Goal: Task Accomplishment & Management: Use online tool/utility

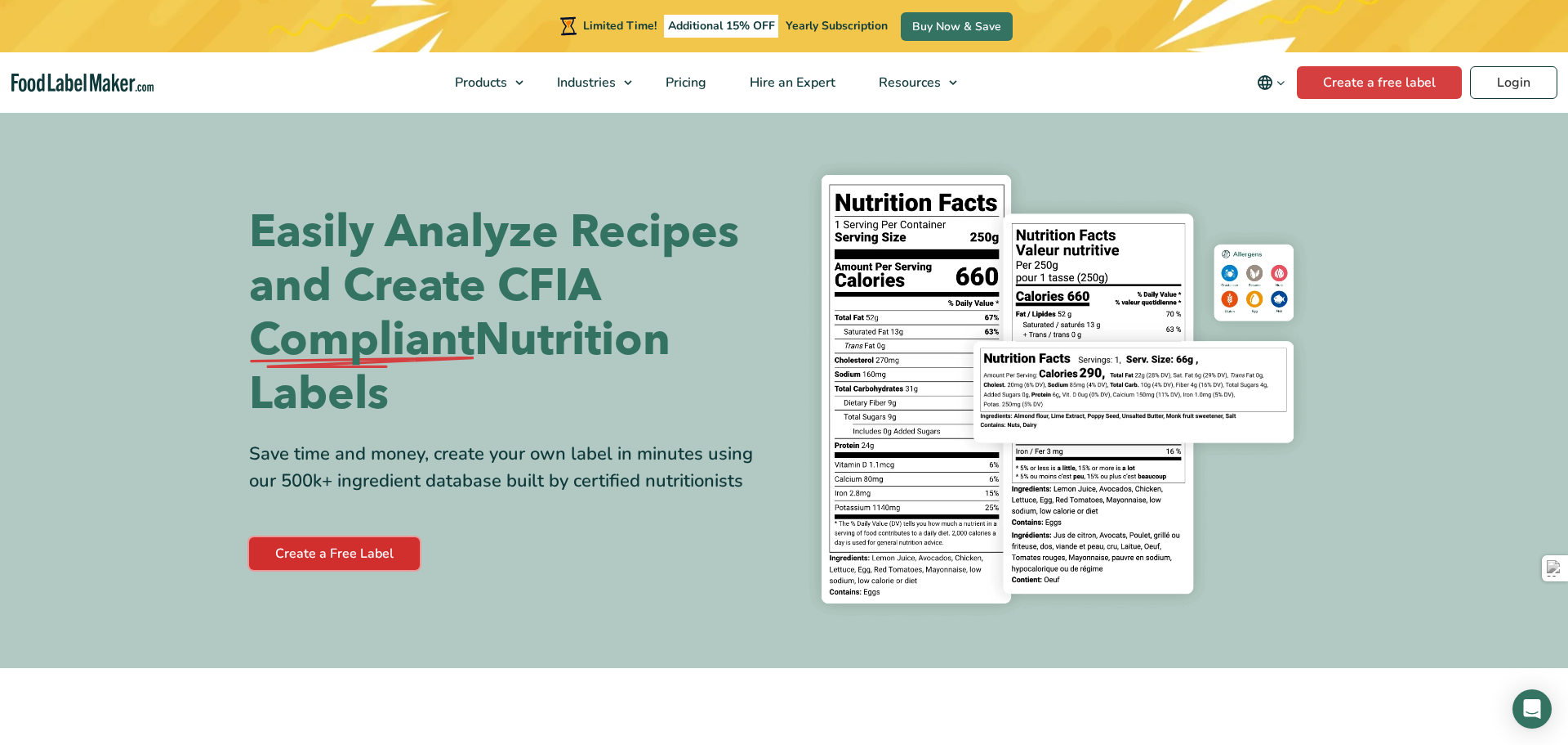
click at [378, 555] on link "Create a Free Label" at bounding box center [335, 553] width 171 height 33
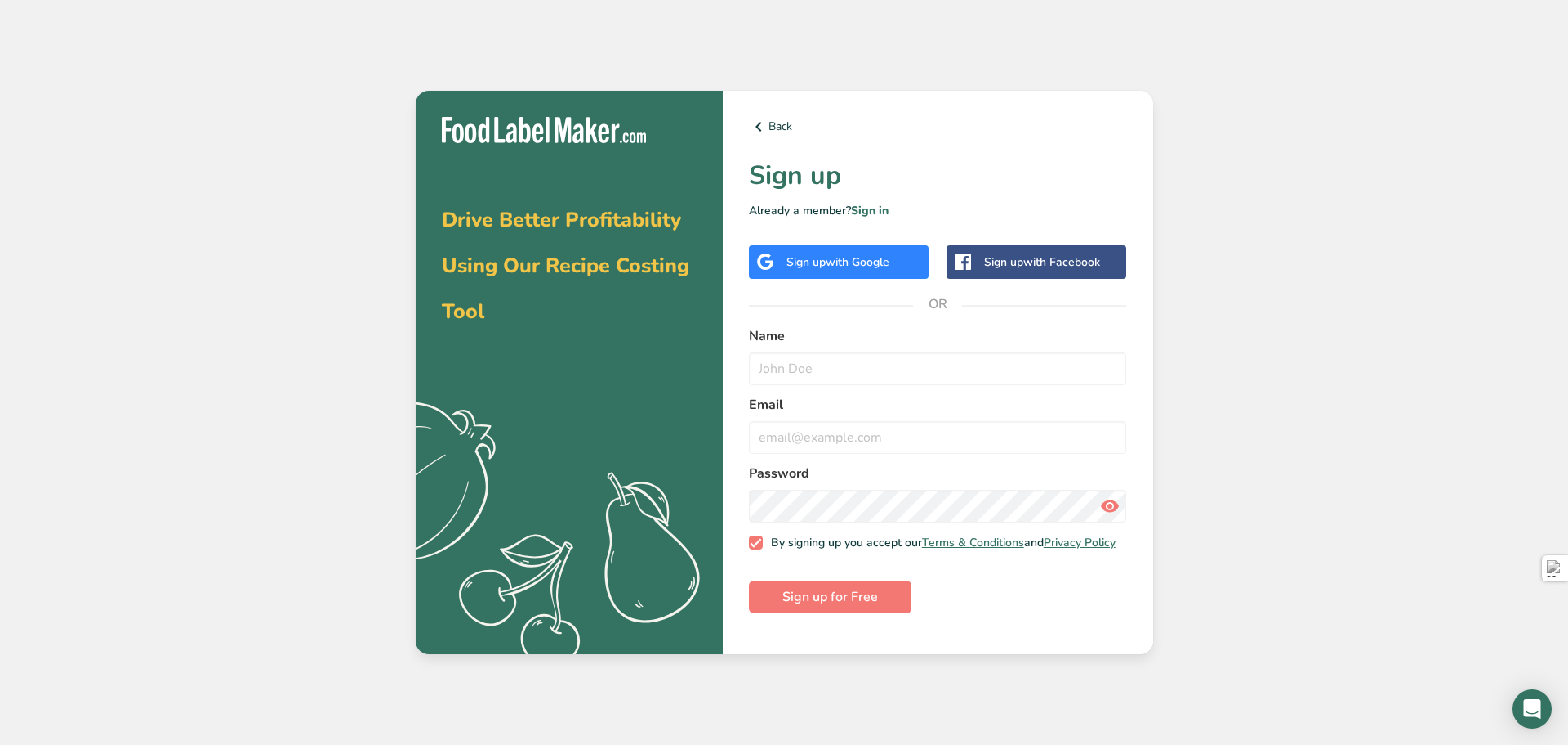
click at [865, 260] on span "with Google" at bounding box center [857, 261] width 63 height 16
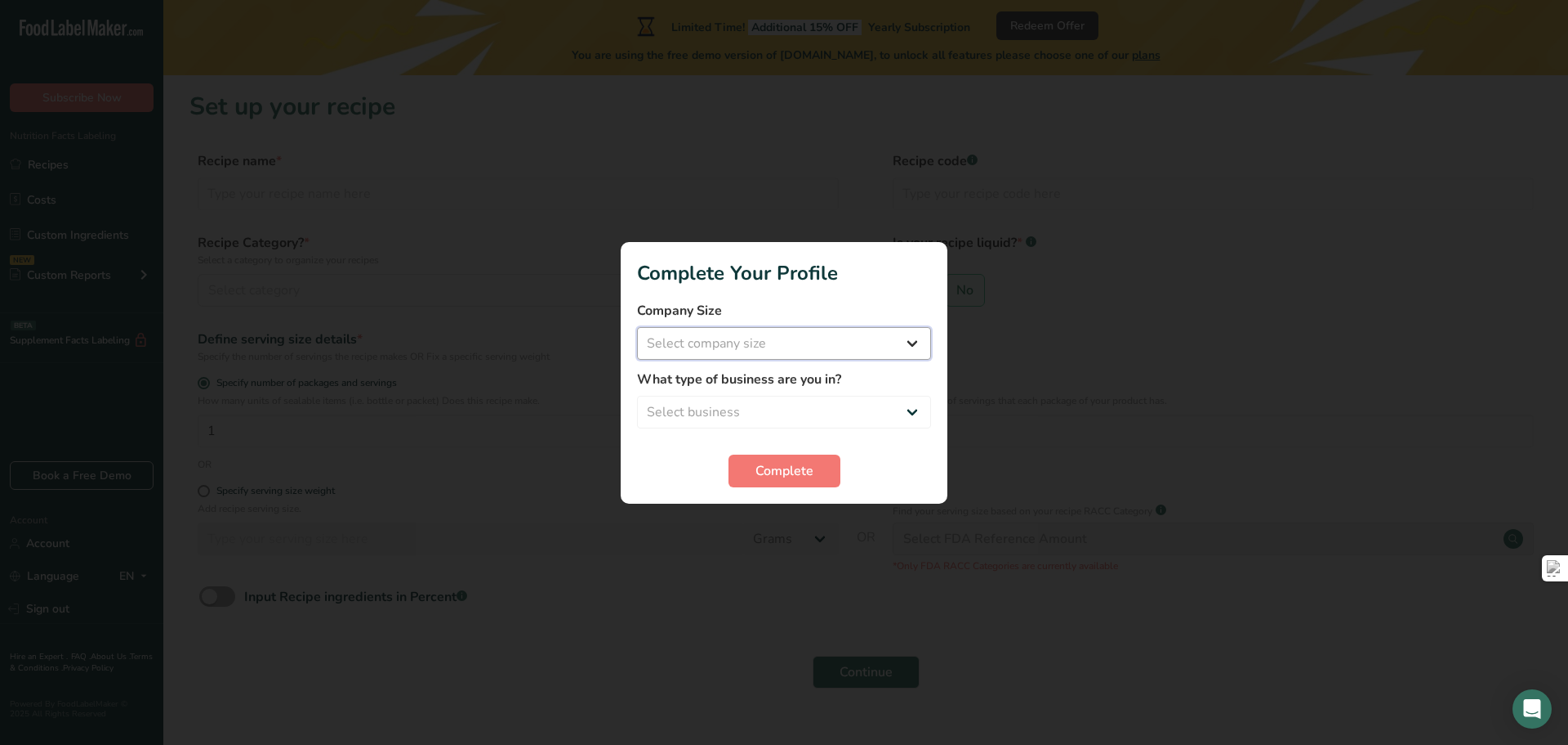
click at [832, 352] on select "Select company size Fewer than 10 Employees 10 to 50 Employees 51 to 500 Employ…" at bounding box center [784, 343] width 294 height 33
select select "1"
click at [637, 327] on select "Select company size Fewer than 10 Employees 10 to 50 Employees 51 to 500 Employ…" at bounding box center [784, 343] width 294 height 33
click at [781, 410] on select "Select business Packaged Food Manufacturer Restaurant & Cafe Bakery Meal Plans …" at bounding box center [784, 412] width 294 height 33
select select "1"
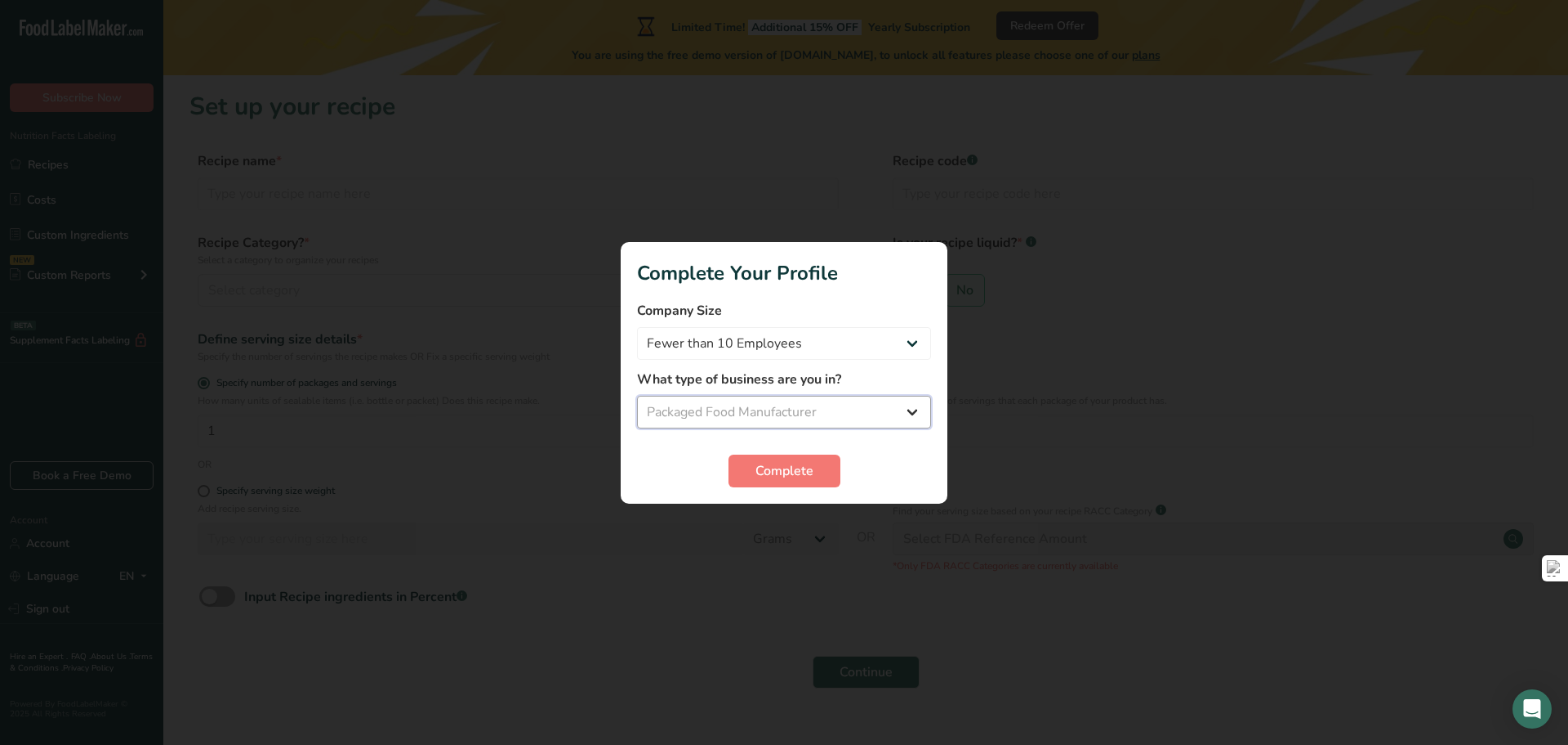
click at [637, 395] on select "Select business Packaged Food Manufacturer Restaurant & Cafe Bakery Meal Plans …" at bounding box center [784, 412] width 294 height 33
click at [797, 483] on button "Complete" at bounding box center [785, 471] width 112 height 33
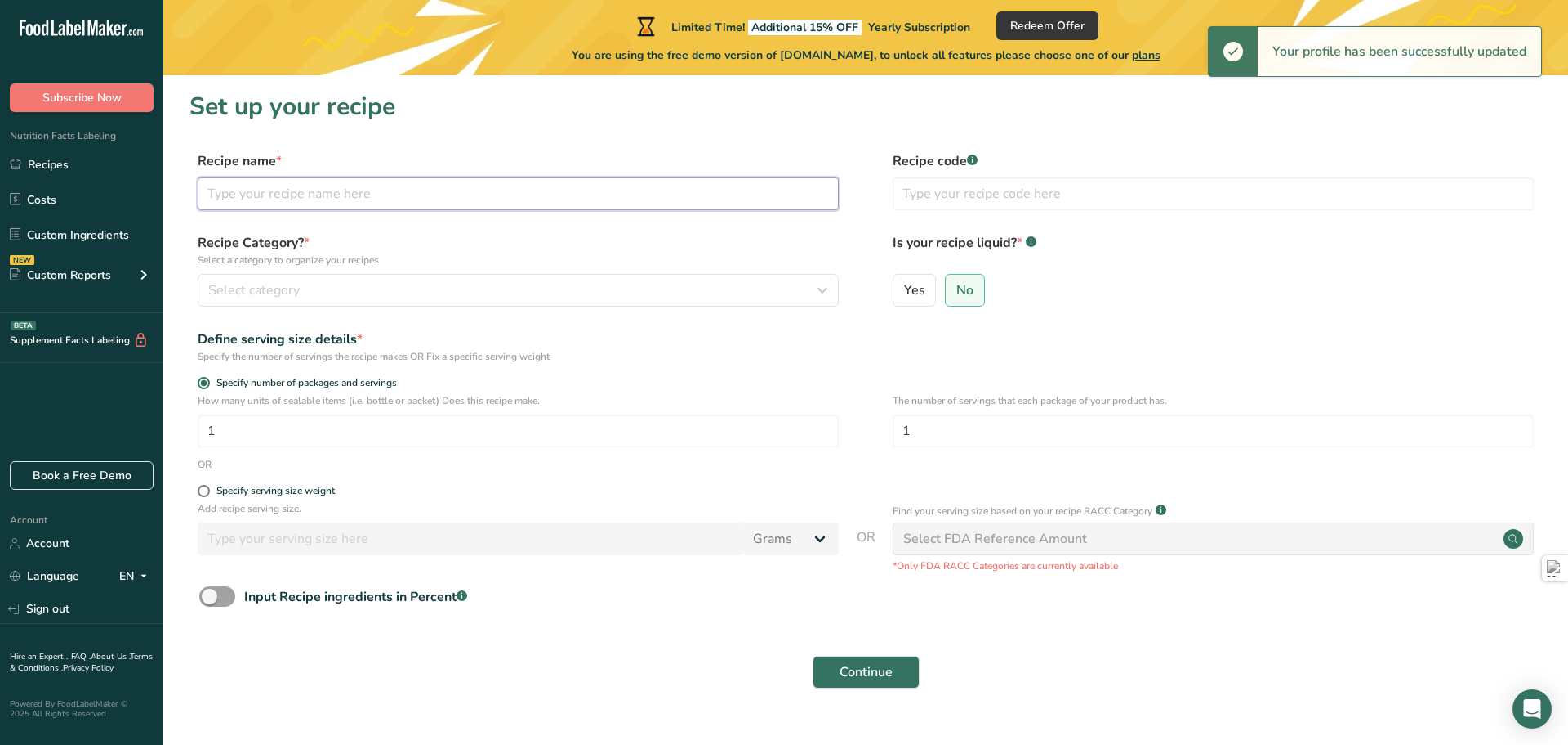
click at [323, 200] on input "text" at bounding box center [518, 194] width 641 height 33
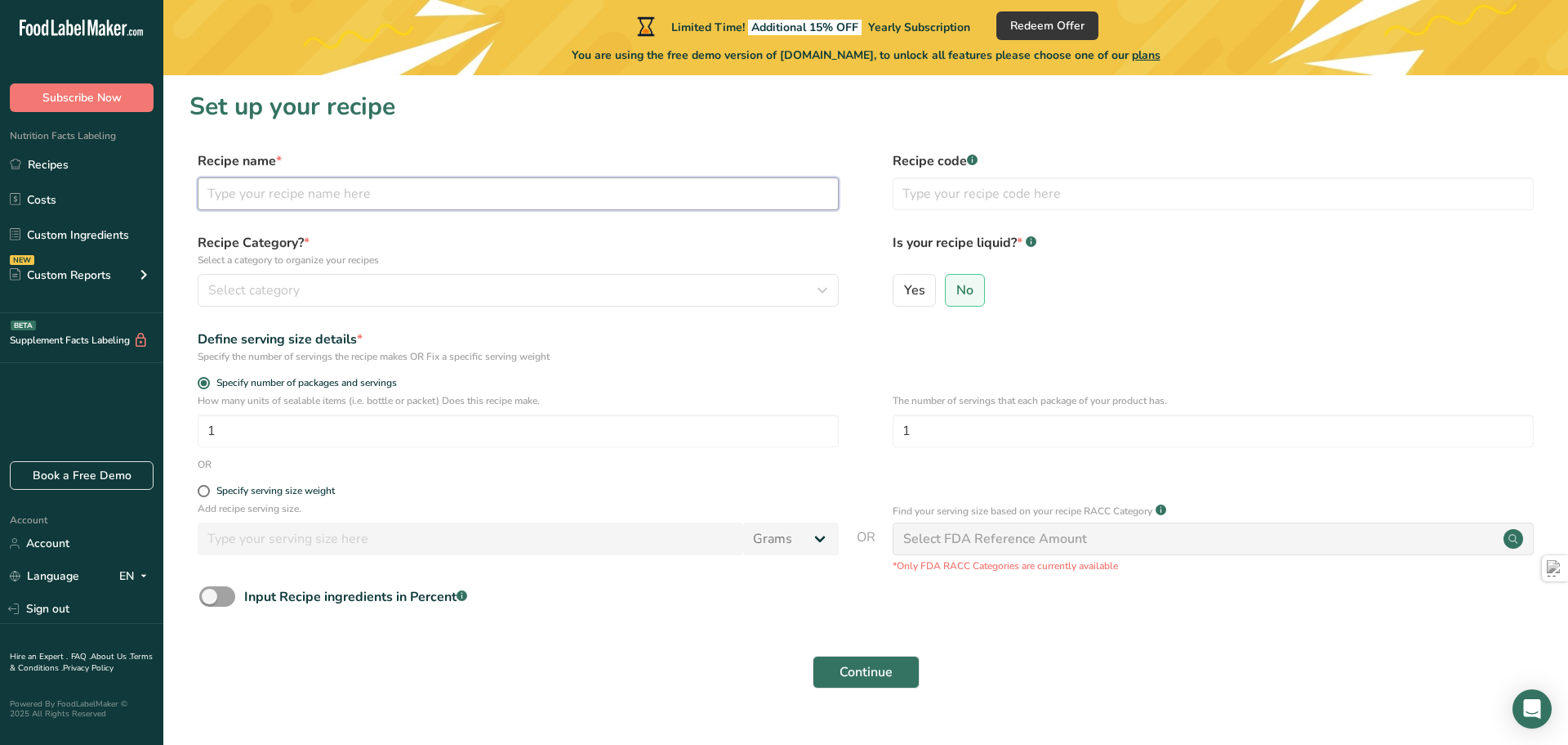
click at [399, 195] on input "text" at bounding box center [518, 194] width 641 height 33
click at [331, 196] on input "text" at bounding box center [518, 194] width 641 height 33
paste input "Margherita"
type input "Pizza Margherita"
click at [432, 229] on form "Recipe name * Pizza Margherita Recipe code .a-a{fill:#347362;}.b-a{fill:#fff;} …" at bounding box center [866, 425] width 1353 height 547
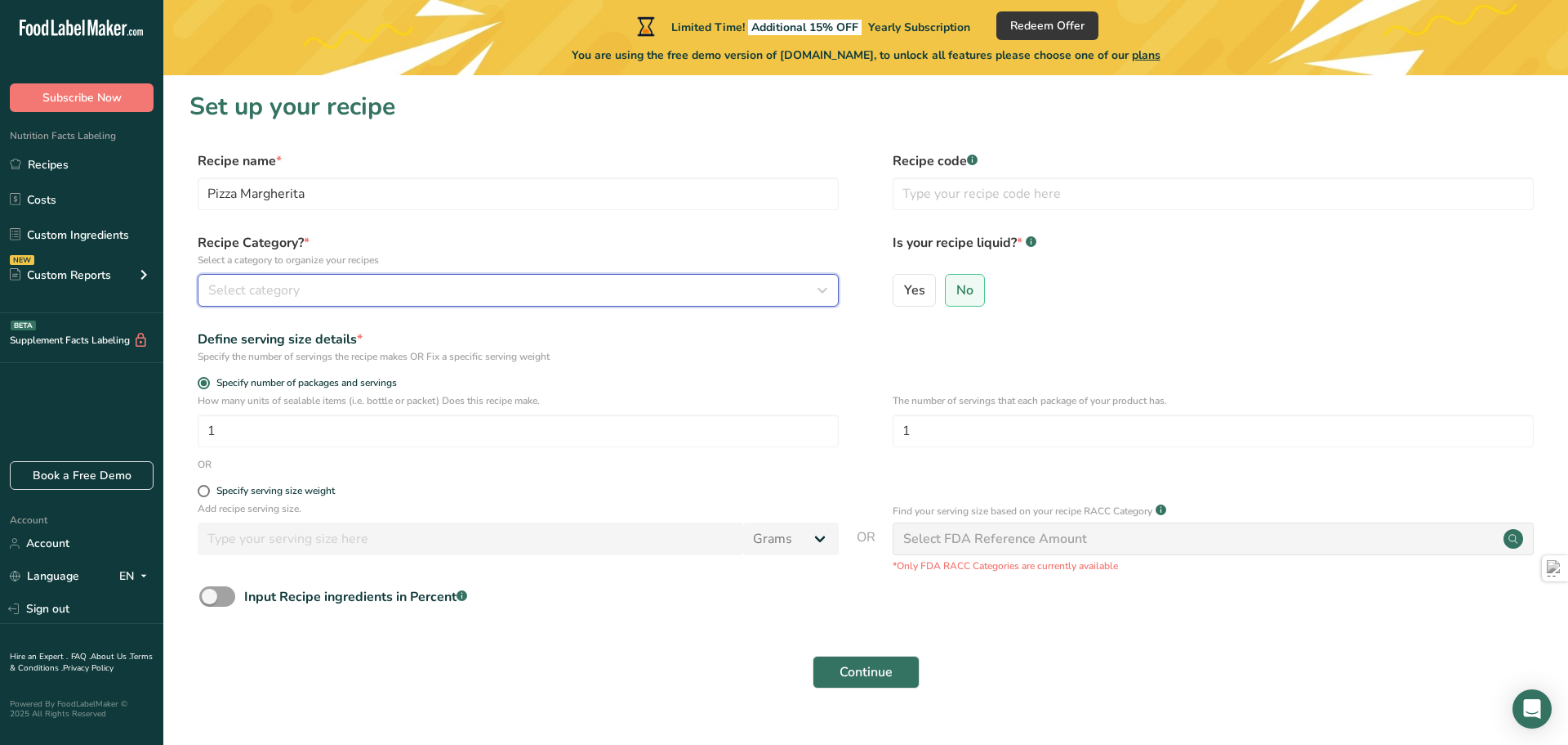
click at [349, 285] on div "Select category" at bounding box center [513, 290] width 610 height 19
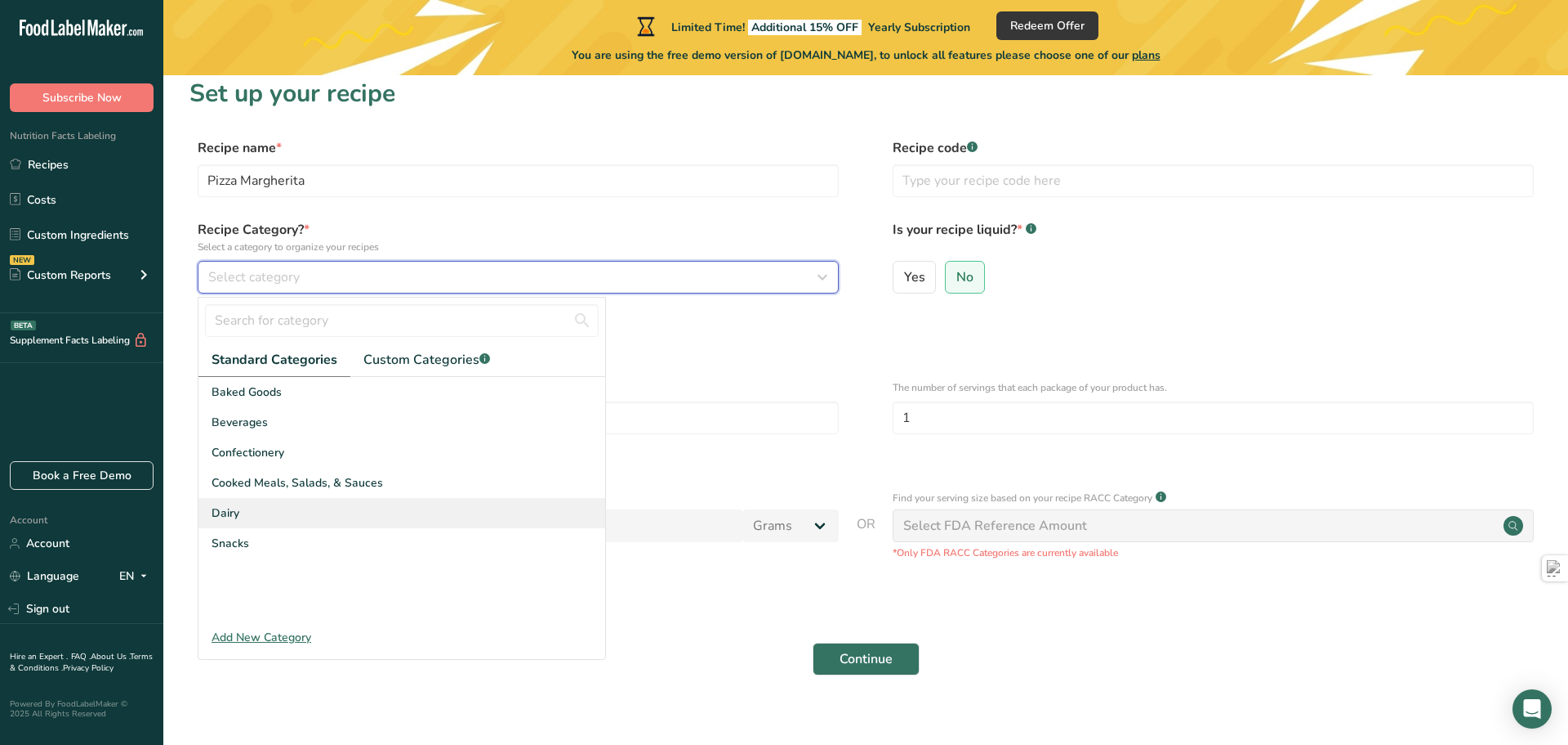
scroll to position [17, 0]
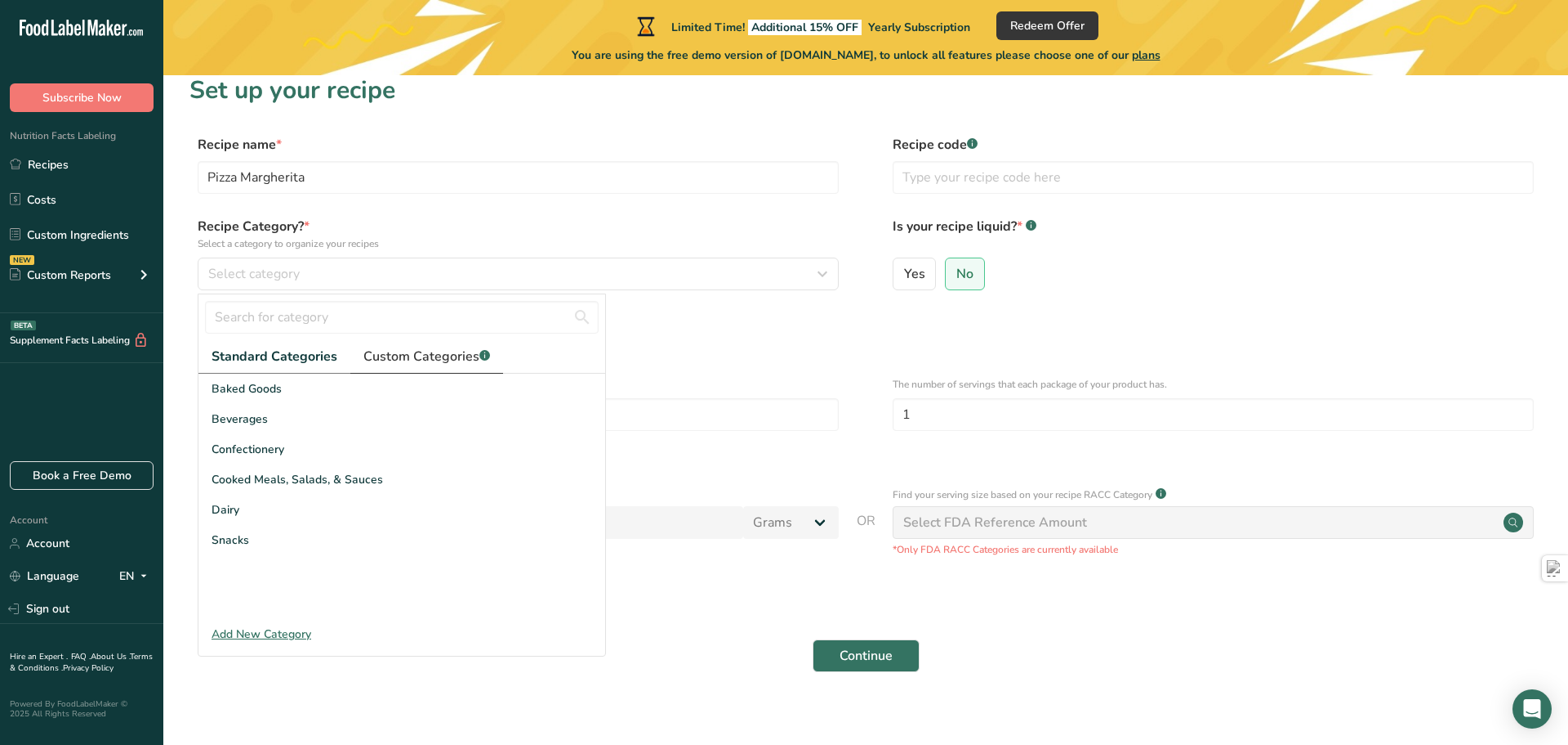
click at [404, 360] on span "Custom Categories .a-a{fill:#347362;}.b-a{fill:#fff;}" at bounding box center [426, 356] width 127 height 19
click at [298, 363] on span "Standard Categories" at bounding box center [273, 356] width 124 height 19
click at [273, 393] on span "Baked Goods" at bounding box center [247, 388] width 71 height 17
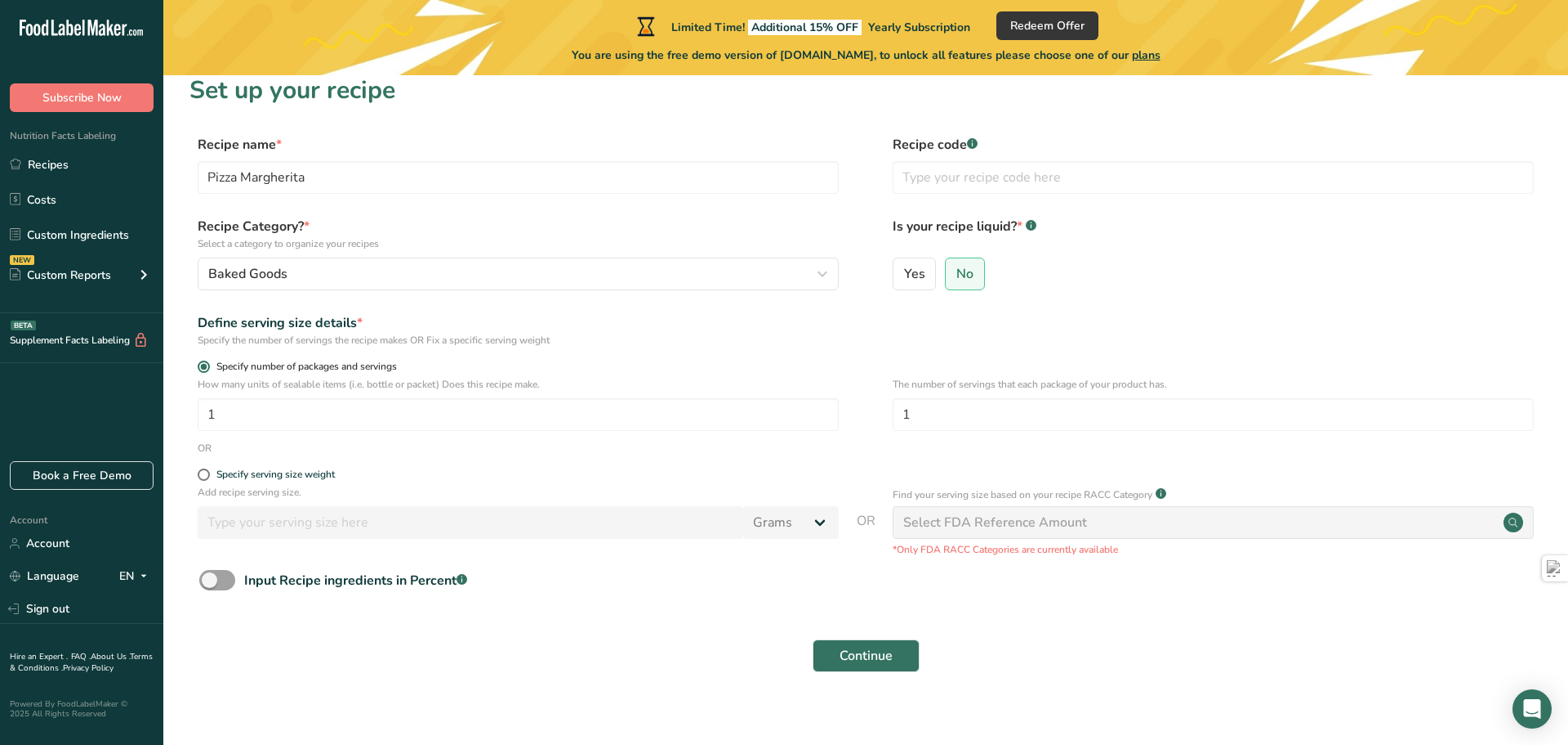
click at [308, 368] on span "Specify number of packages and servings" at bounding box center [304, 366] width 187 height 12
click at [208, 368] on input "Specify number of packages and servings" at bounding box center [204, 367] width 11 height 11
click at [200, 370] on span at bounding box center [204, 366] width 12 height 12
click at [200, 370] on input "Specify number of packages and servings" at bounding box center [204, 367] width 11 height 11
click at [200, 368] on span at bounding box center [204, 366] width 12 height 12
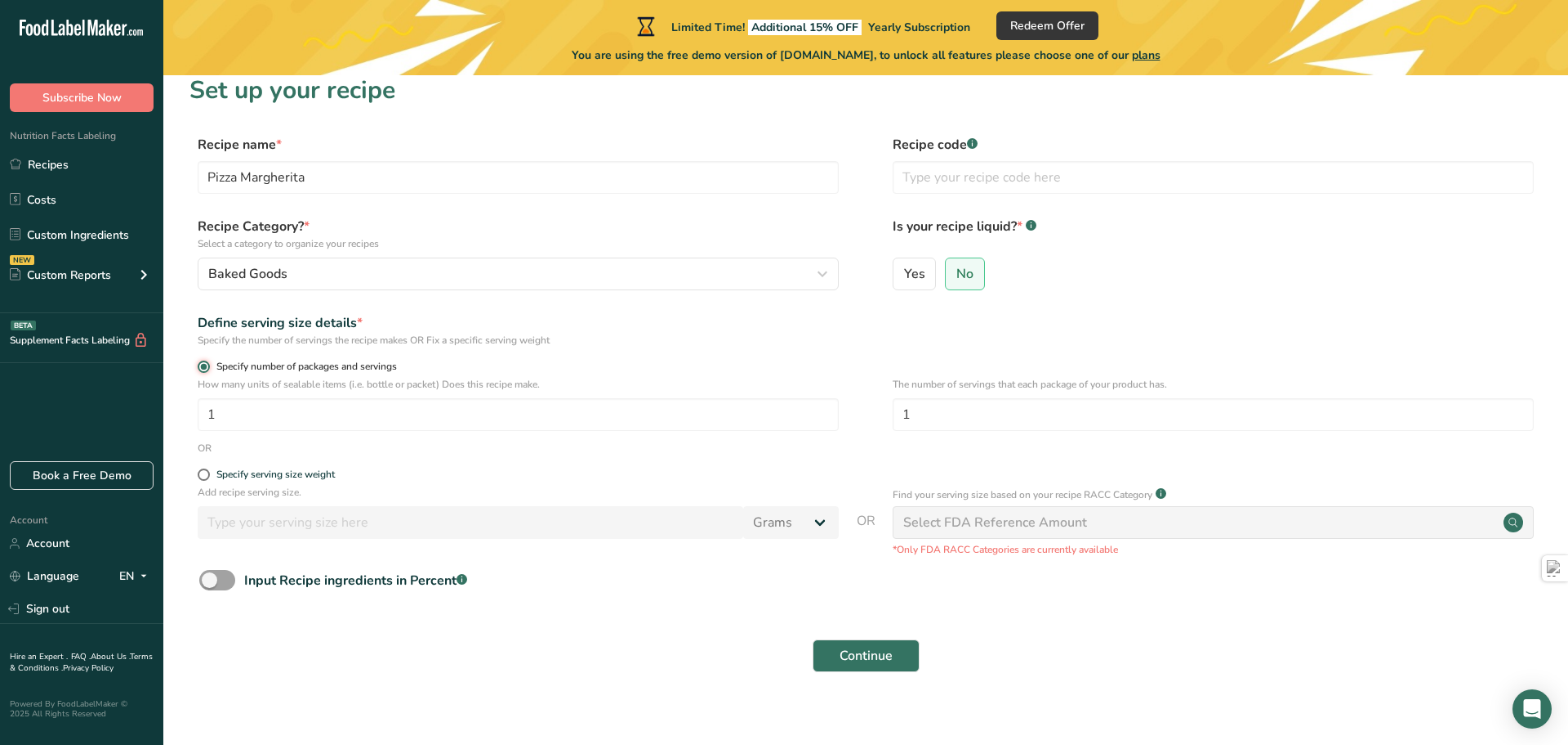
click at [200, 368] on input "Specify number of packages and servings" at bounding box center [204, 367] width 11 height 11
click at [977, 417] on input "1" at bounding box center [1213, 415] width 641 height 33
click at [203, 473] on span at bounding box center [204, 473] width 12 height 12
click at [203, 473] on input "Specify serving size weight" at bounding box center [204, 474] width 11 height 11
radio input "true"
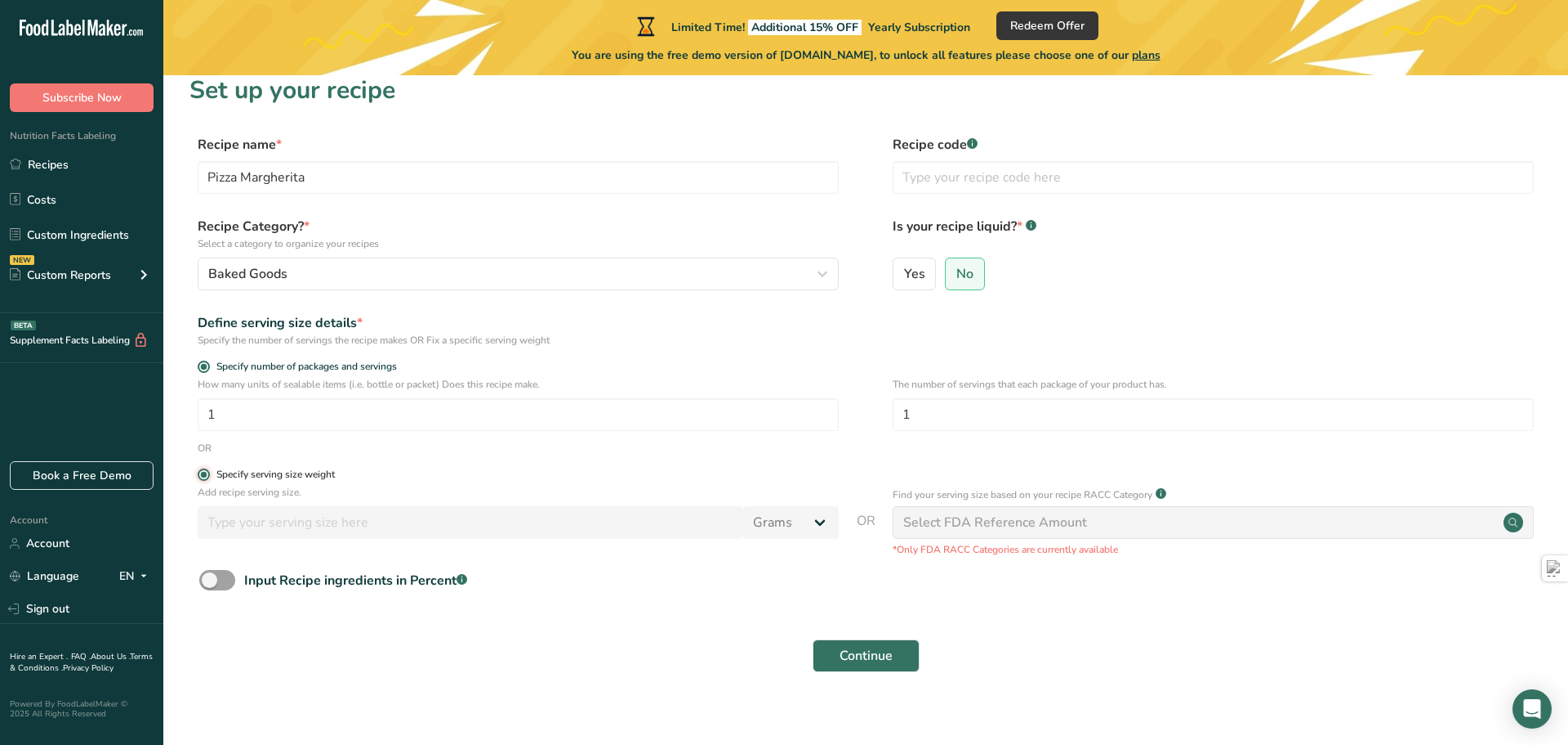
radio input "false"
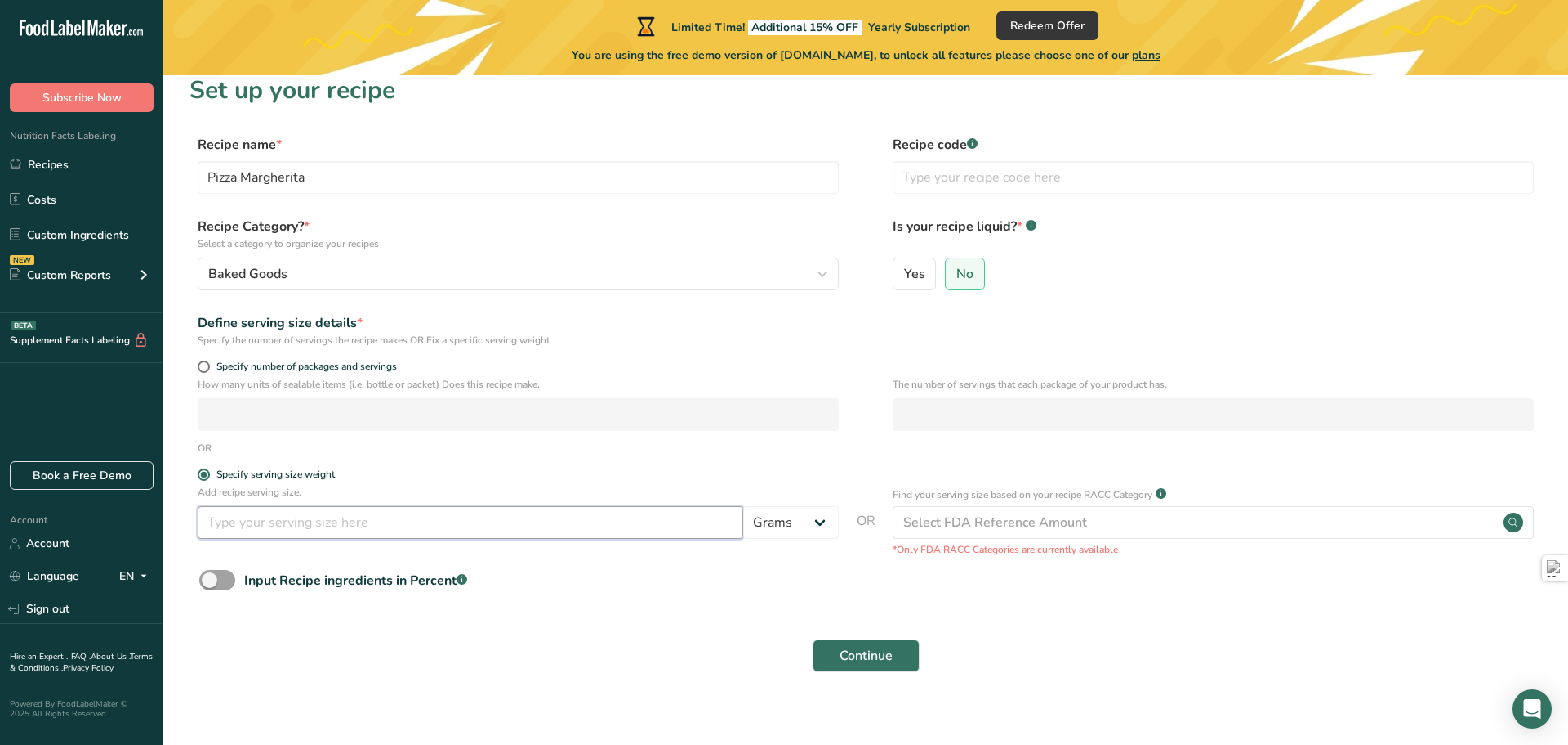
click at [250, 528] on input "number" at bounding box center [470, 522] width 546 height 33
click at [502, 528] on input "number" at bounding box center [470, 522] width 546 height 33
click at [226, 579] on span at bounding box center [216, 580] width 36 height 20
click at [210, 579] on input "Input Recipe ingredients in Percent .a-a{fill:#347362;}.b-a{fill:#fff;}" at bounding box center [204, 580] width 11 height 11
checkbox input "true"
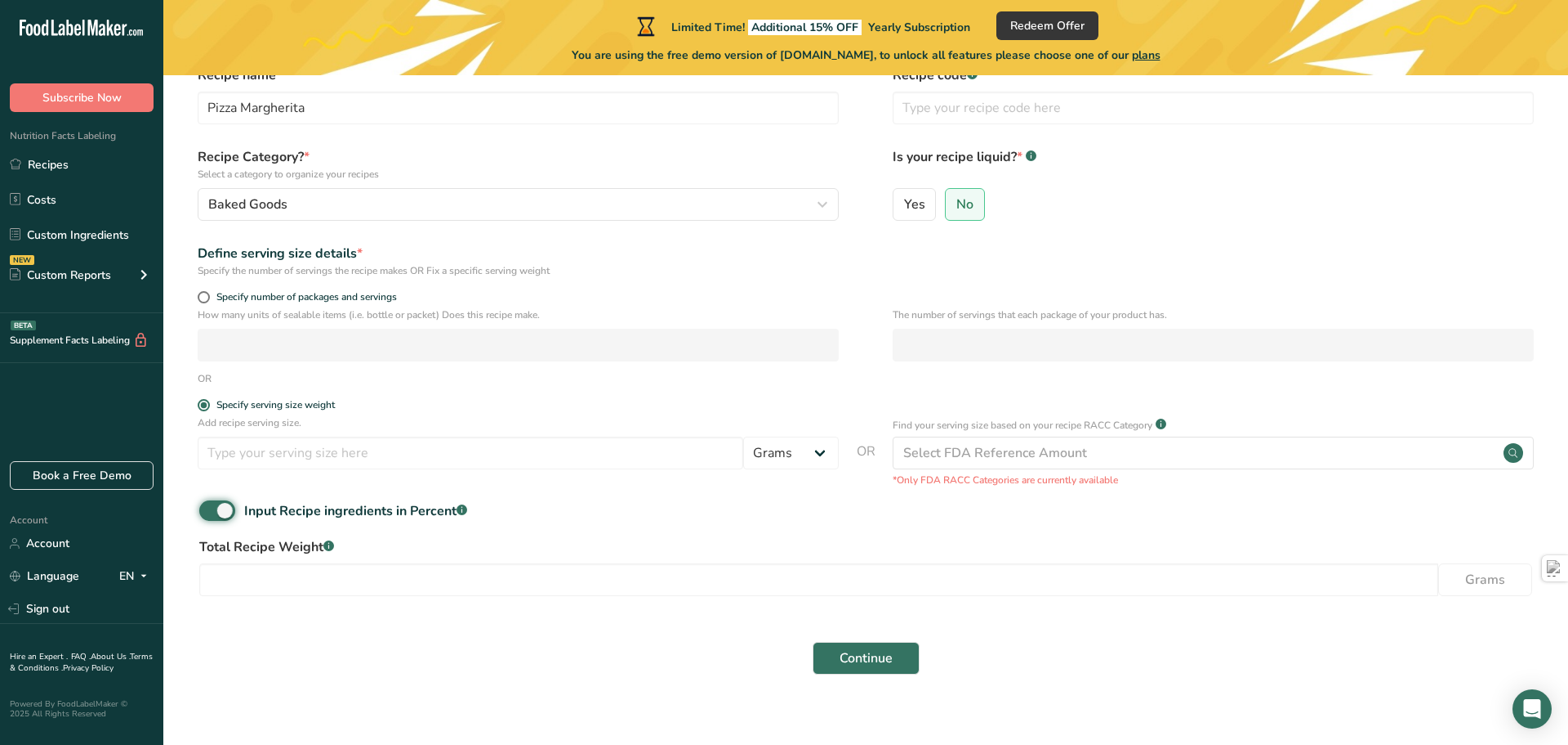
scroll to position [91, 0]
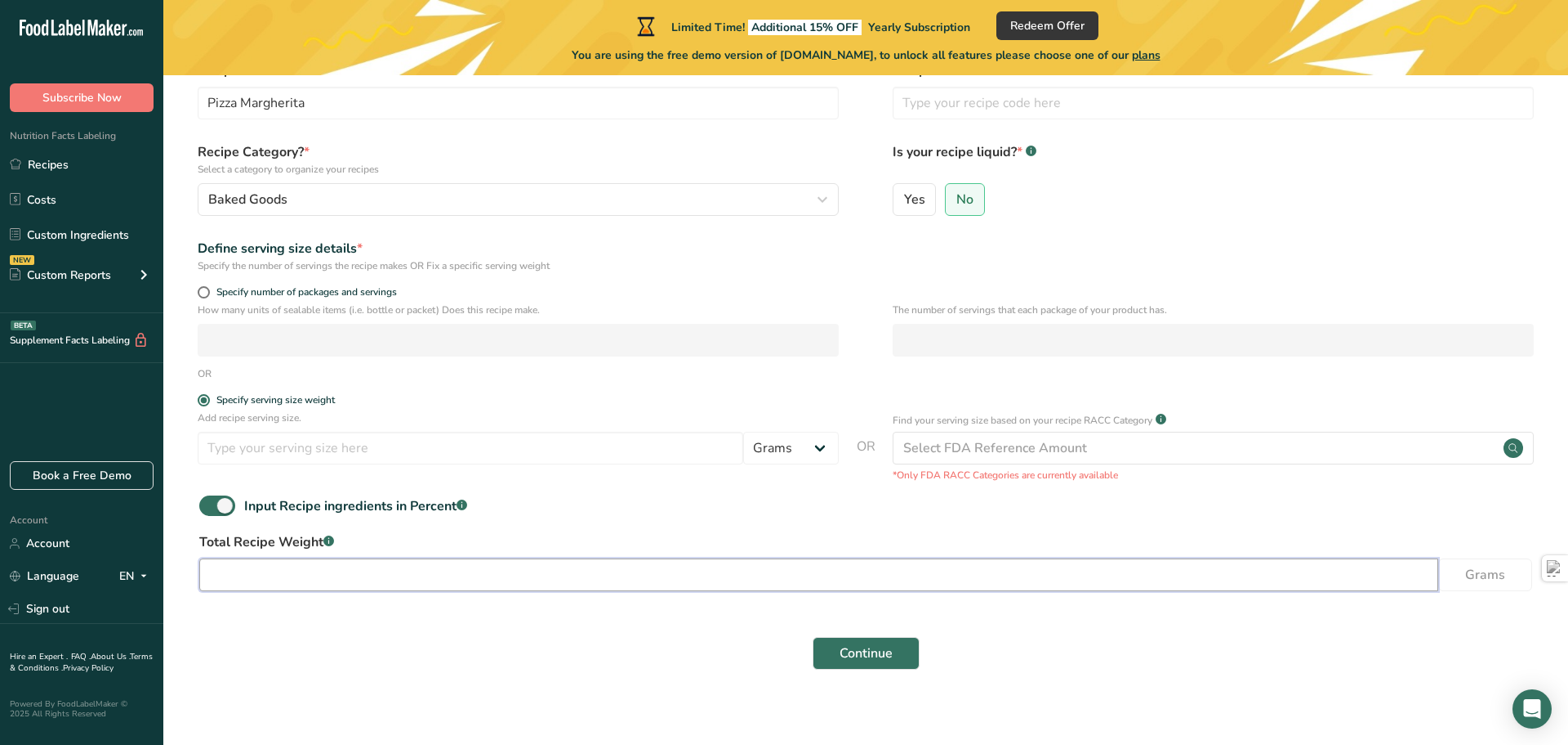
click at [351, 575] on input "number" at bounding box center [818, 574] width 1239 height 33
click at [348, 448] on input "number" at bounding box center [470, 448] width 546 height 33
click at [350, 456] on input "number" at bounding box center [470, 448] width 546 height 33
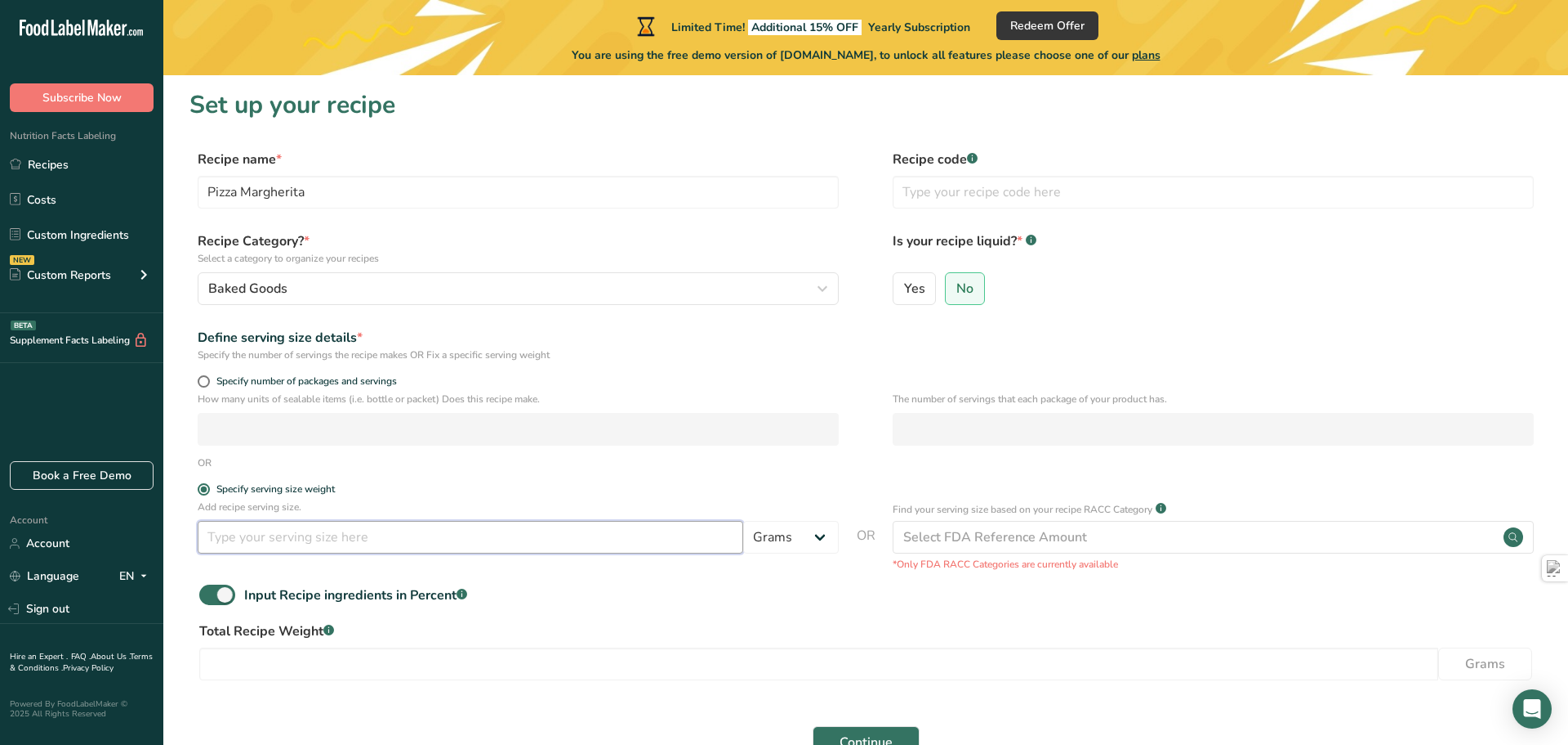
scroll to position [0, 0]
click at [1053, 198] on input "text" at bounding box center [1213, 194] width 641 height 33
type input "050620"
click at [1146, 363] on form "Recipe name * Pizza Margherita Recipe code .a-a{fill:#347362;}.b-a{fill:#fff;} …" at bounding box center [866, 461] width 1353 height 618
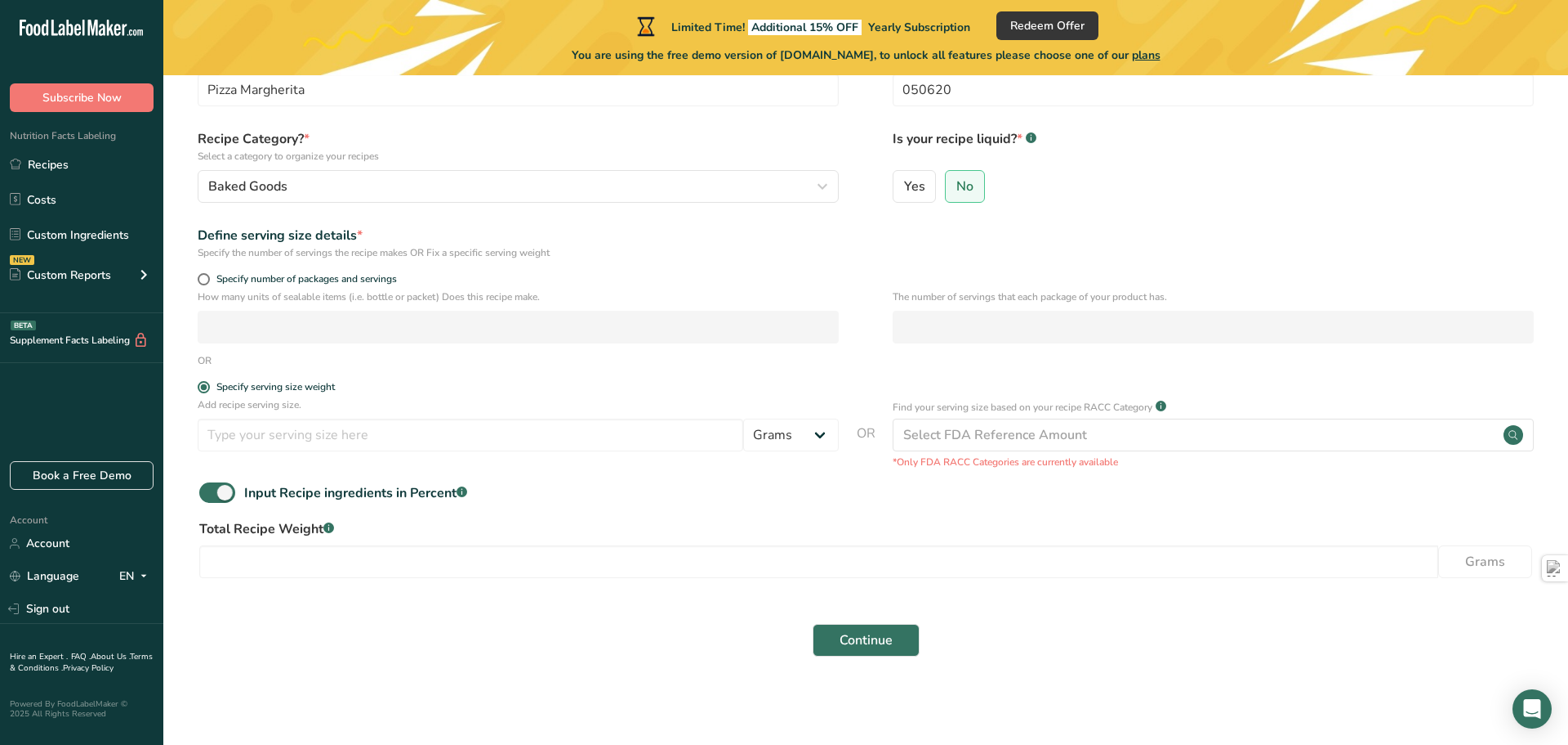
scroll to position [106, 0]
click at [439, 563] on input "number" at bounding box center [818, 560] width 1239 height 33
click at [326, 433] on input "number" at bounding box center [470, 433] width 546 height 33
click at [322, 550] on input "number" at bounding box center [818, 560] width 1239 height 33
type input "3"
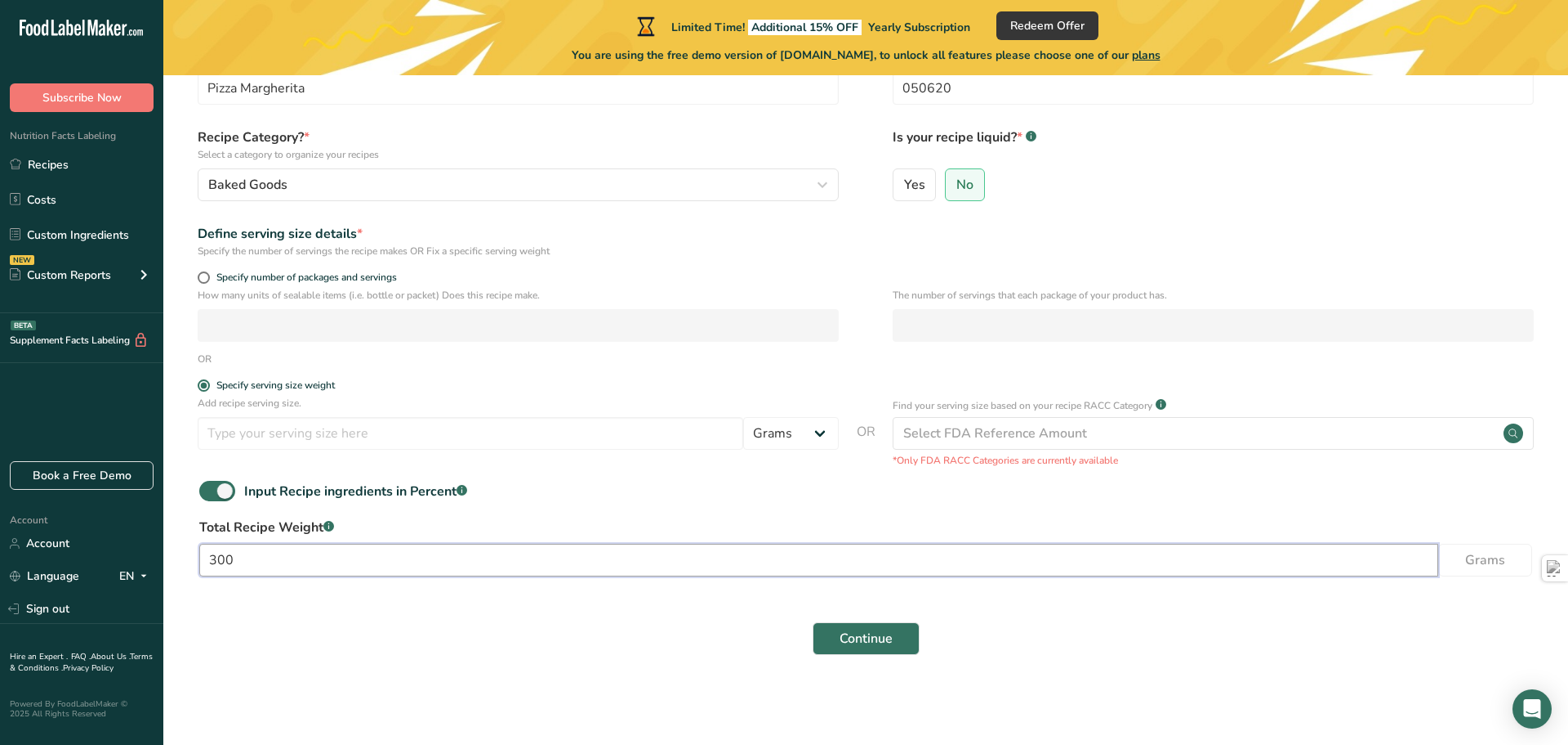
type input "300"
click at [565, 723] on main "Limited Time! Additional 15% OFF Yearly Subscription Redeem Offer You are using…" at bounding box center [784, 318] width 1568 height 849
click at [425, 438] on input "number" at bounding box center [470, 433] width 546 height 33
click at [559, 497] on div "Input Recipe ingredients in Percent .a-a{fill:#347362;}.b-a{fill:#fff;}" at bounding box center [866, 497] width 1353 height 34
click at [876, 632] on span "Continue" at bounding box center [867, 638] width 53 height 19
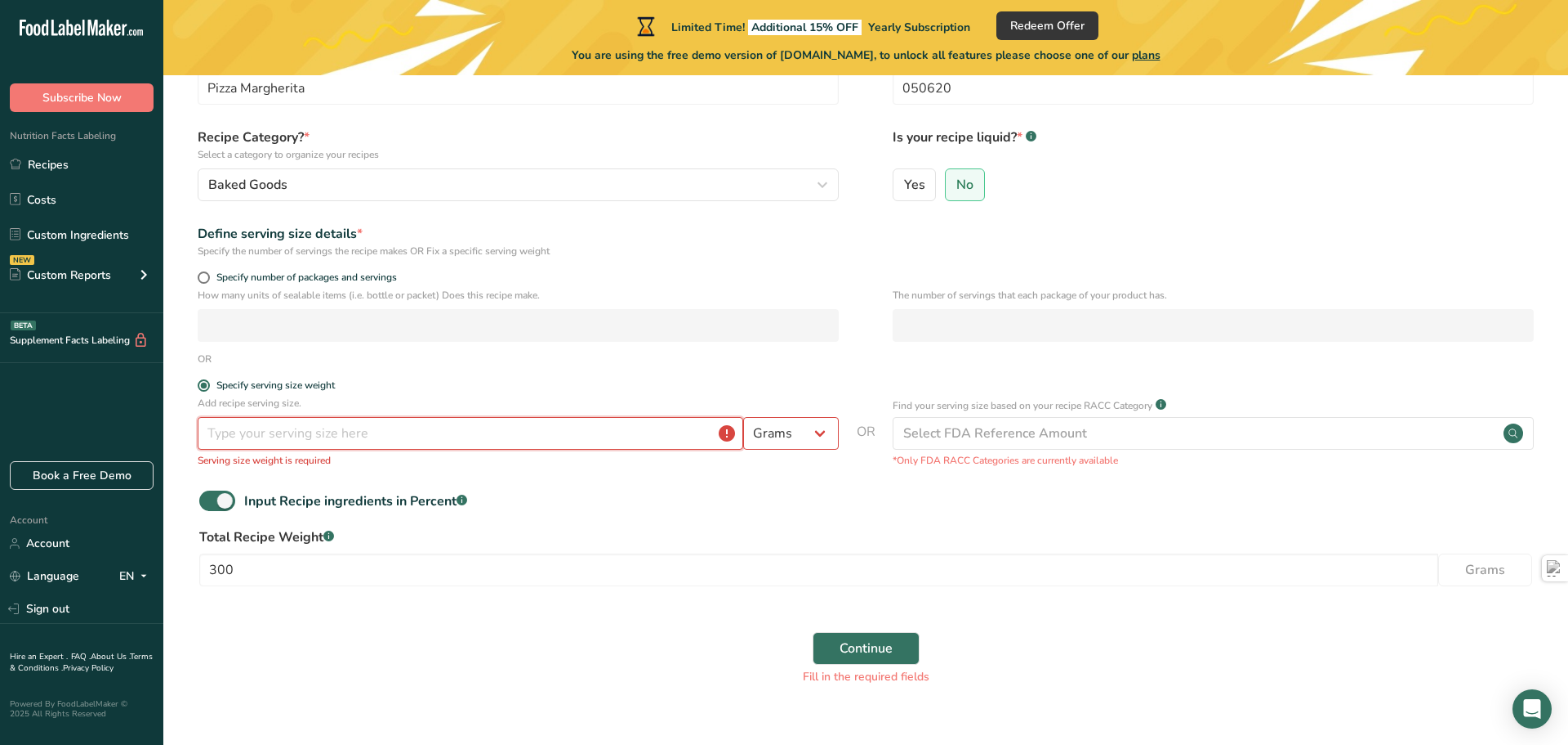
click at [632, 433] on input "number" at bounding box center [470, 433] width 546 height 33
click at [759, 445] on select "Grams kg mg mcg lb oz l mL fl oz tbsp tsp cup qt gallon" at bounding box center [791, 433] width 95 height 33
click at [629, 437] on input "number" at bounding box center [470, 433] width 546 height 33
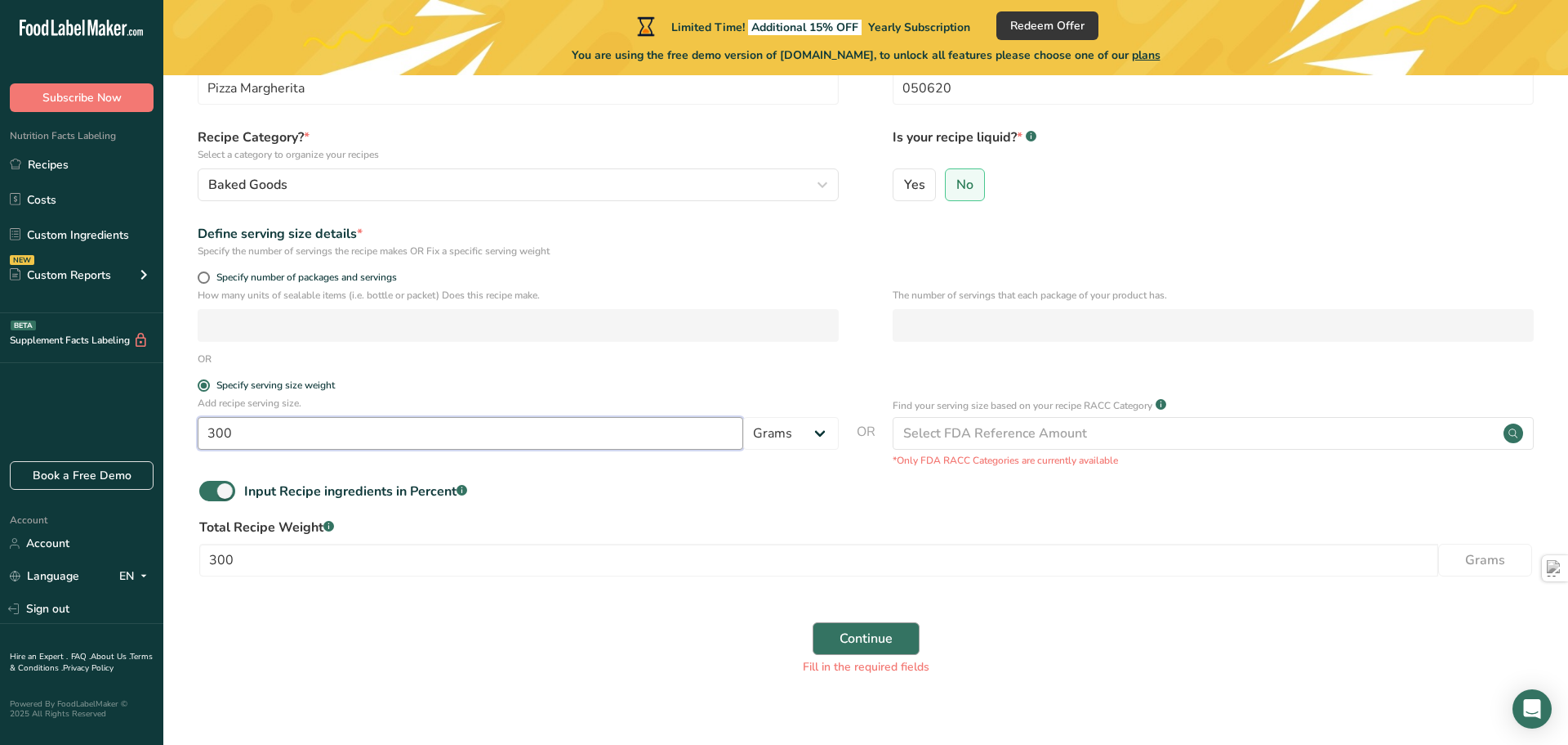
type input "300"
click at [892, 643] on span "Continue" at bounding box center [867, 638] width 53 height 19
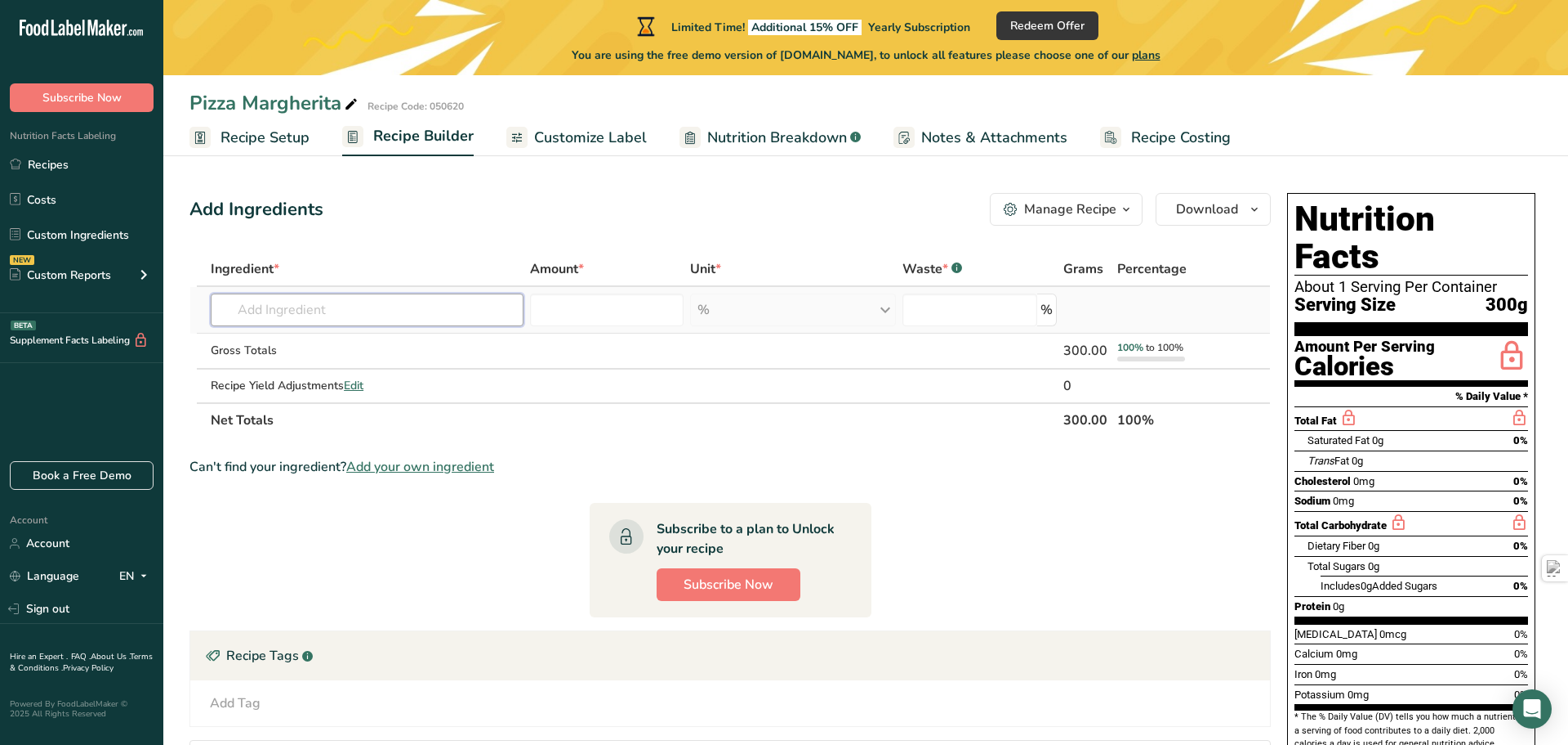
click at [370, 307] on input "text" at bounding box center [367, 310] width 313 height 33
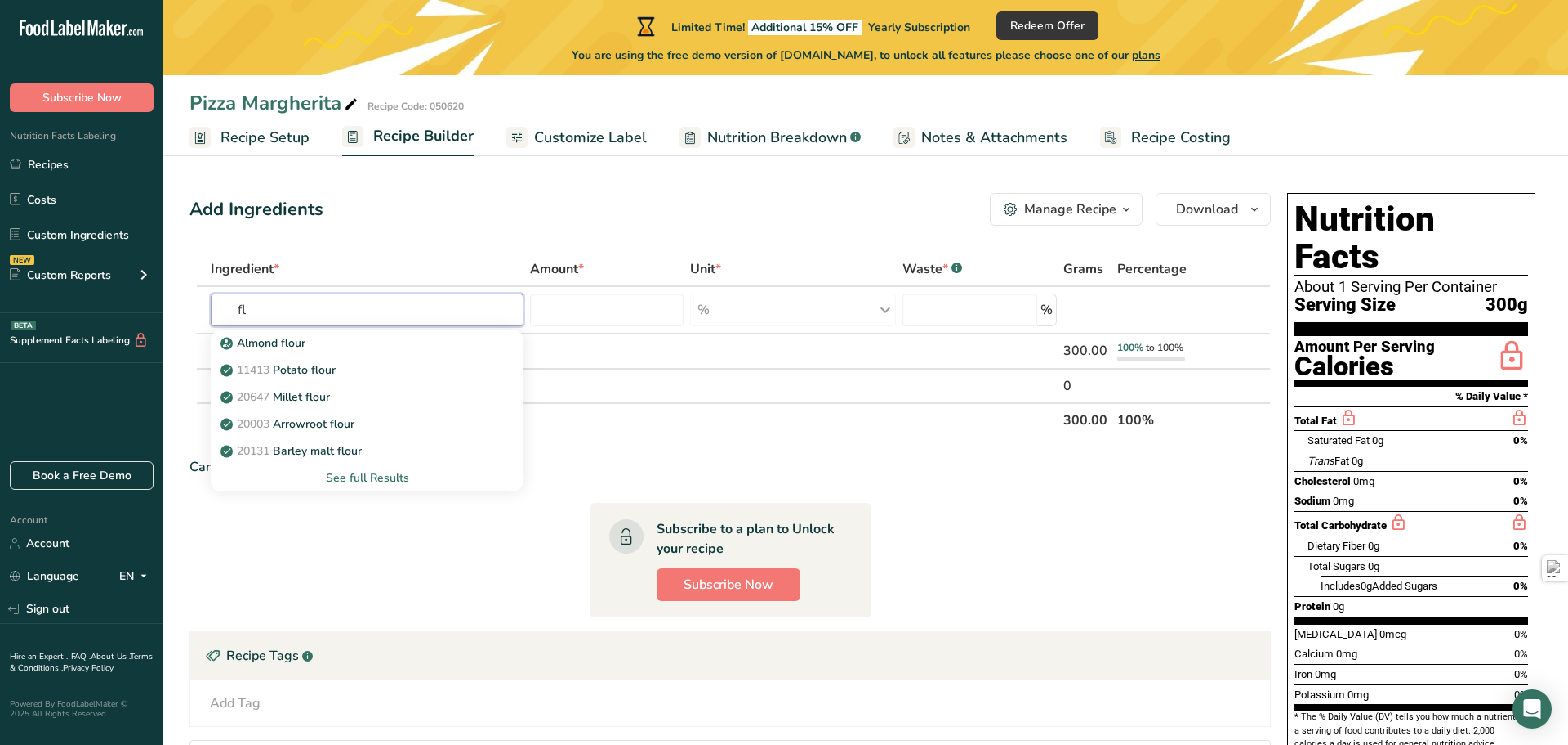
type input "f"
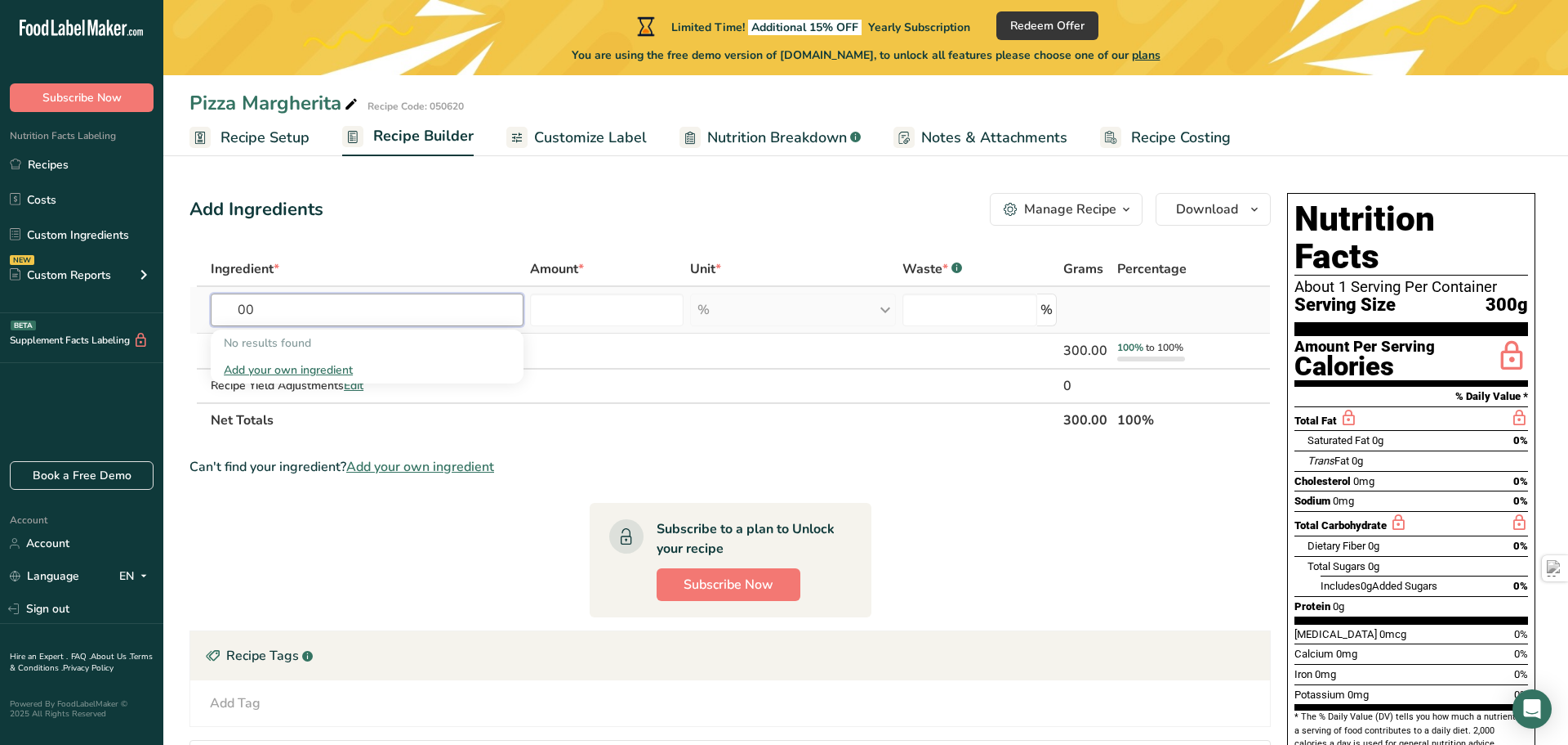
type input "0"
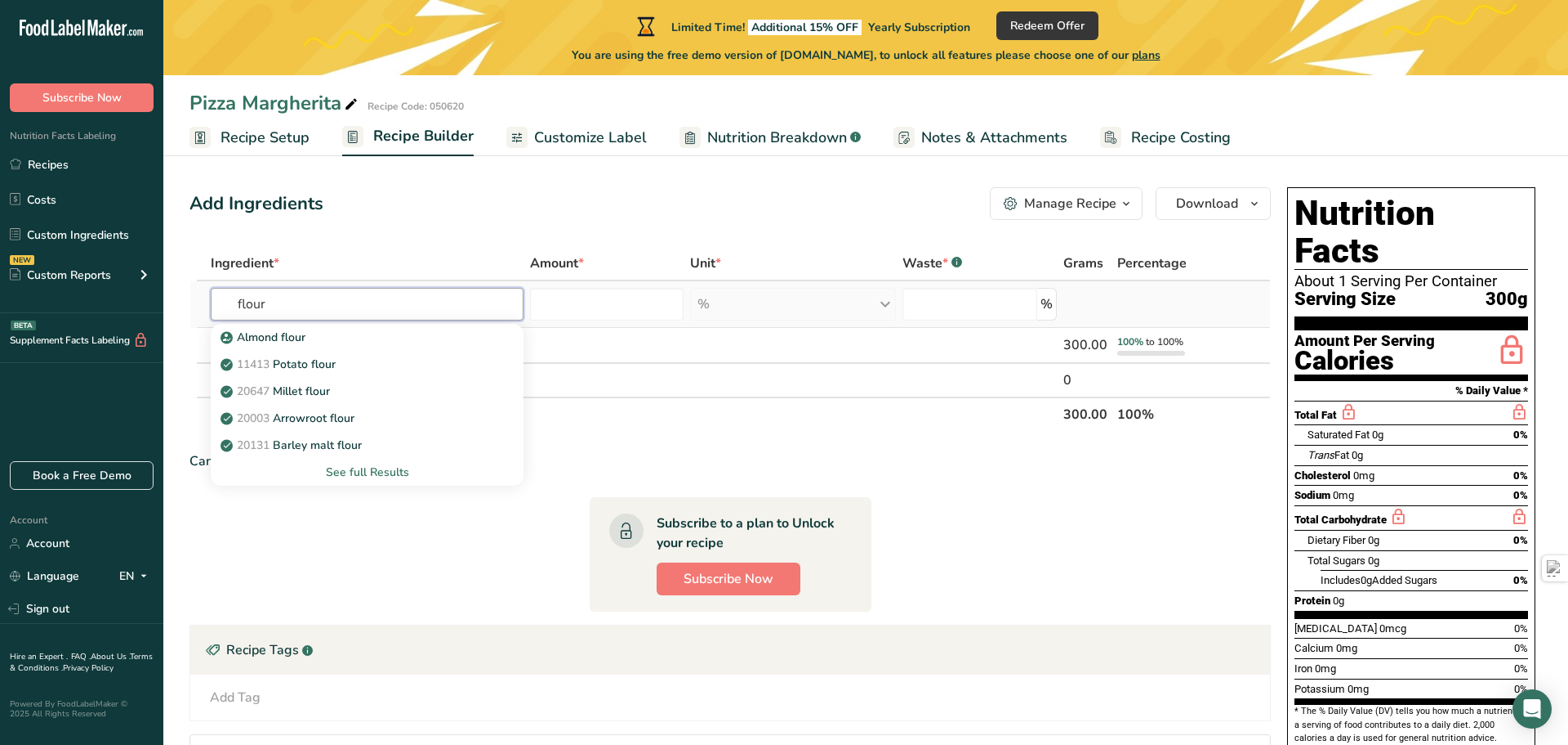
scroll to position [8, 0]
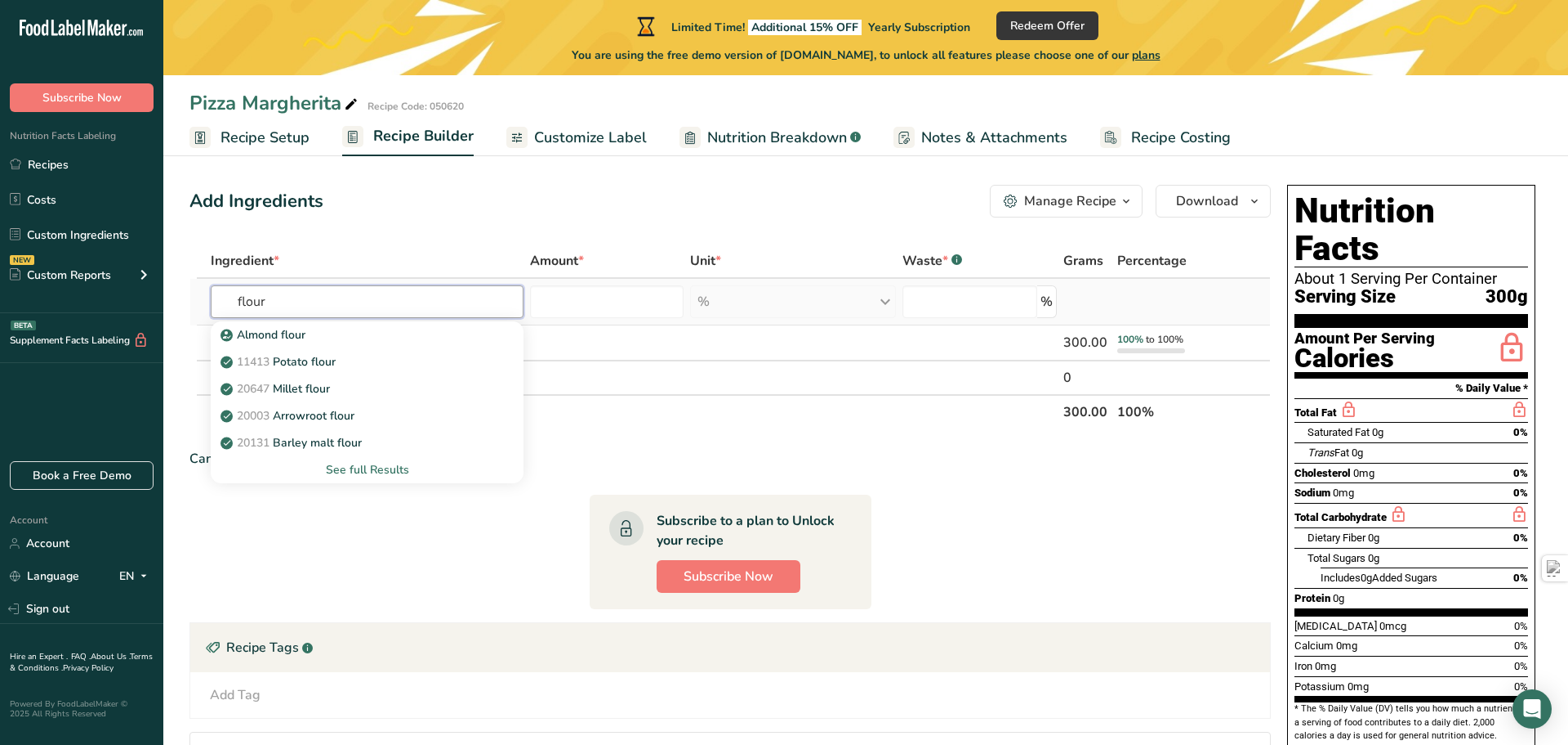
type input "flour"
click at [373, 470] on div "See full Results" at bounding box center [367, 469] width 287 height 17
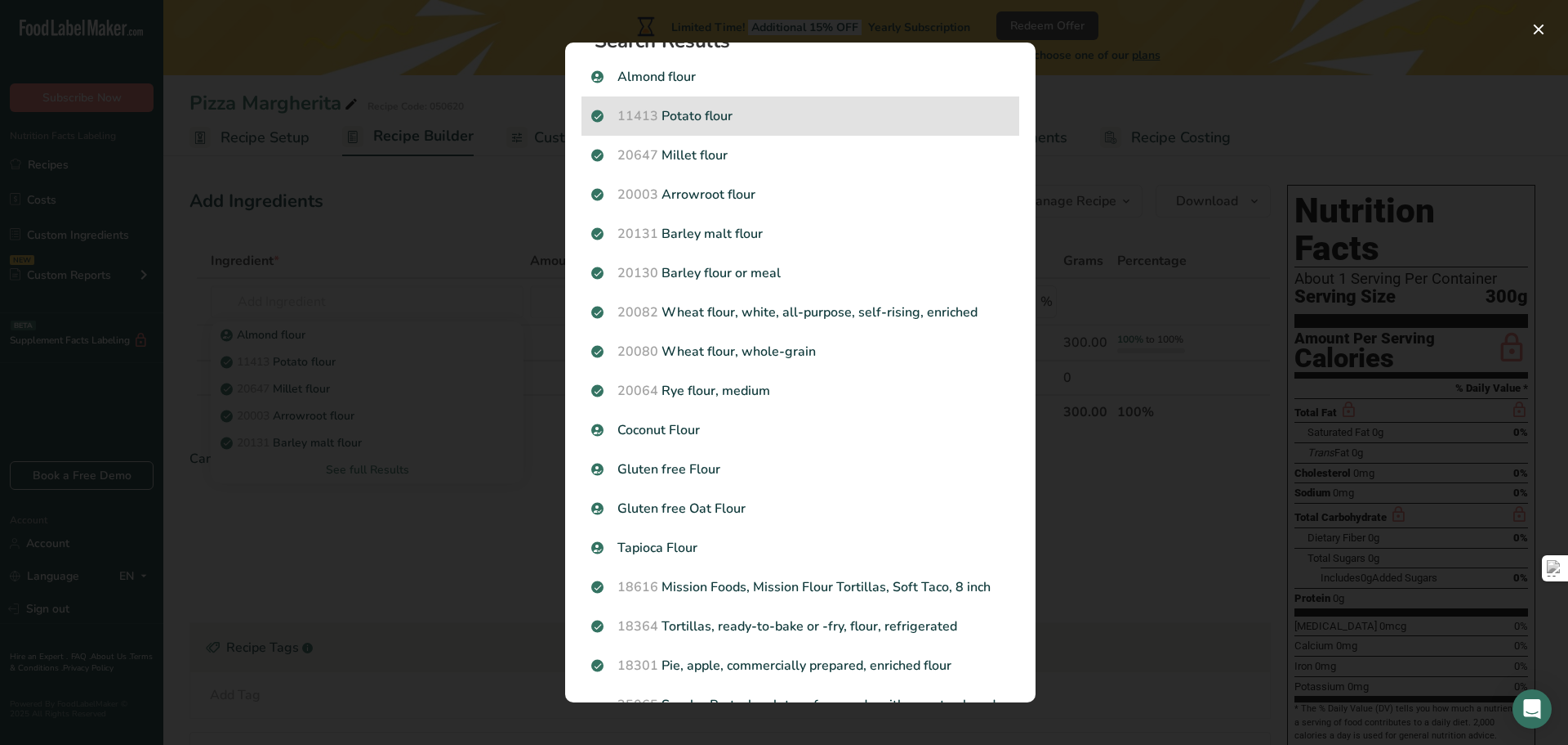
scroll to position [0, 0]
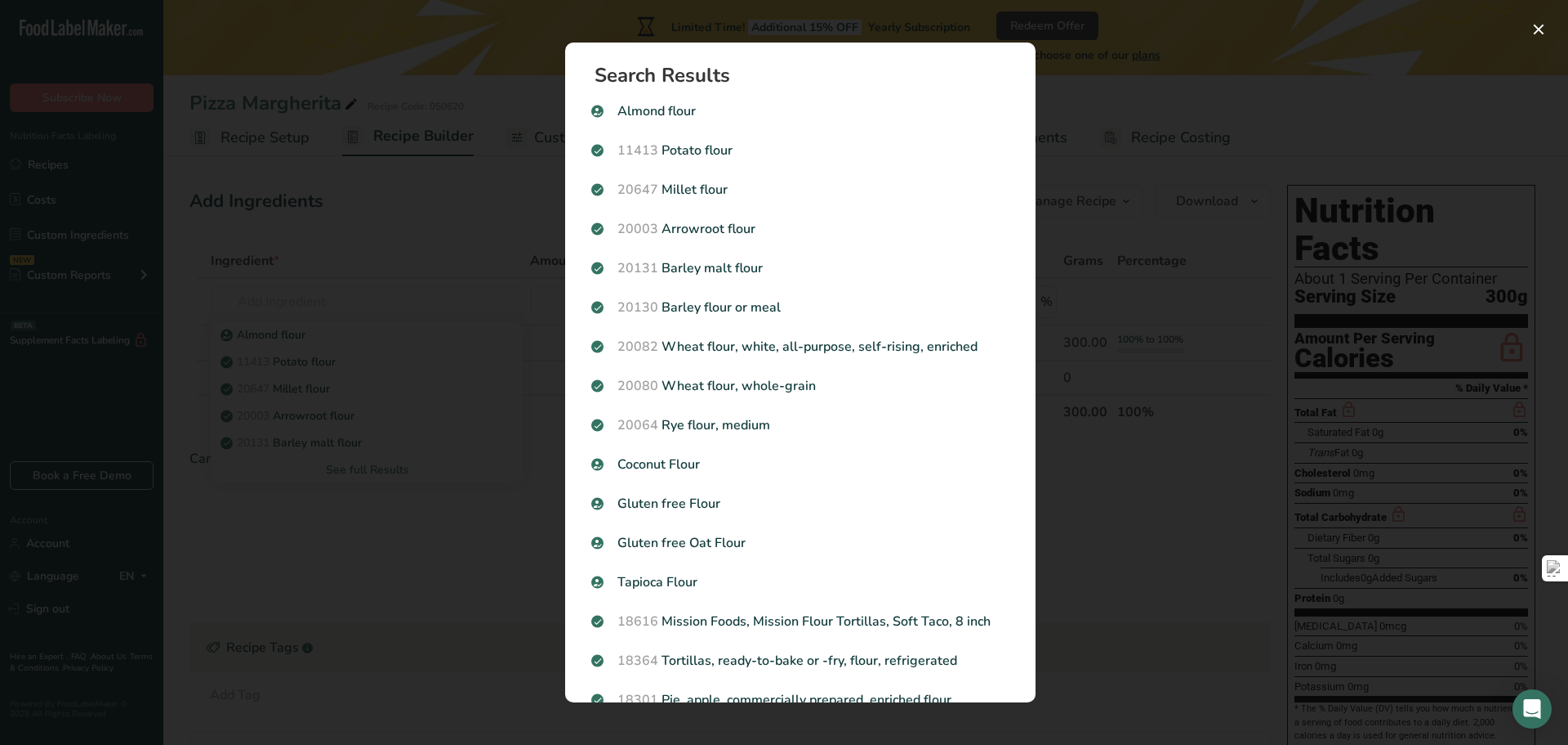
click at [452, 206] on div "Search results modal" at bounding box center [784, 372] width 1568 height 745
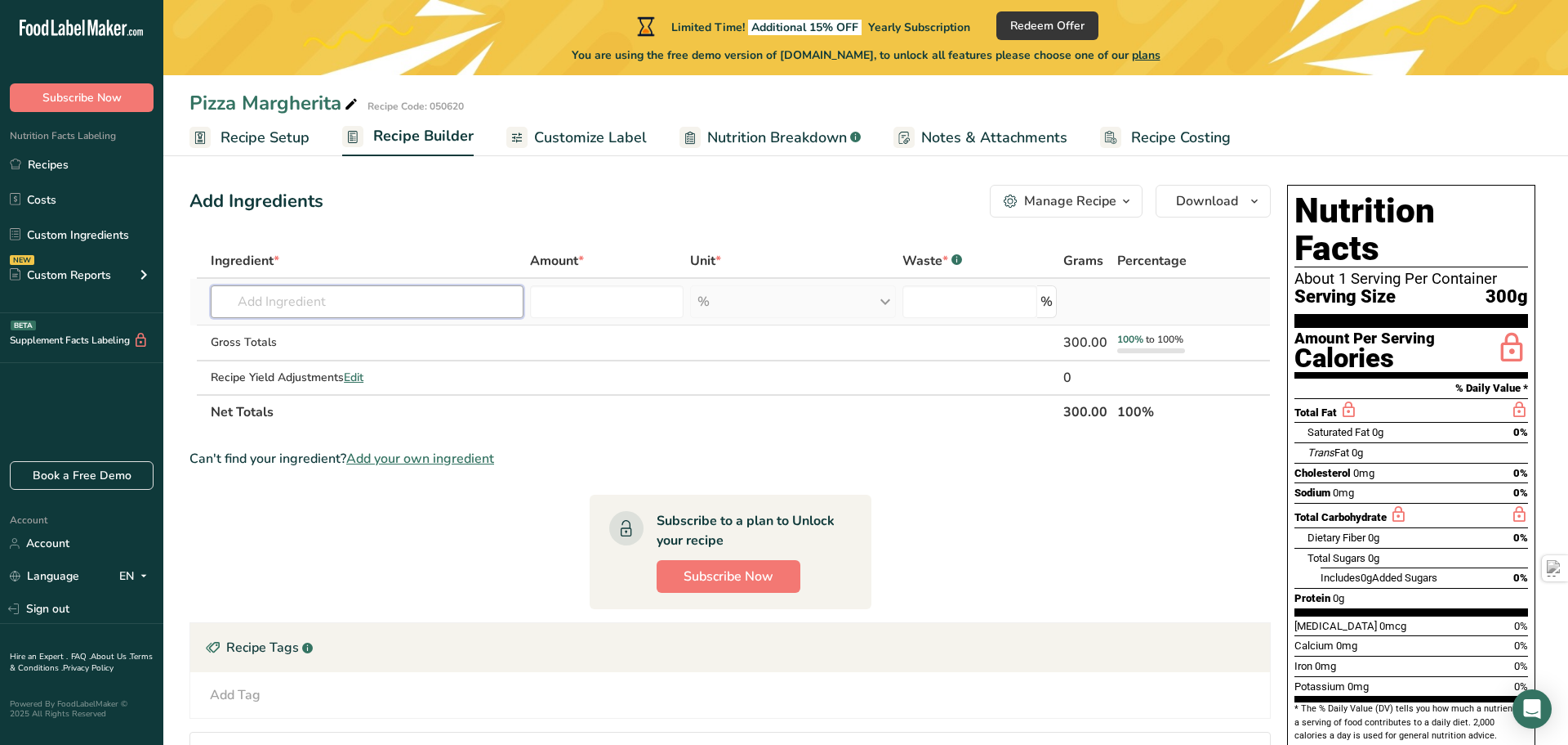
click at [318, 306] on input "text" at bounding box center [367, 302] width 313 height 33
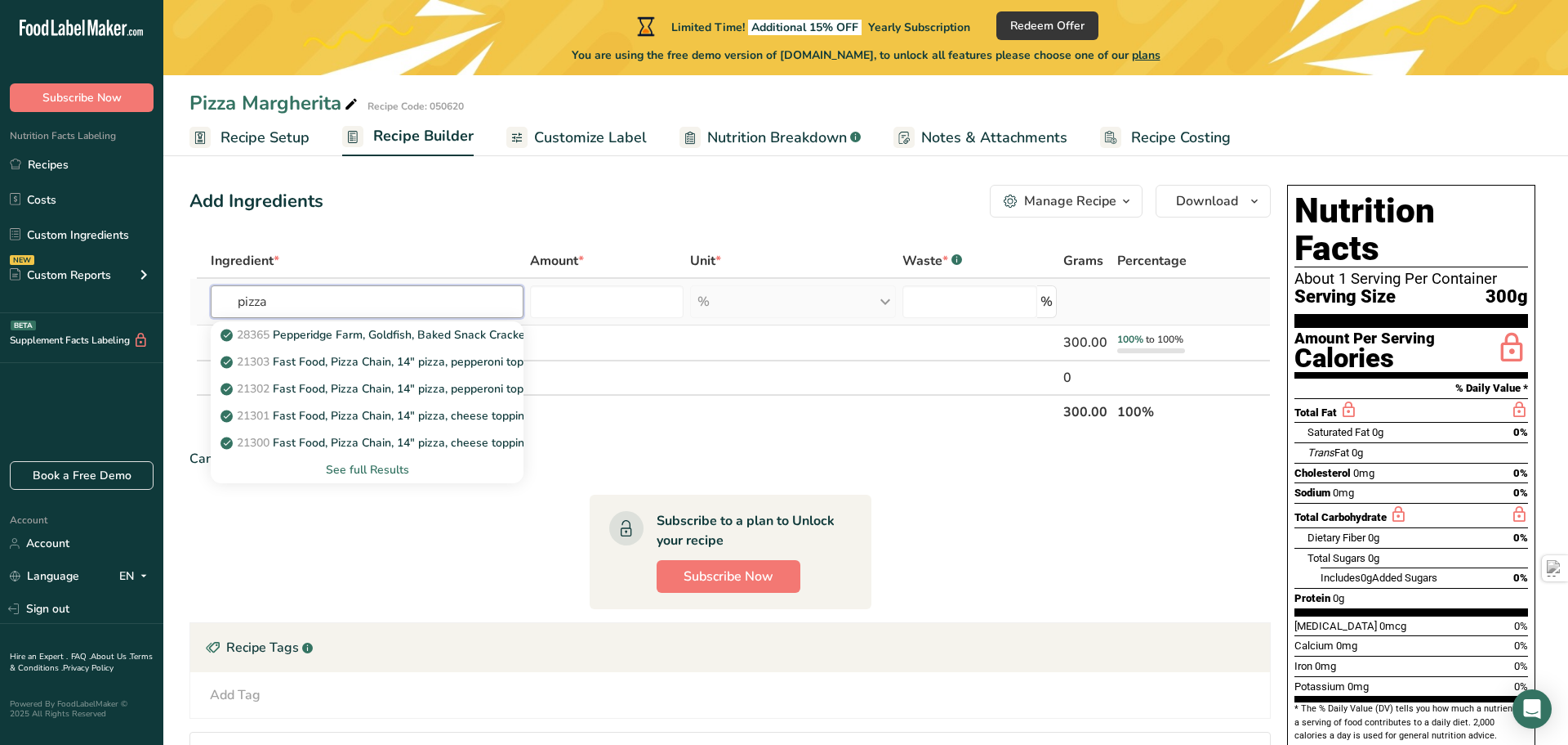
type input "pizza"
click at [381, 469] on div "See full Results" at bounding box center [367, 469] width 287 height 17
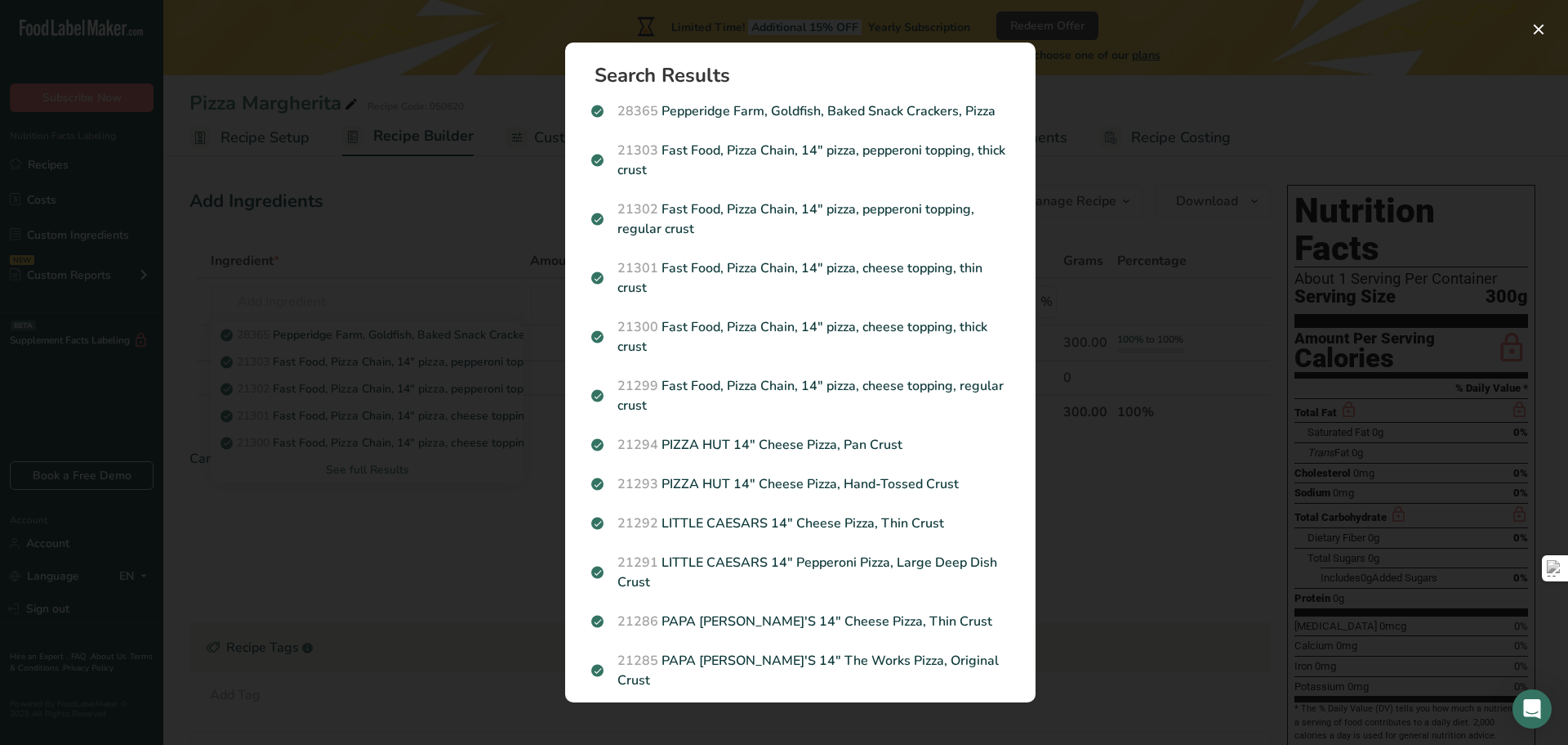
click at [6, 373] on div "Search results modal" at bounding box center [784, 372] width 1568 height 745
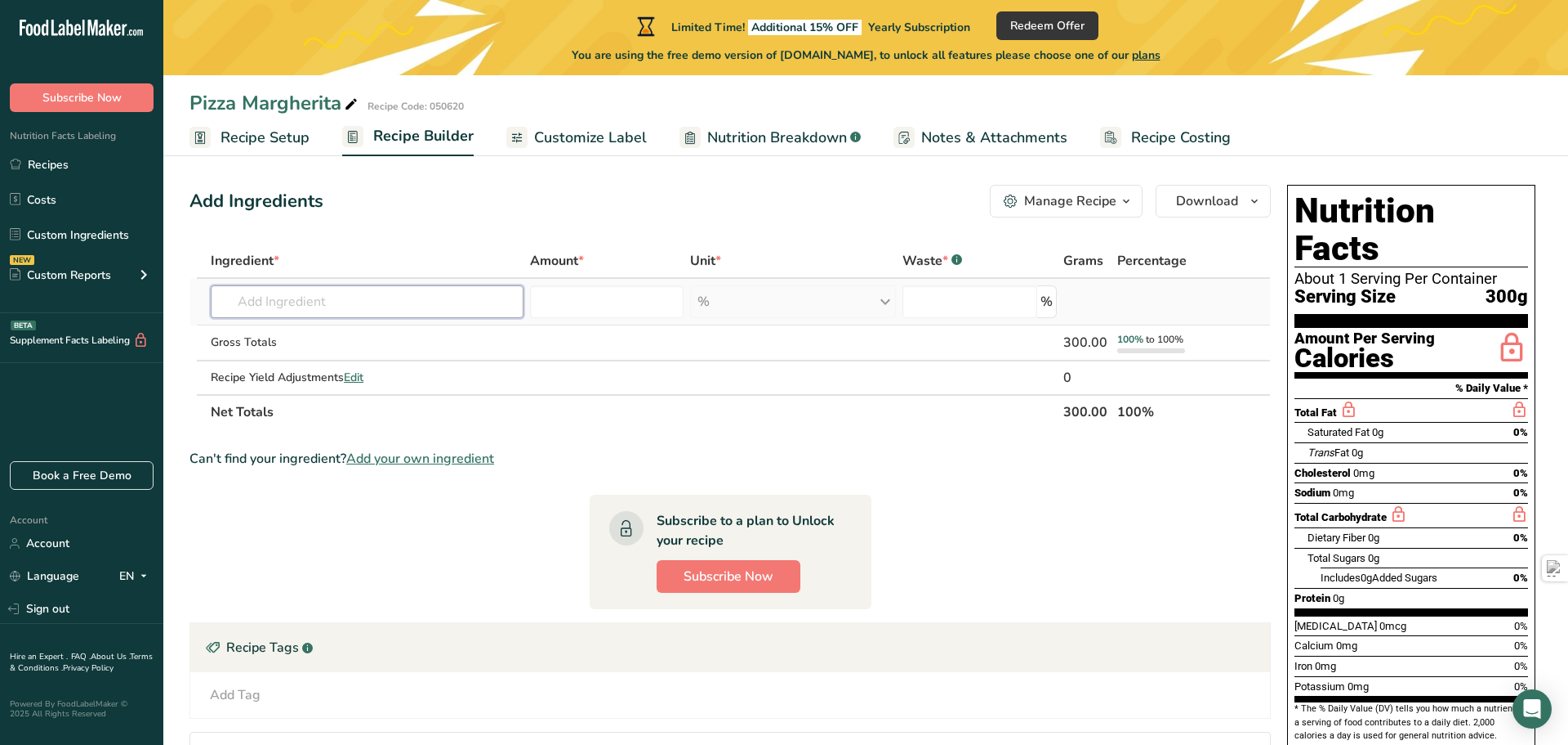
click at [278, 305] on input "text" at bounding box center [367, 302] width 313 height 33
type input "n"
type input "0"
click at [237, 302] on input "flour 00" at bounding box center [367, 302] width 313 height 33
click at [243, 303] on input "flour 00" at bounding box center [367, 302] width 313 height 33
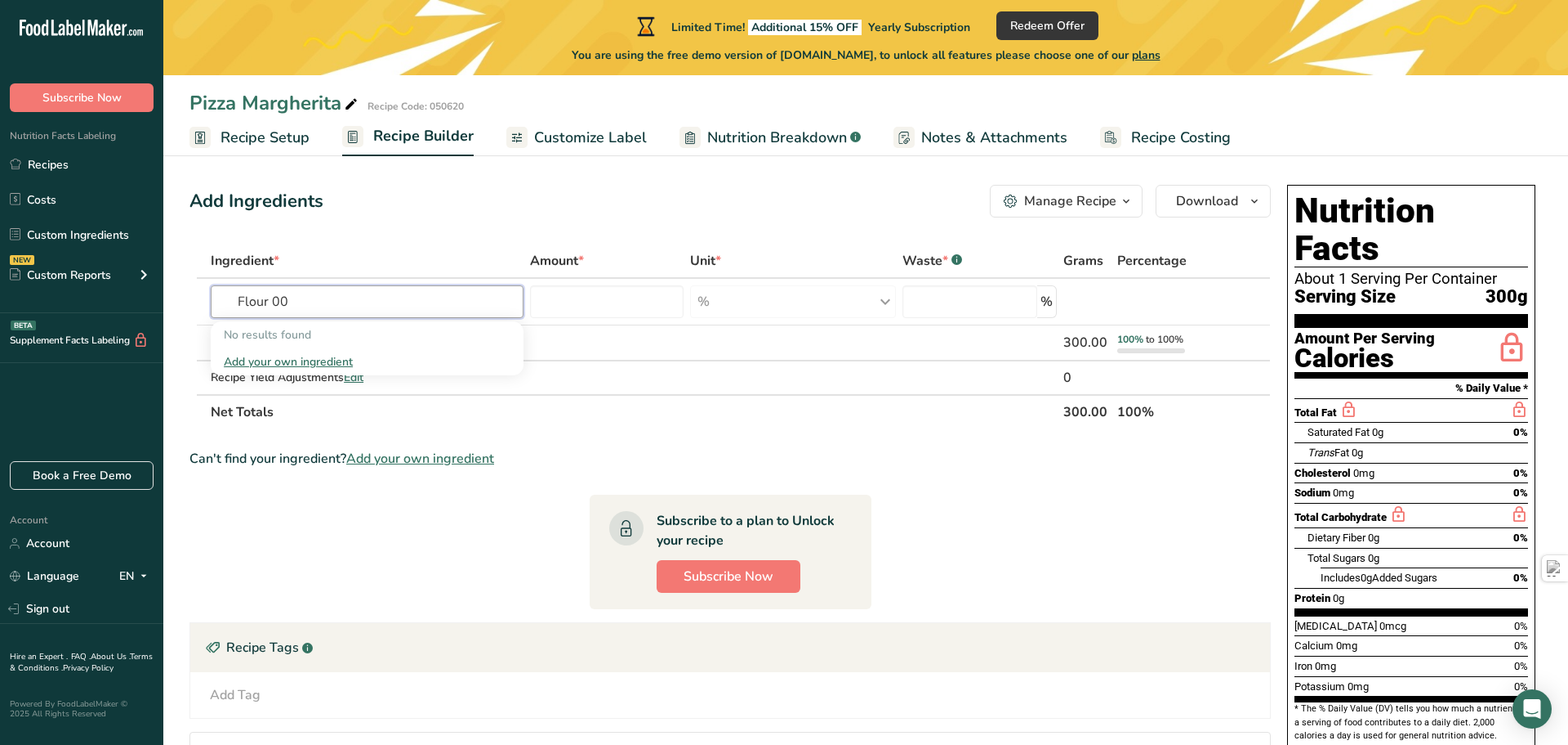
type input "Flour 00"
click at [288, 358] on div "Add your own ingredient" at bounding box center [367, 361] width 287 height 17
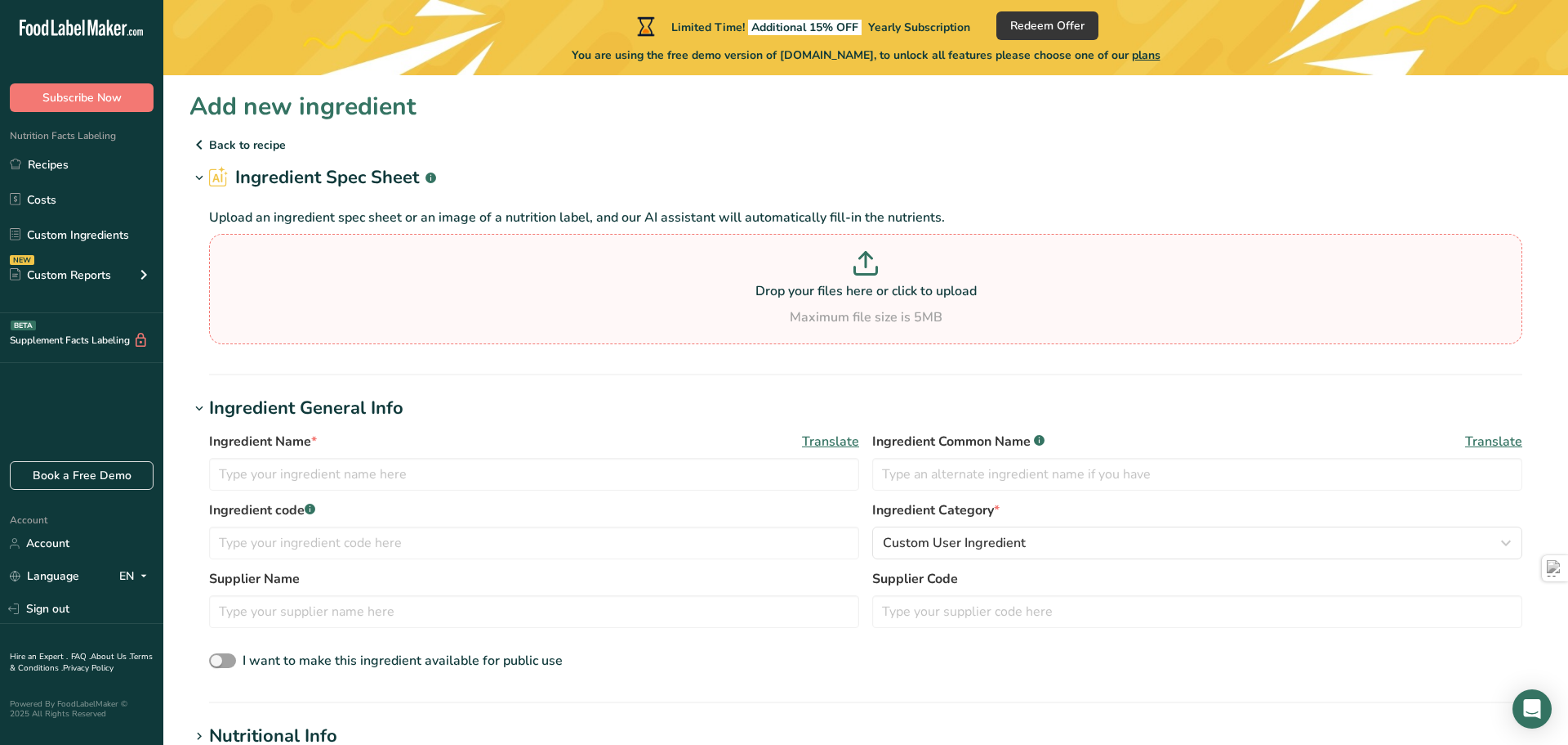
click at [873, 284] on p "Drop your files here or click to upload" at bounding box center [866, 290] width 1306 height 19
click at [873, 284] on input "Drop your files here or click to upload Maximum file size is 5MB" at bounding box center [866, 289] width 1313 height 110
click at [881, 287] on p "Drop your files here or click to upload" at bounding box center [866, 290] width 1306 height 19
click at [881, 287] on input "Drop your files here or click to upload Maximum file size is 5MB" at bounding box center [866, 289] width 1313 height 110
type input "C:\fakepath\882bf982-0867-4dcb-9852-1ded6d4e5a1b.jpeg"
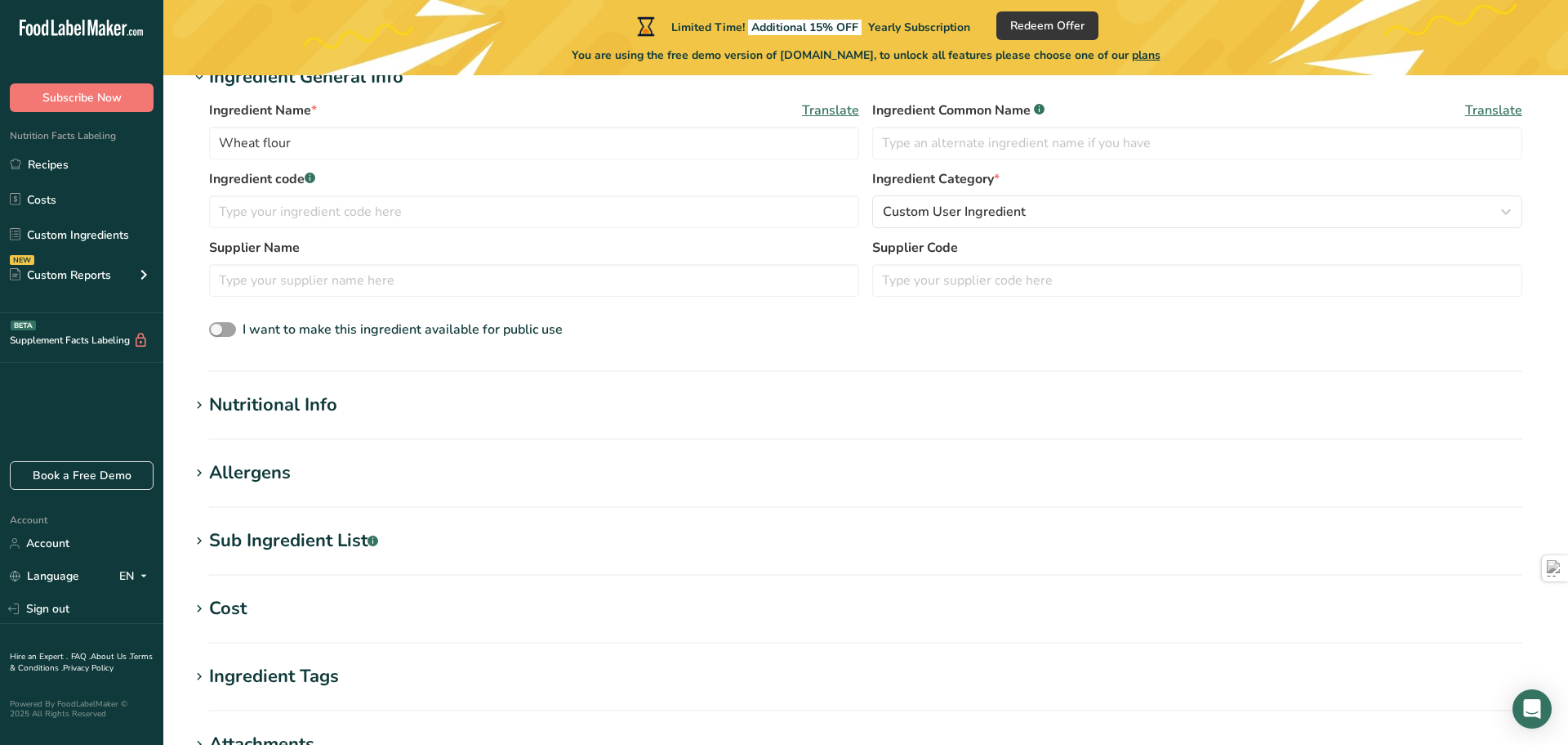
scroll to position [256, 0]
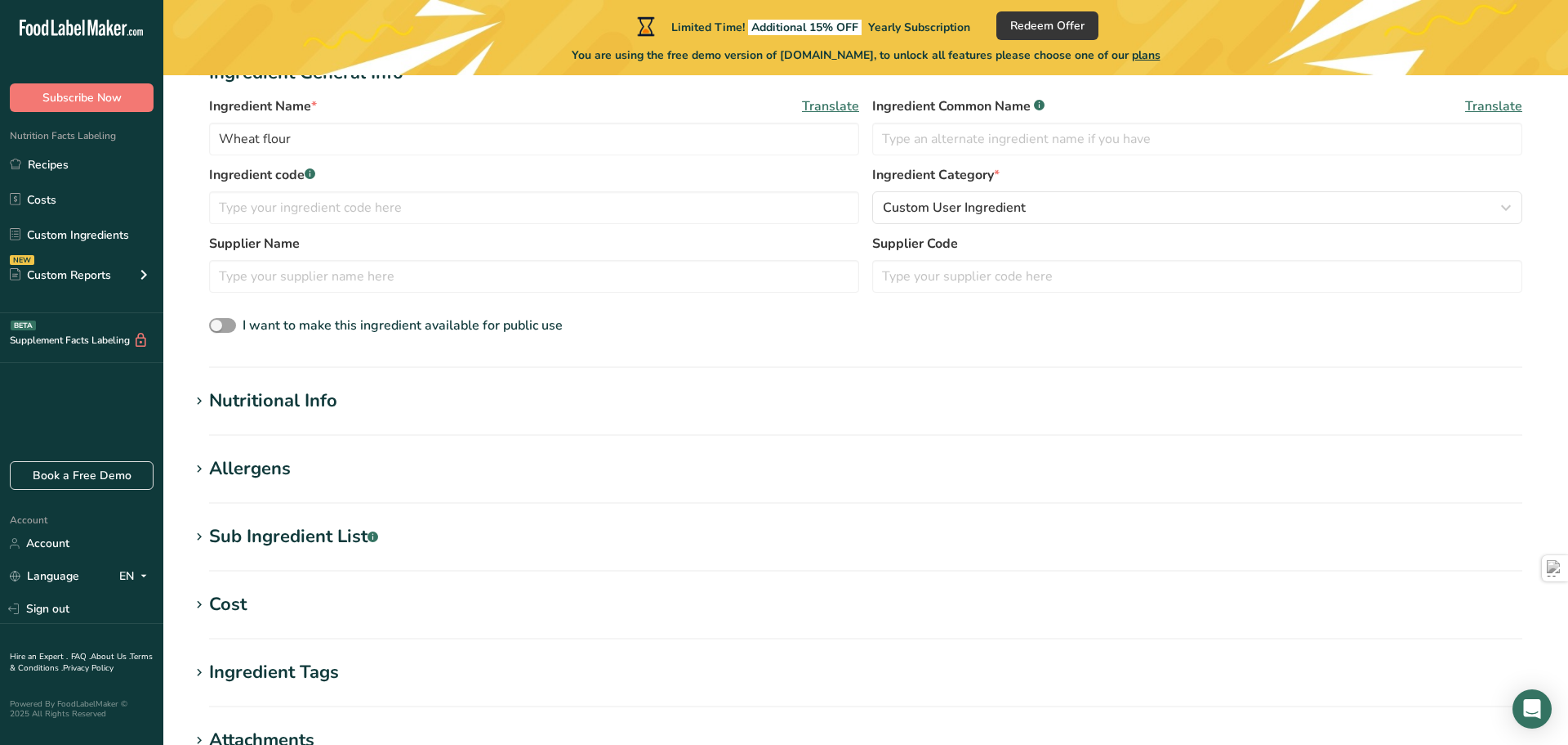
click at [401, 403] on h1 "Nutritional Info" at bounding box center [866, 400] width 1353 height 27
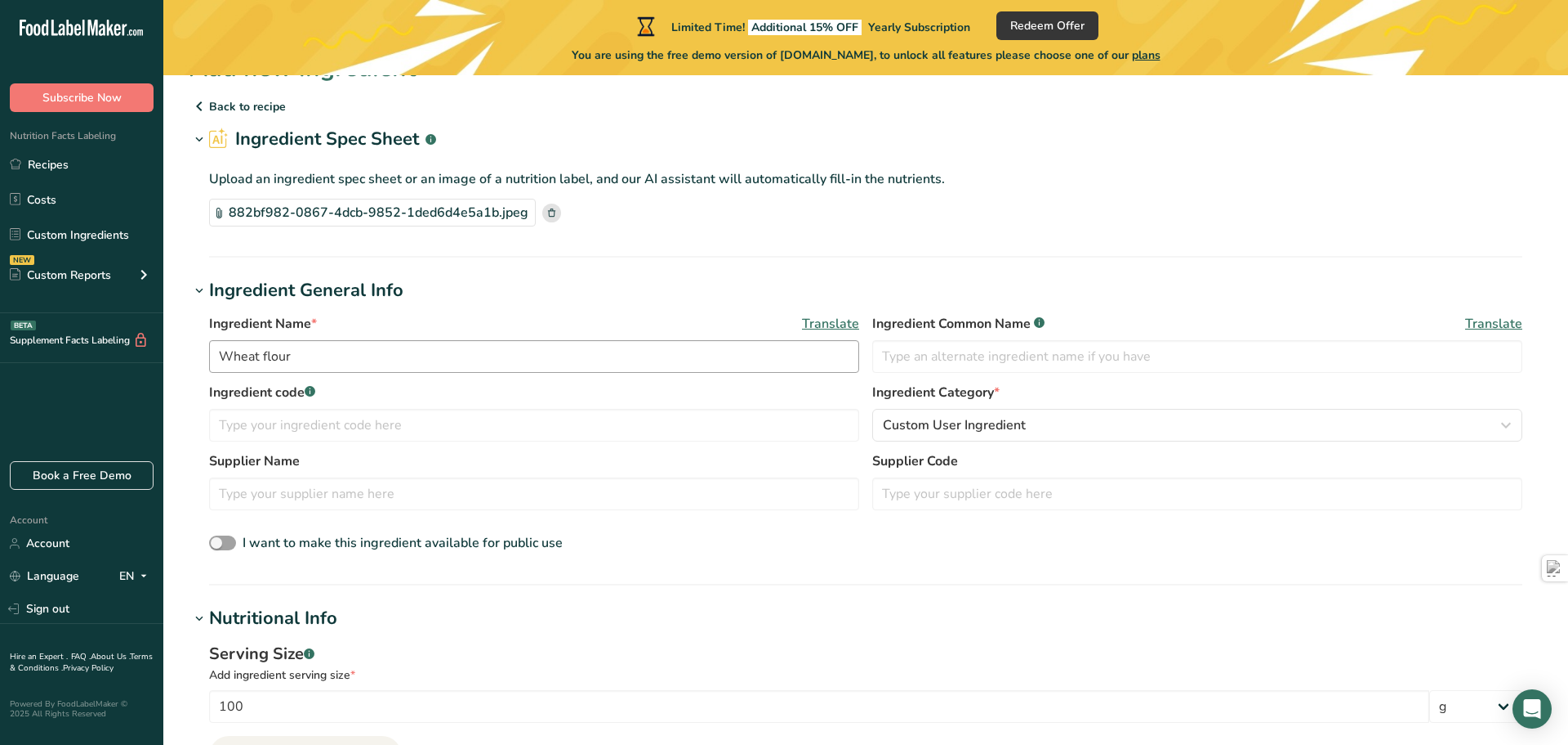
scroll to position [59, 0]
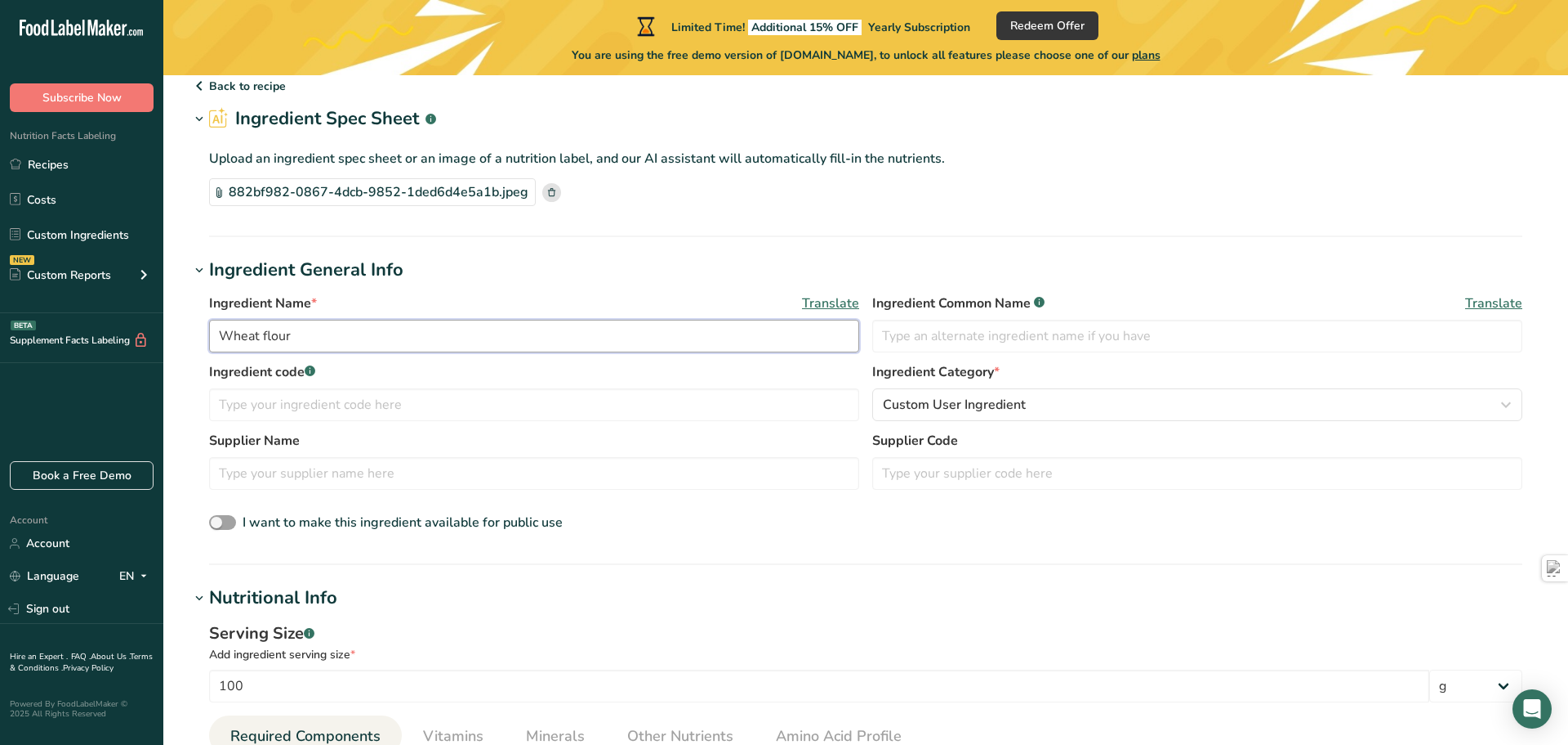
click at [508, 338] on input "Wheat flour" at bounding box center [534, 336] width 650 height 33
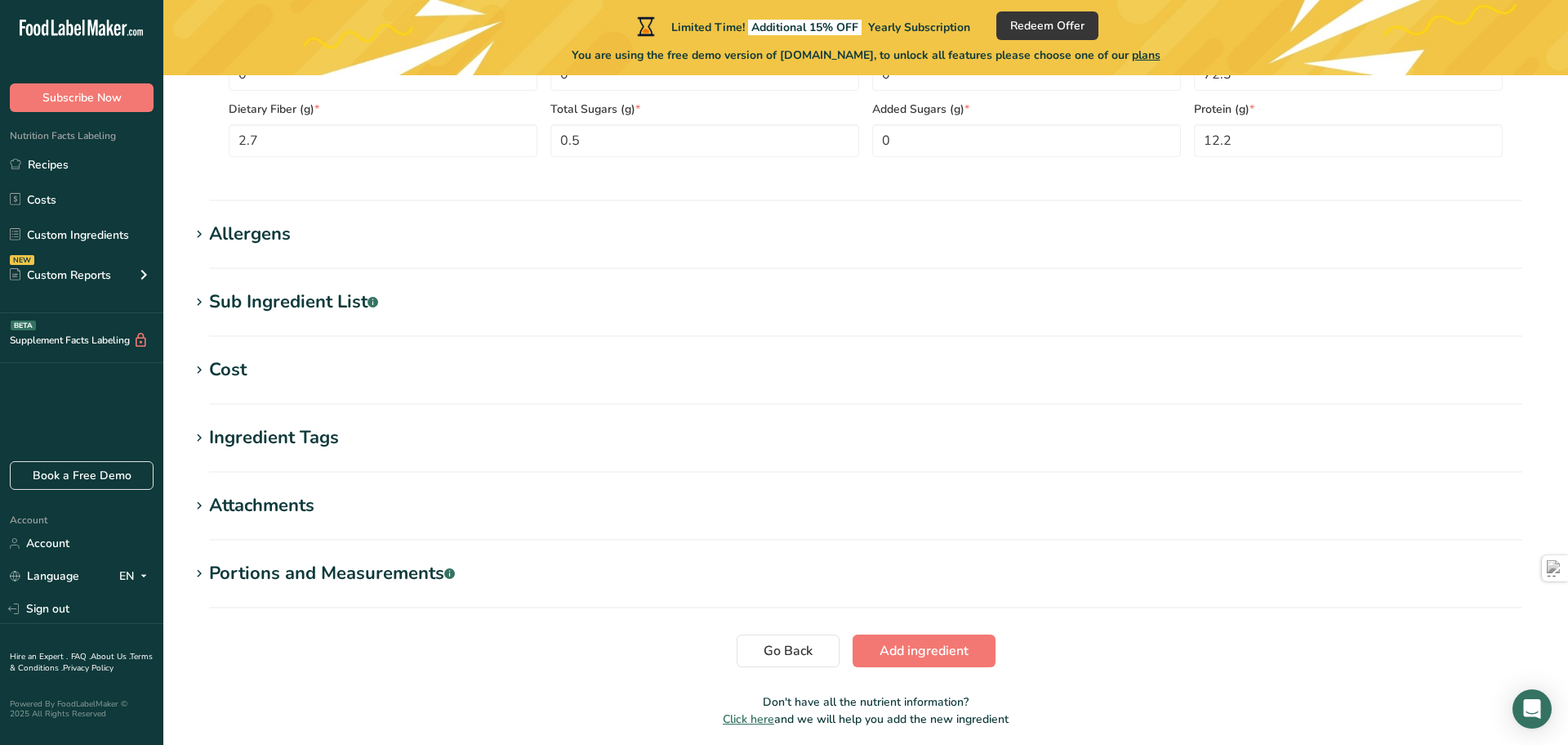
scroll to position [930, 0]
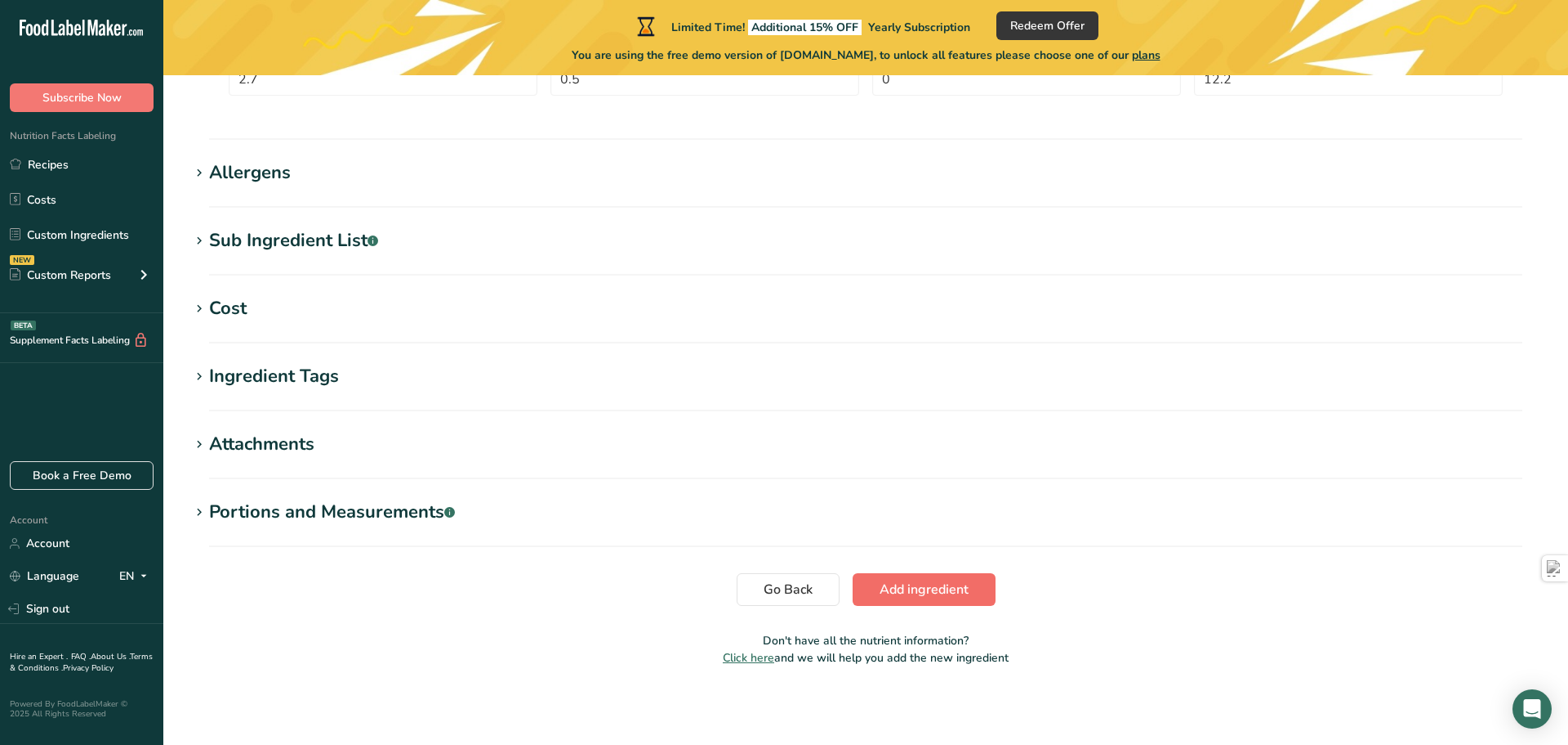
type input "Wheat flour type 00"
click at [915, 587] on span "Add ingredient" at bounding box center [923, 589] width 89 height 19
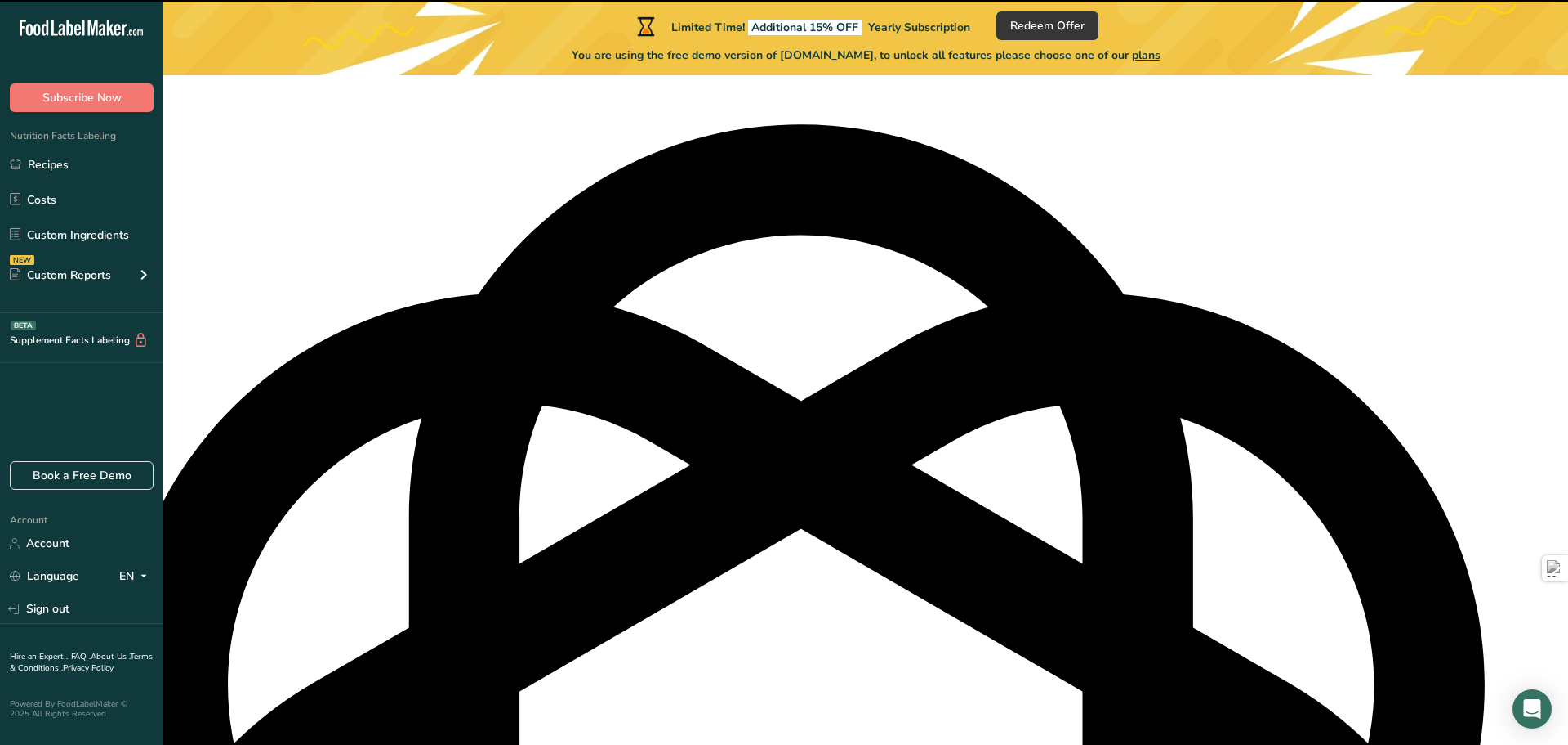
scroll to position [208, 0]
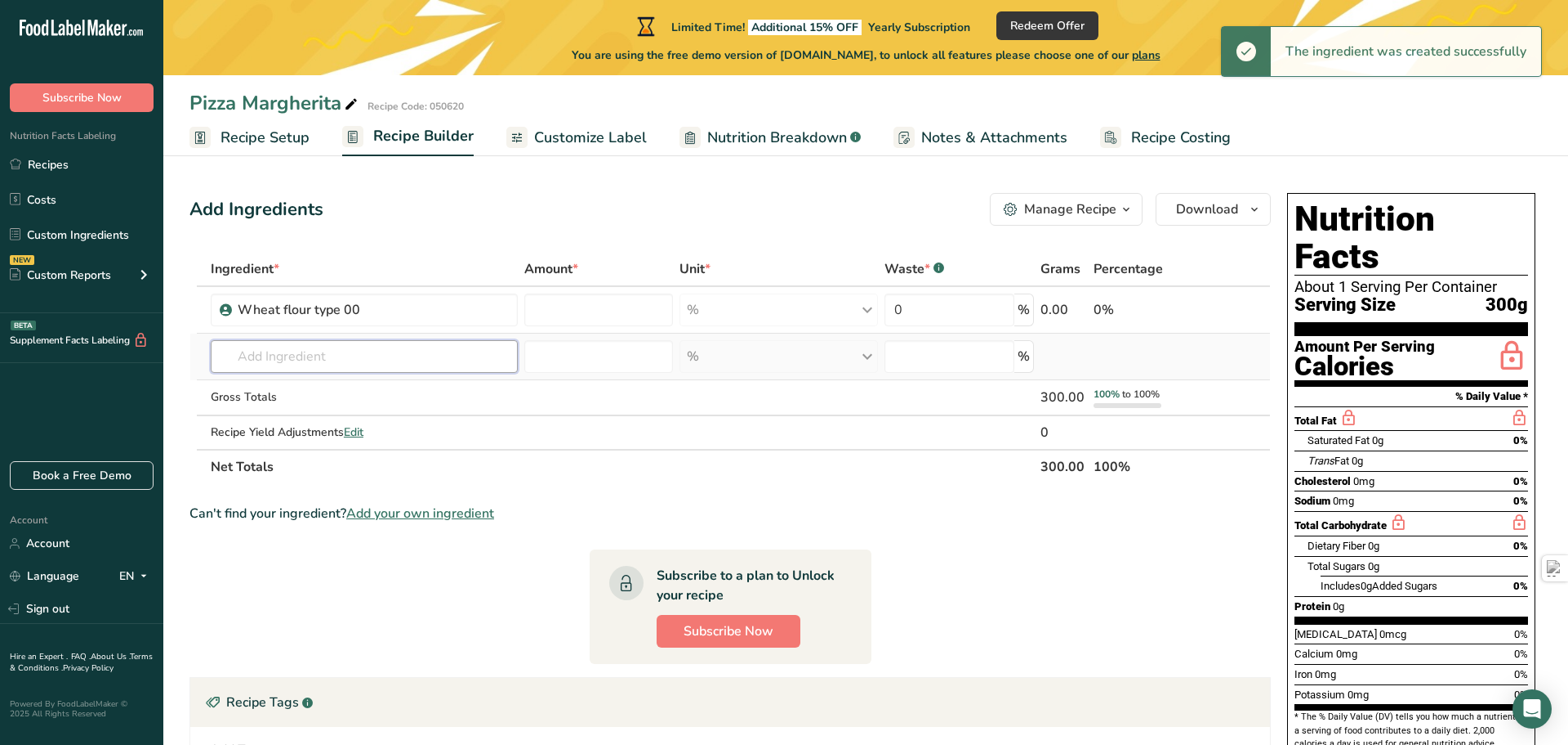
click at [365, 362] on input "text" at bounding box center [364, 357] width 307 height 33
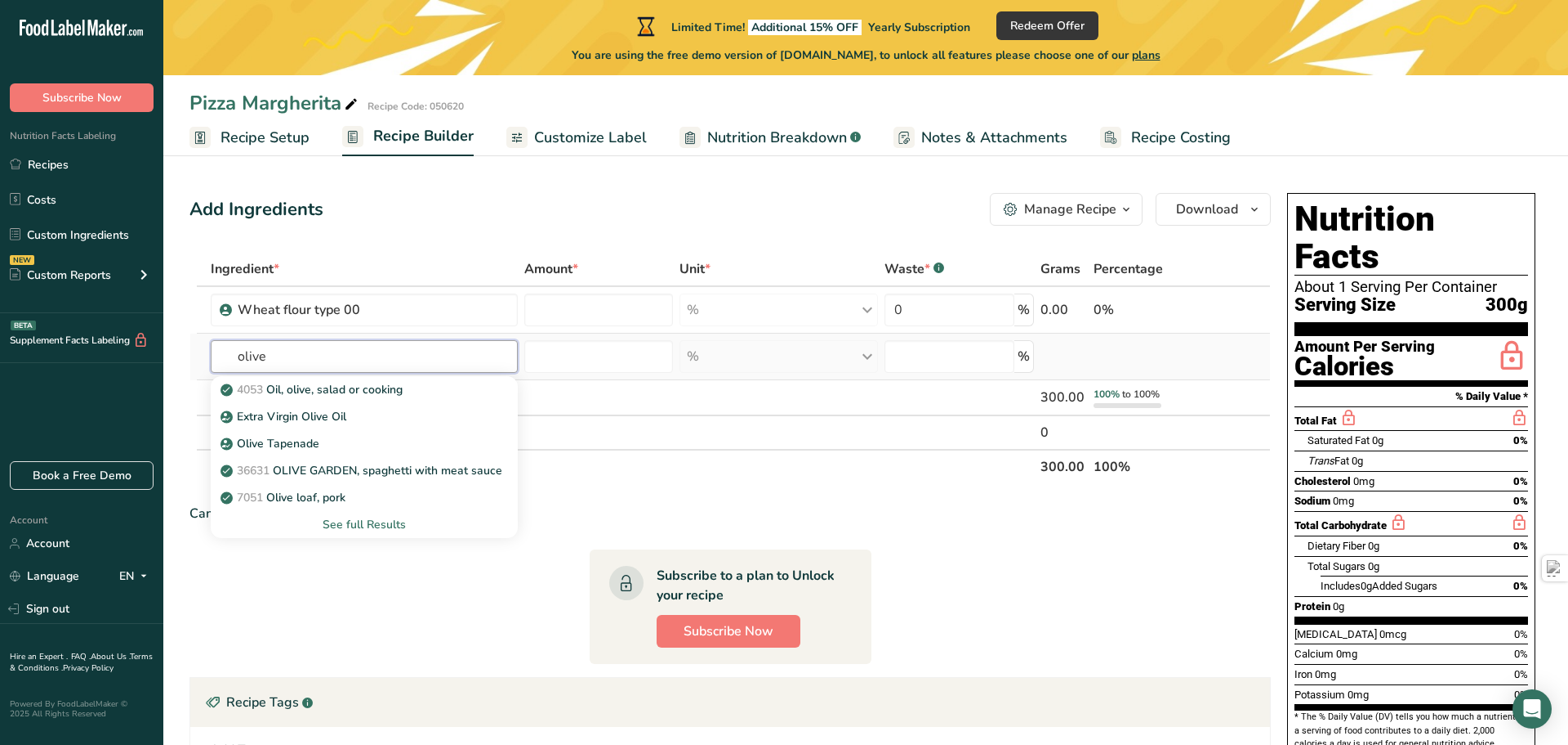
click at [244, 362] on input "olive" at bounding box center [364, 357] width 307 height 33
click at [237, 355] on input "olive" at bounding box center [364, 357] width 307 height 33
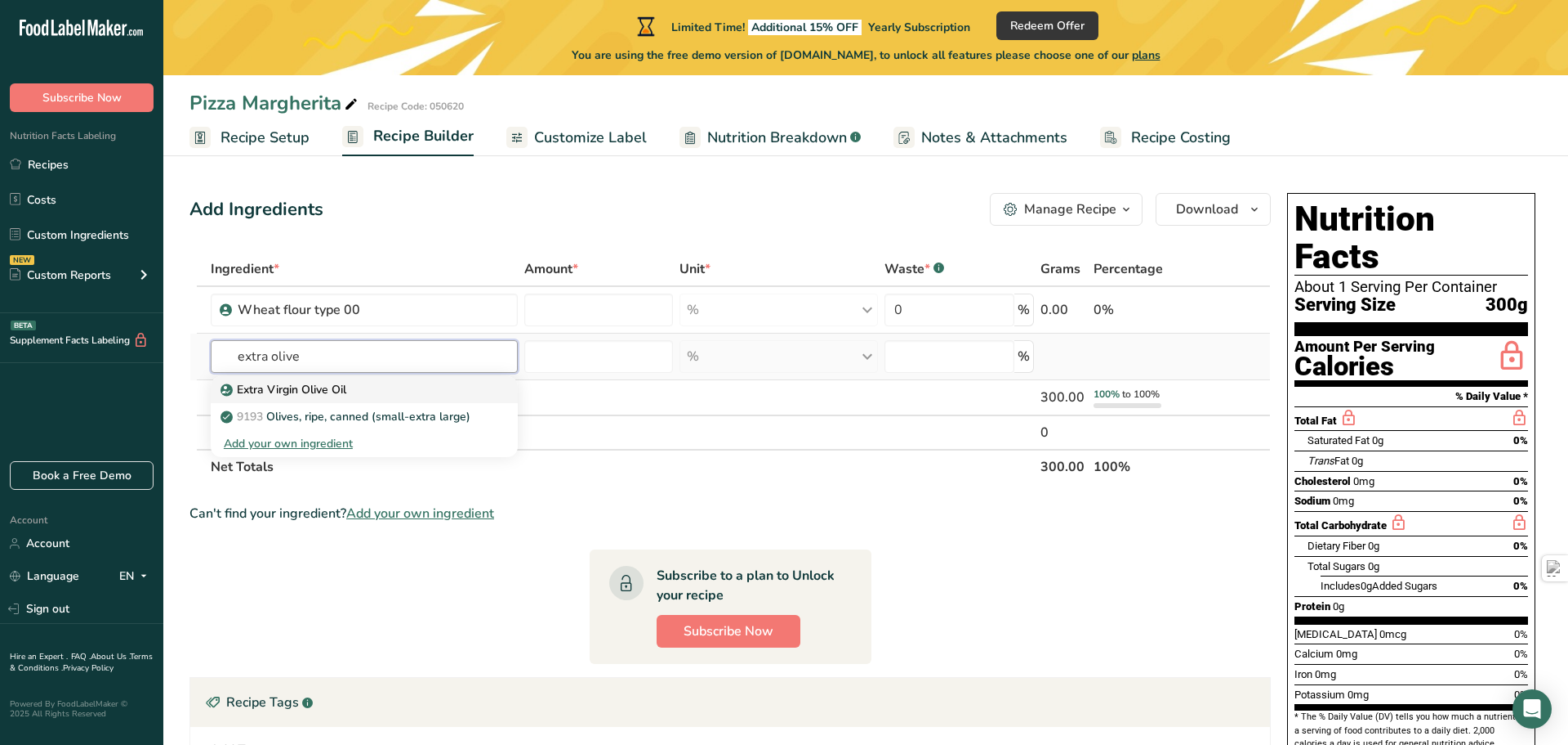
type input "extra olive"
click at [283, 389] on p "Extra Virgin Olive Oil" at bounding box center [285, 389] width 123 height 17
type input "Extra Virgin Olive Oil"
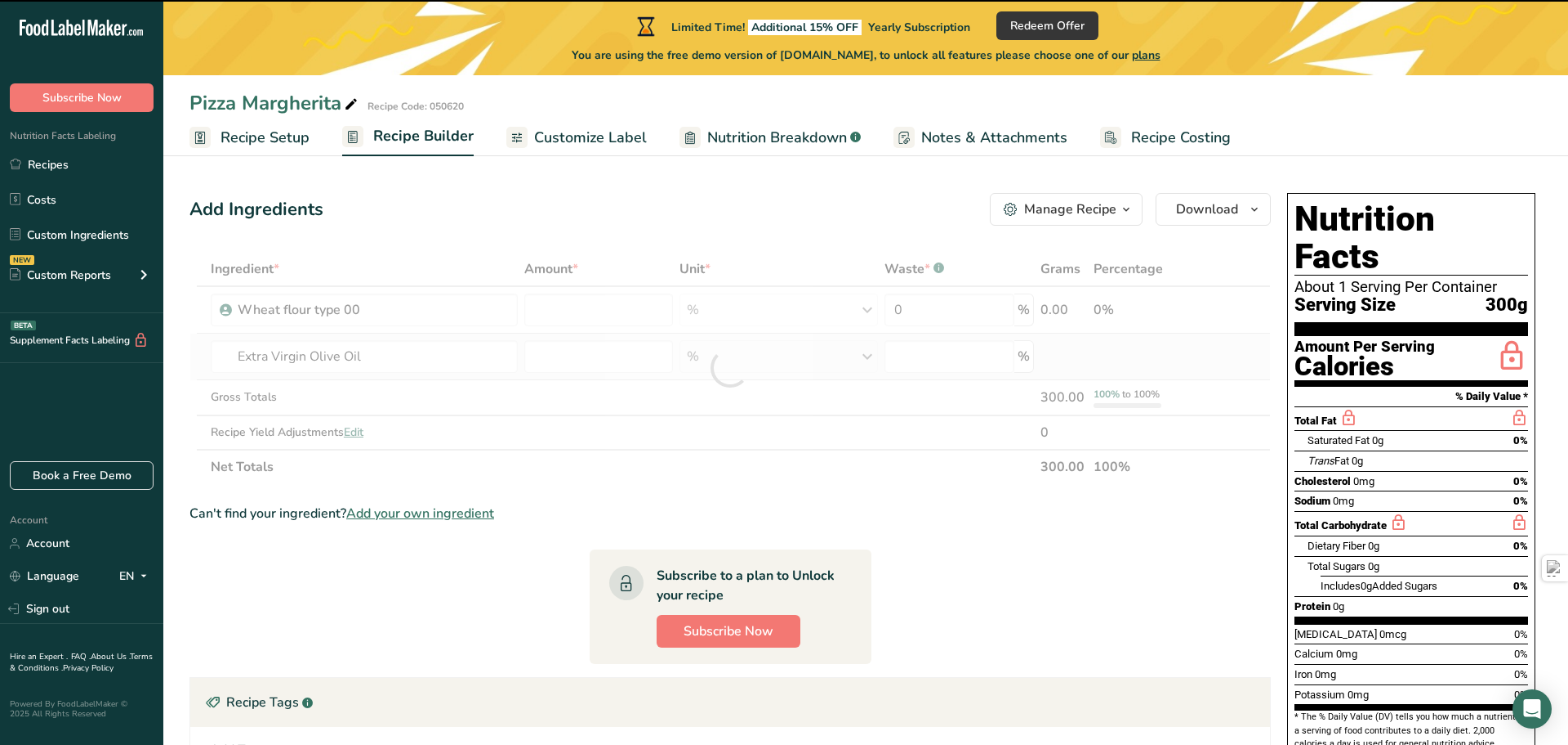
type input "0"
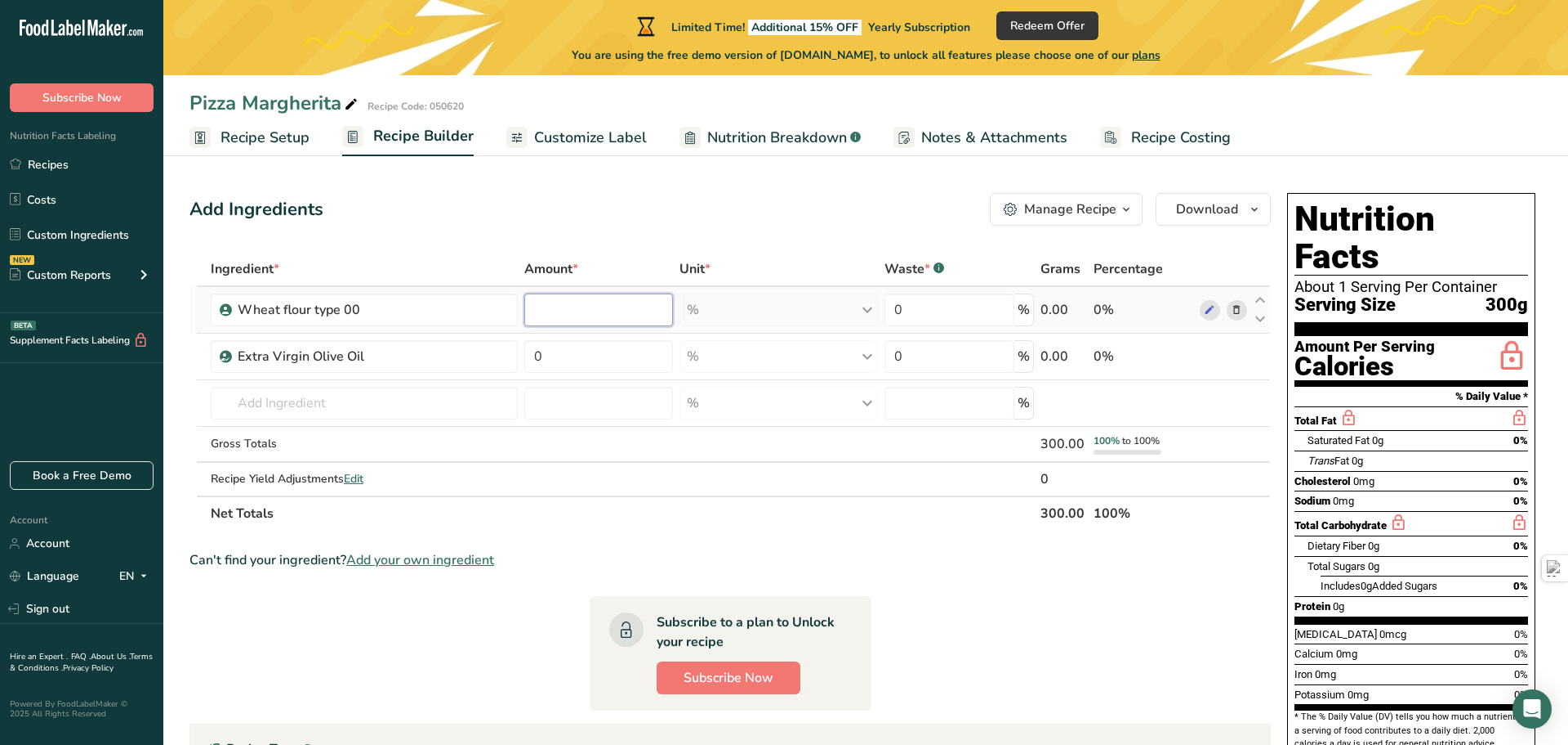
click at [595, 306] on input "number" at bounding box center [599, 310] width 149 height 33
type input "0"
click at [352, 400] on div "Ingredient * Amount * Unit * Waste * .a-a{fill:#347362;}.b-a{fill:#fff;} Grams …" at bounding box center [730, 391] width 1081 height 279
type input "i"
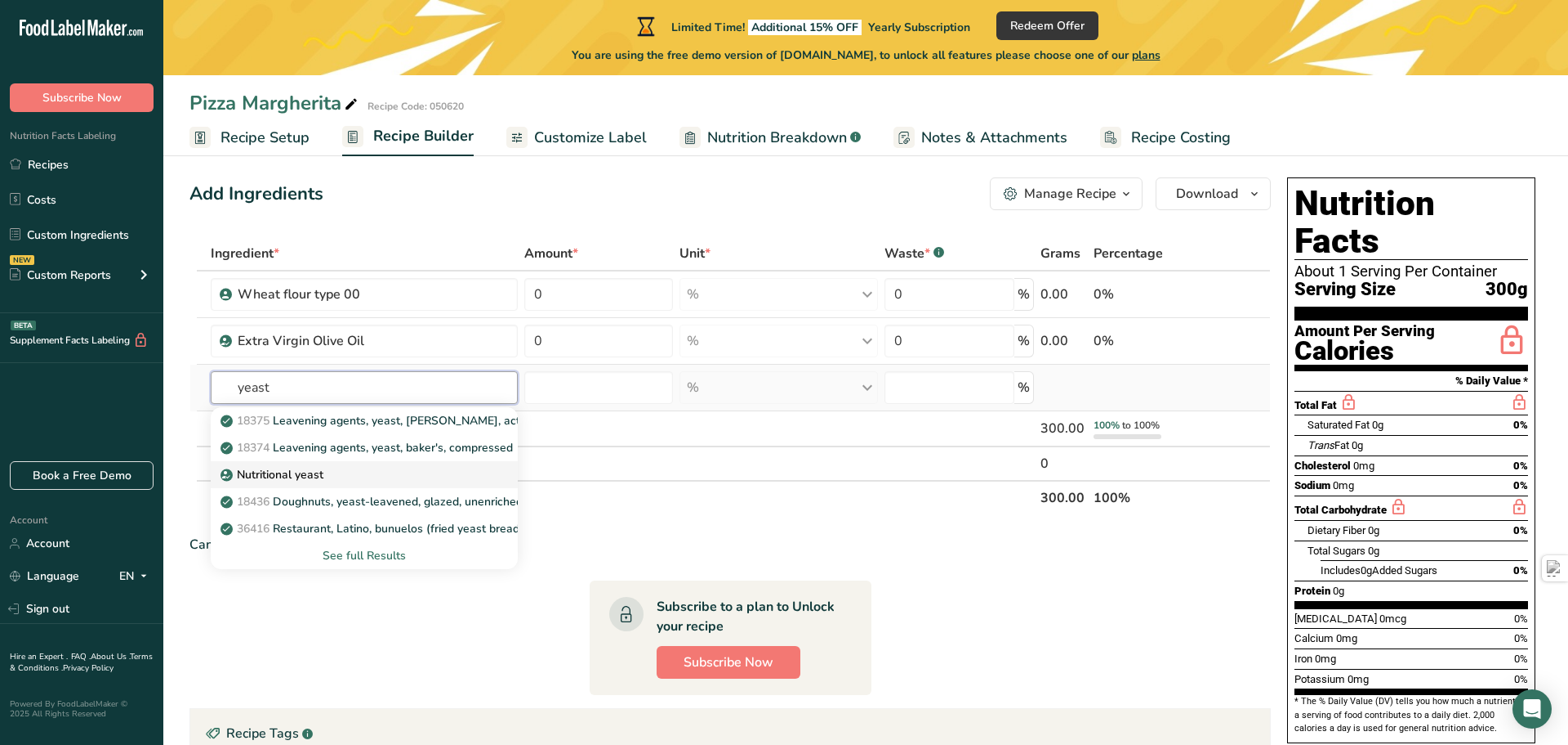
scroll to position [26, 0]
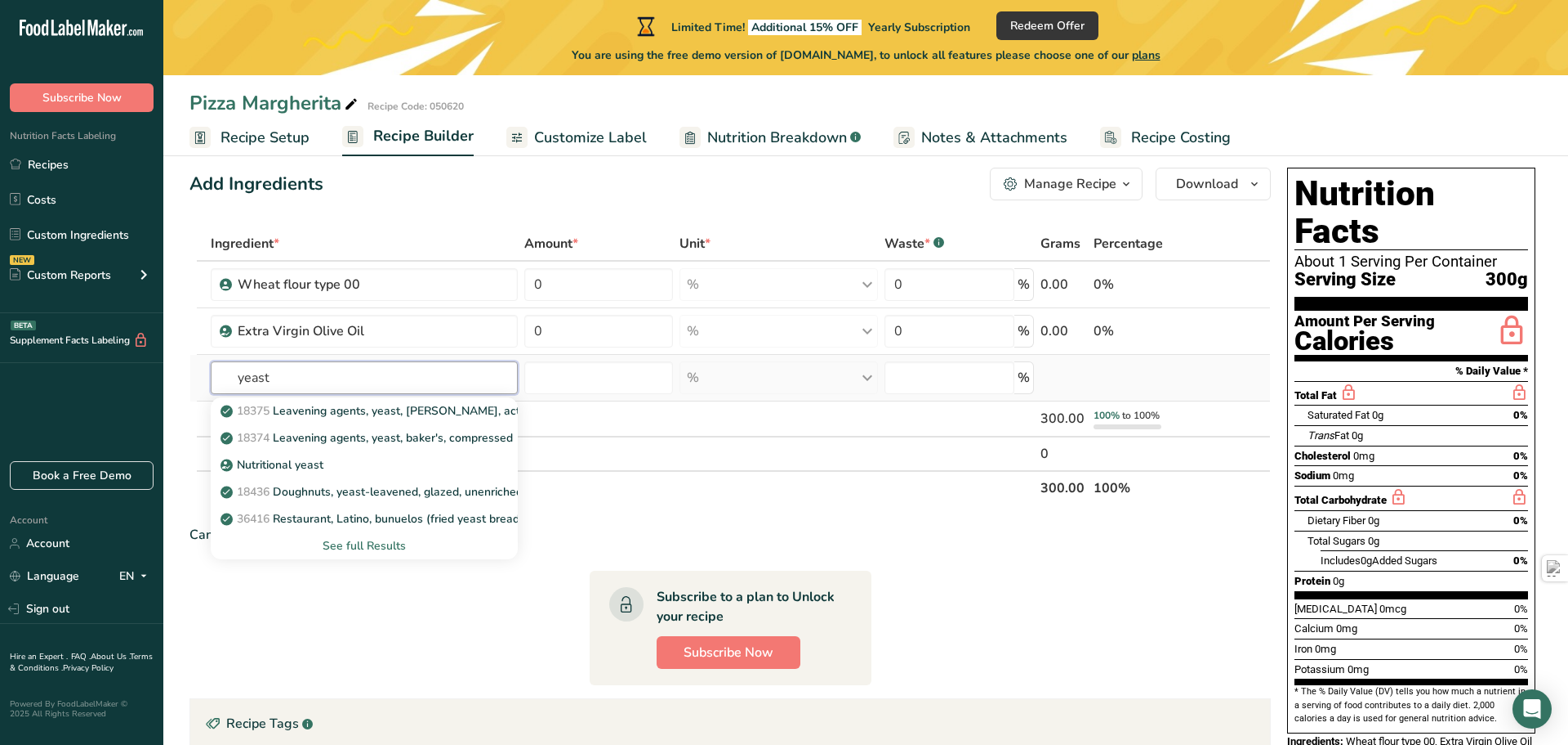
type input "yeast"
click at [394, 543] on div "See full Results" at bounding box center [364, 545] width 281 height 17
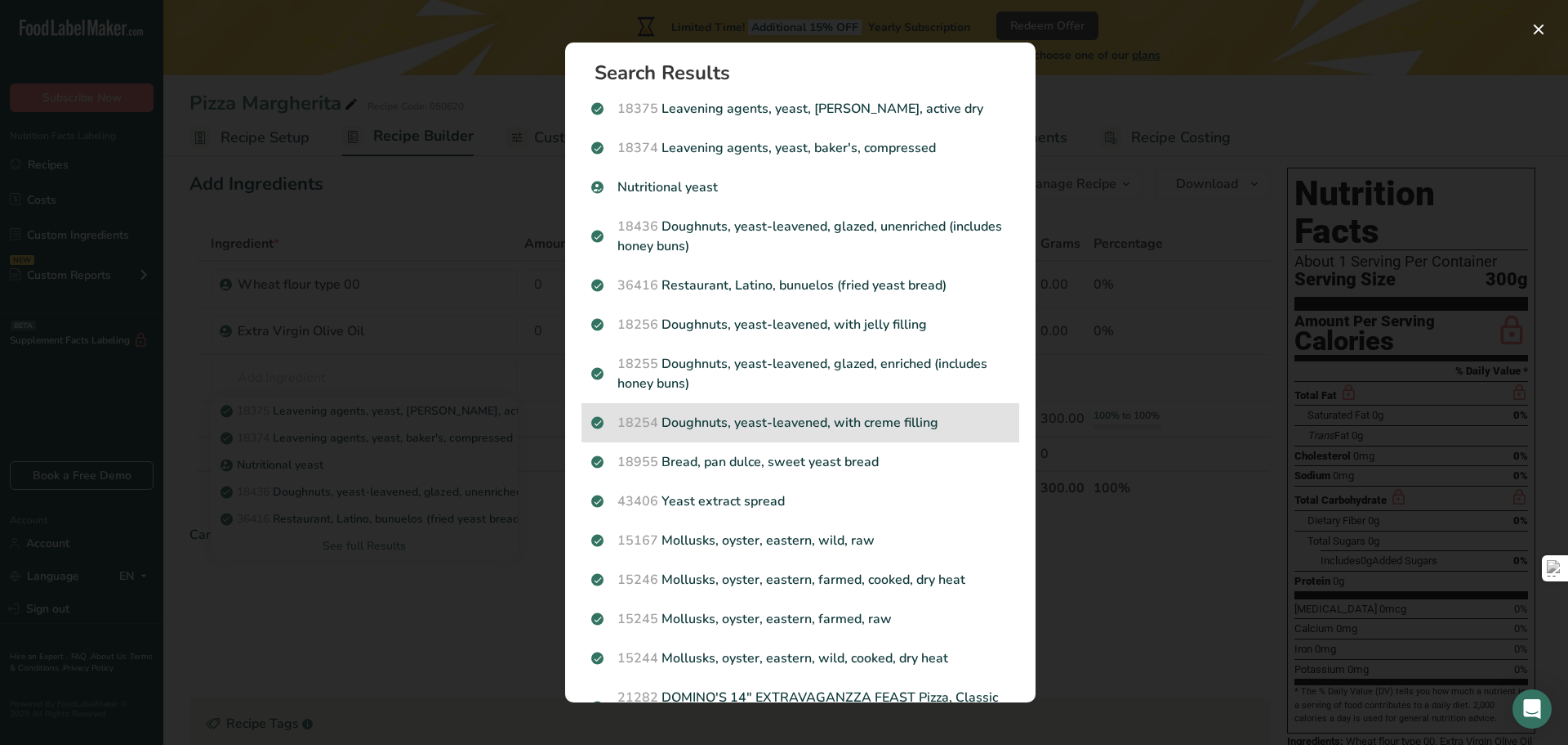
scroll to position [0, 0]
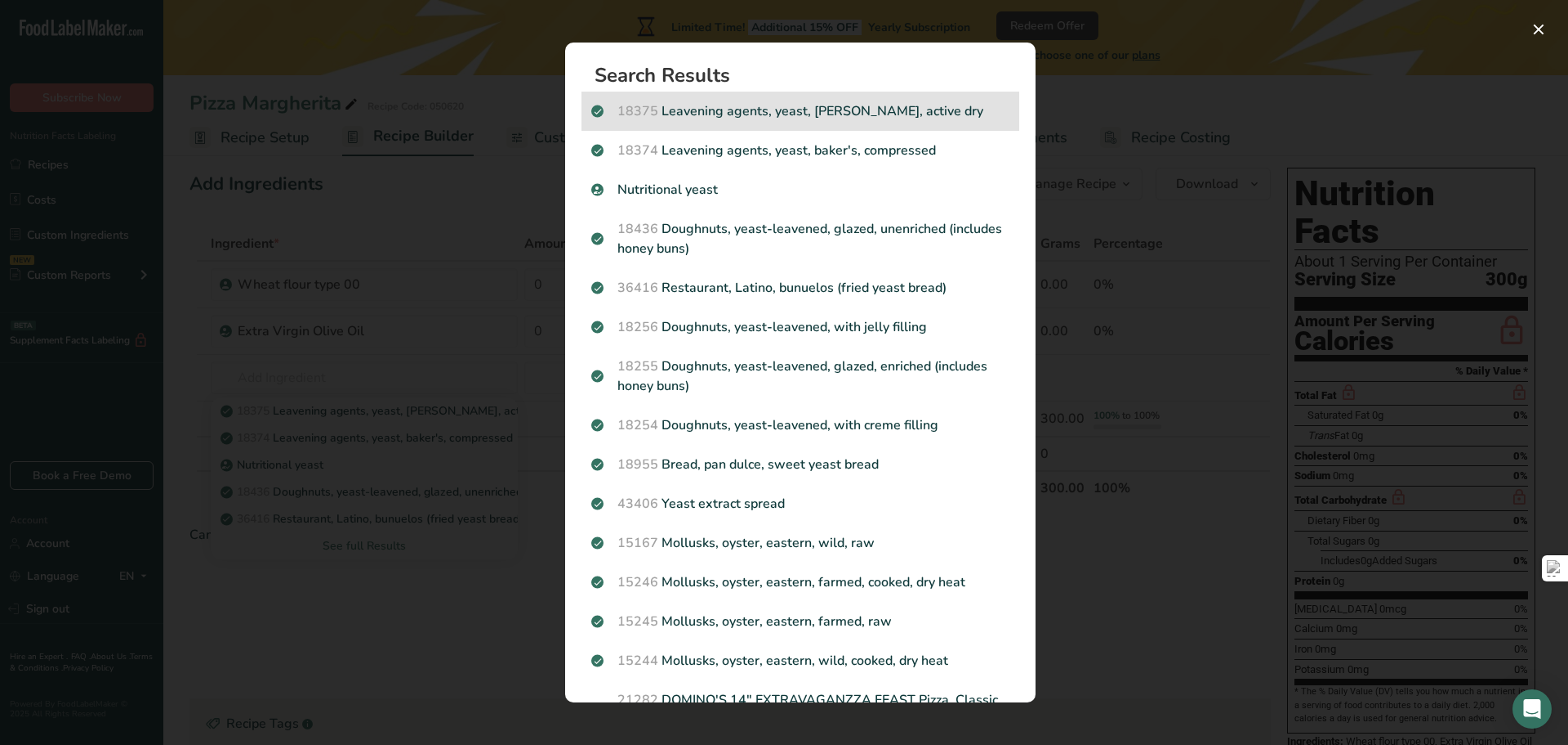
click at [812, 117] on p "18375 Leavening agents, yeast, baker's, active dry" at bounding box center [801, 110] width 418 height 19
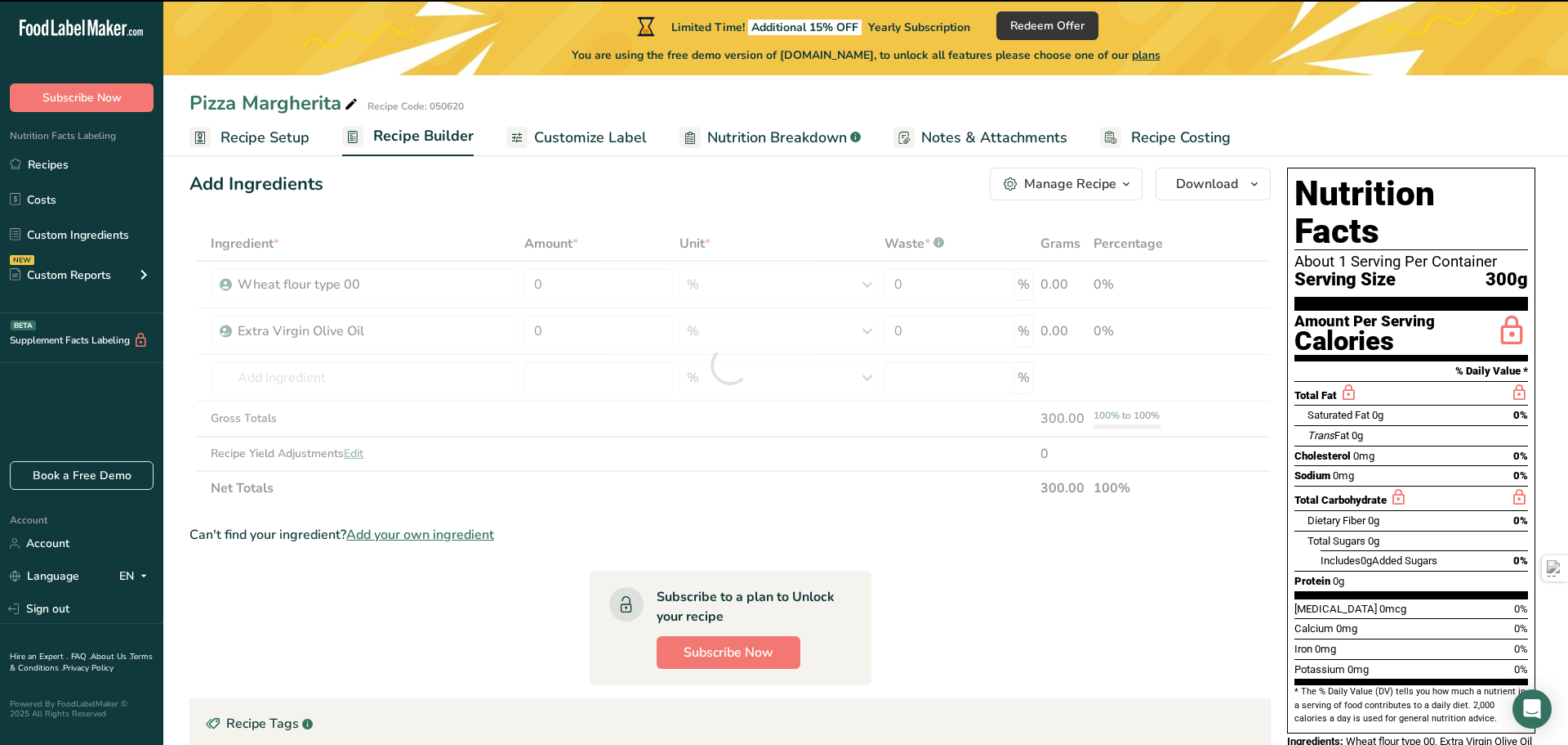
type input "0"
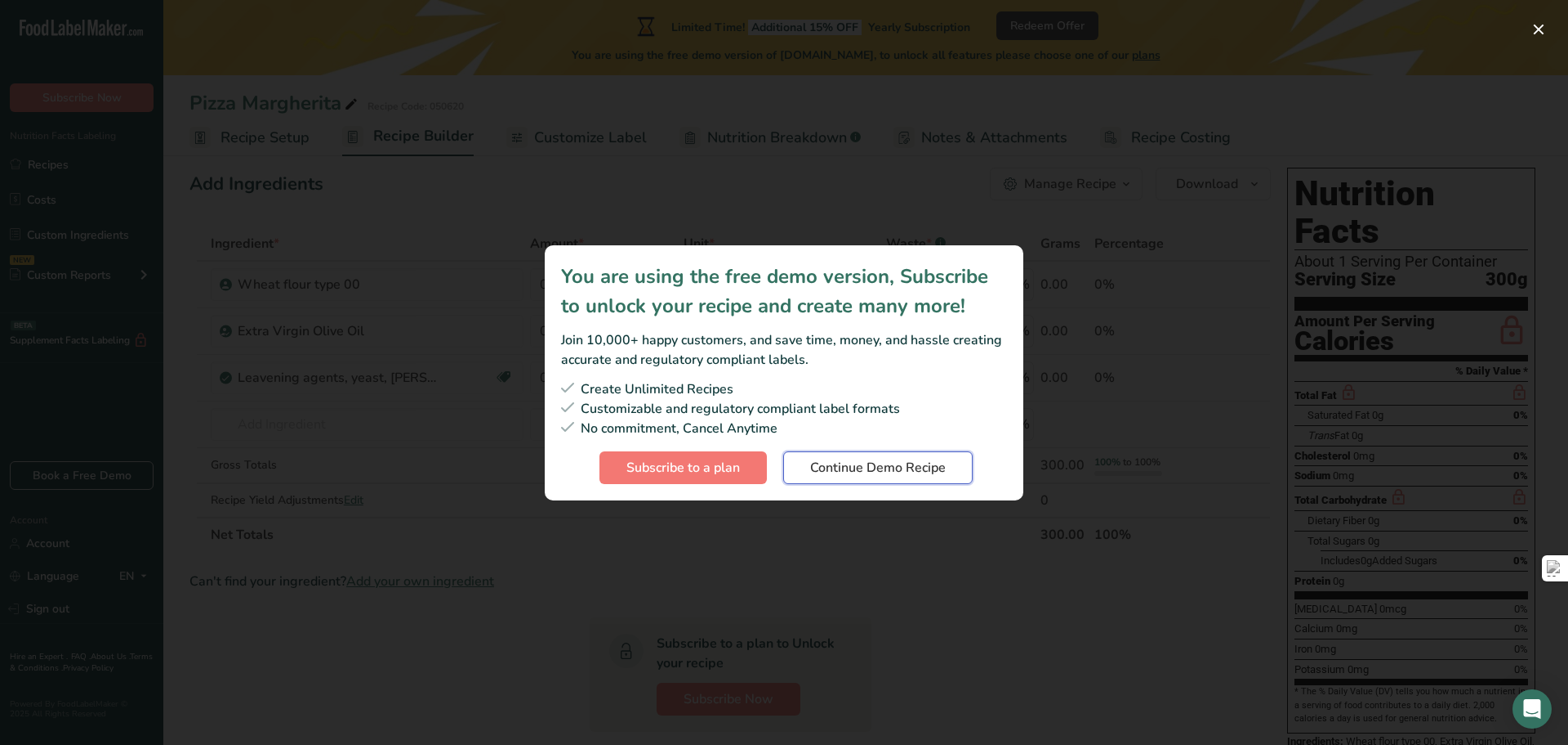
click at [848, 463] on span "Continue Demo Recipe" at bounding box center [878, 467] width 136 height 19
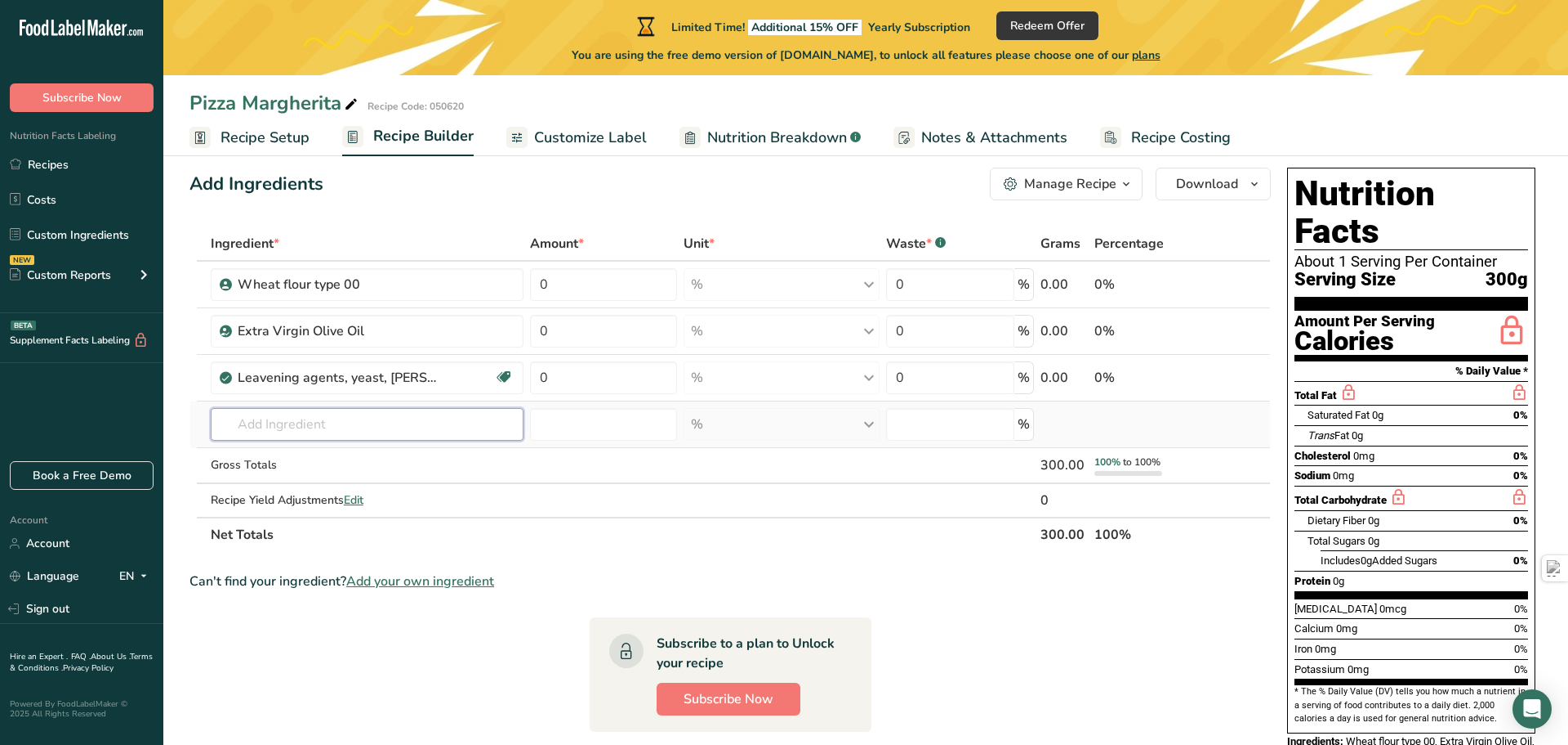
click at [317, 423] on input "text" at bounding box center [367, 425] width 313 height 33
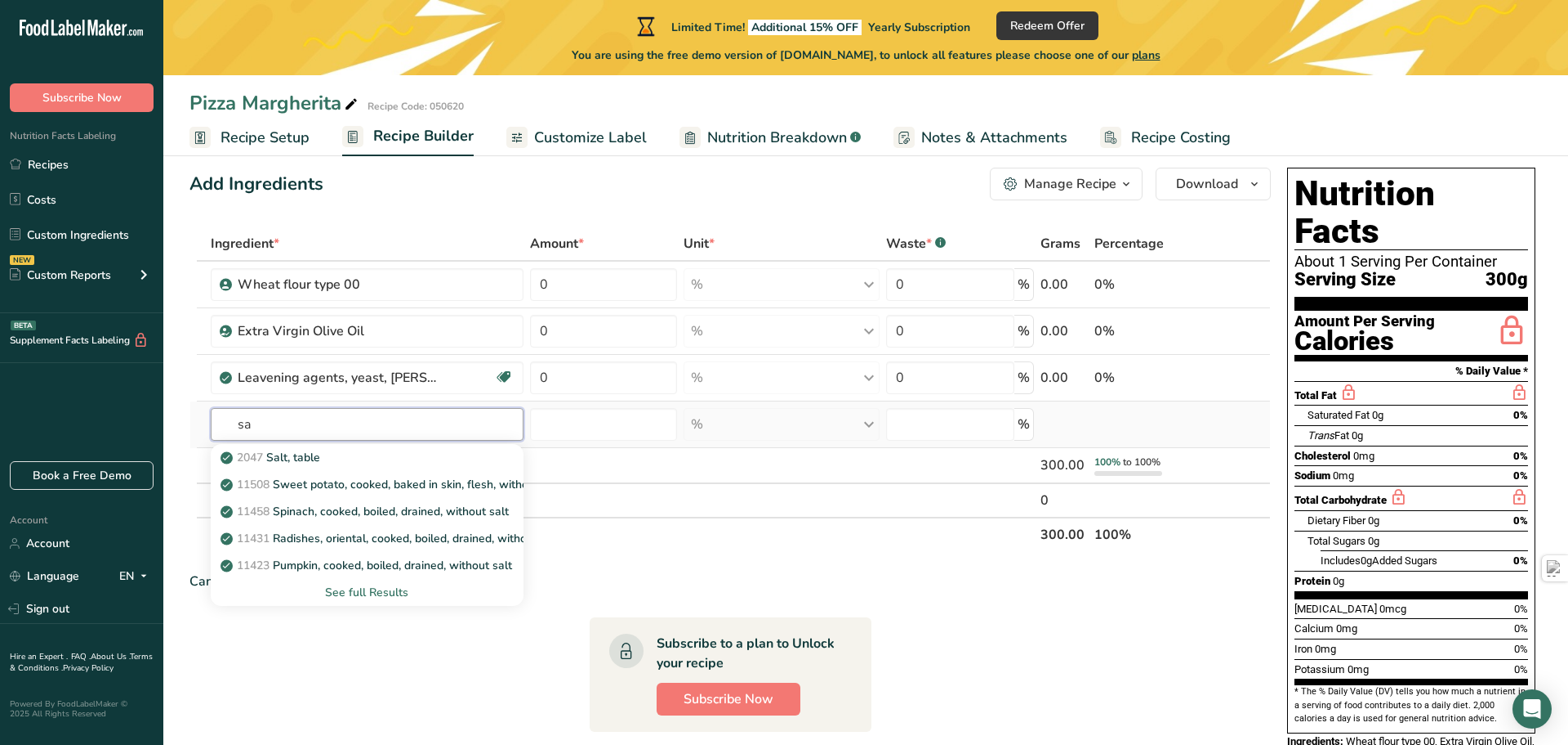
type input "s"
type input "sea"
click at [326, 484] on div "Sea Salt" at bounding box center [354, 484] width 260 height 17
type input "Sea Salt"
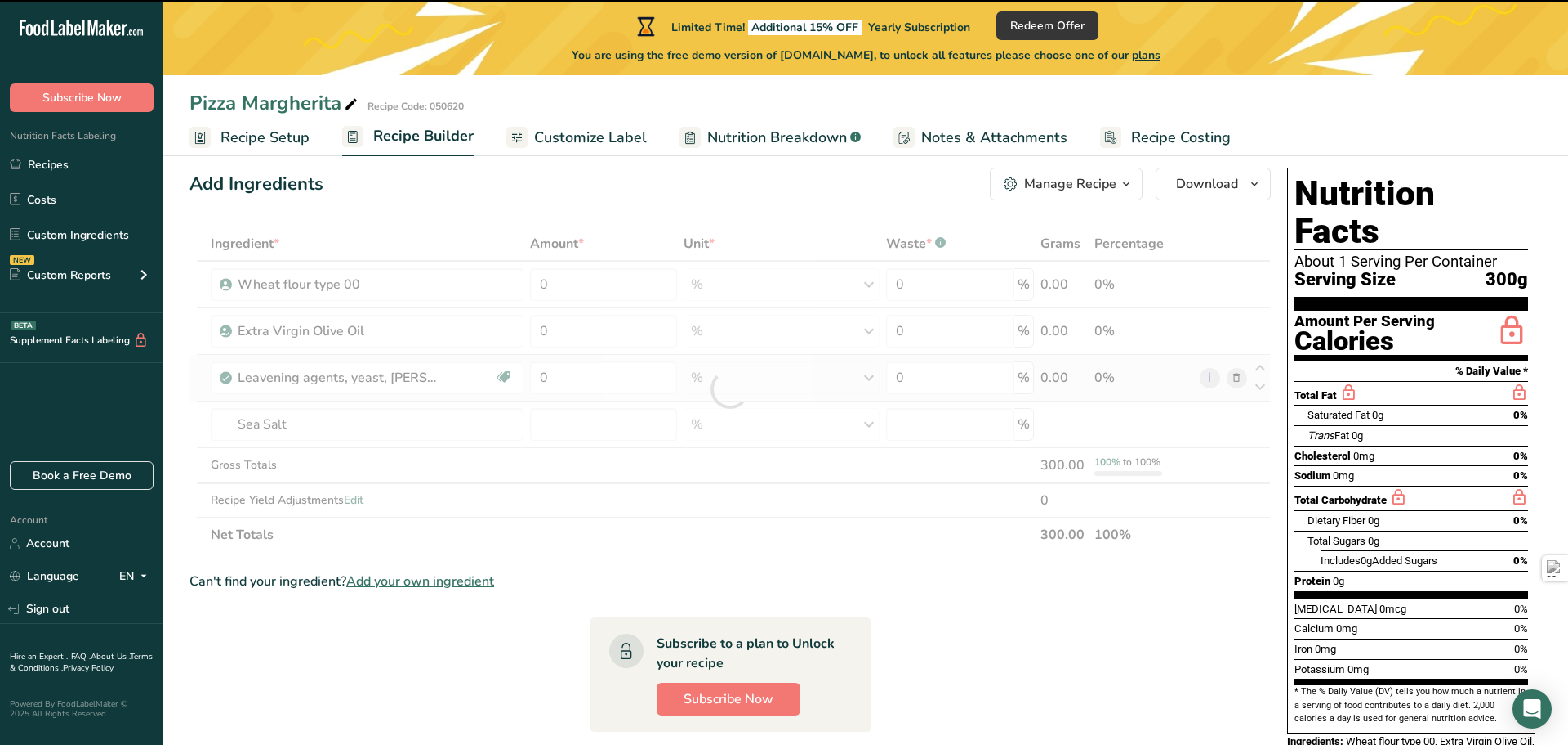
type input "0"
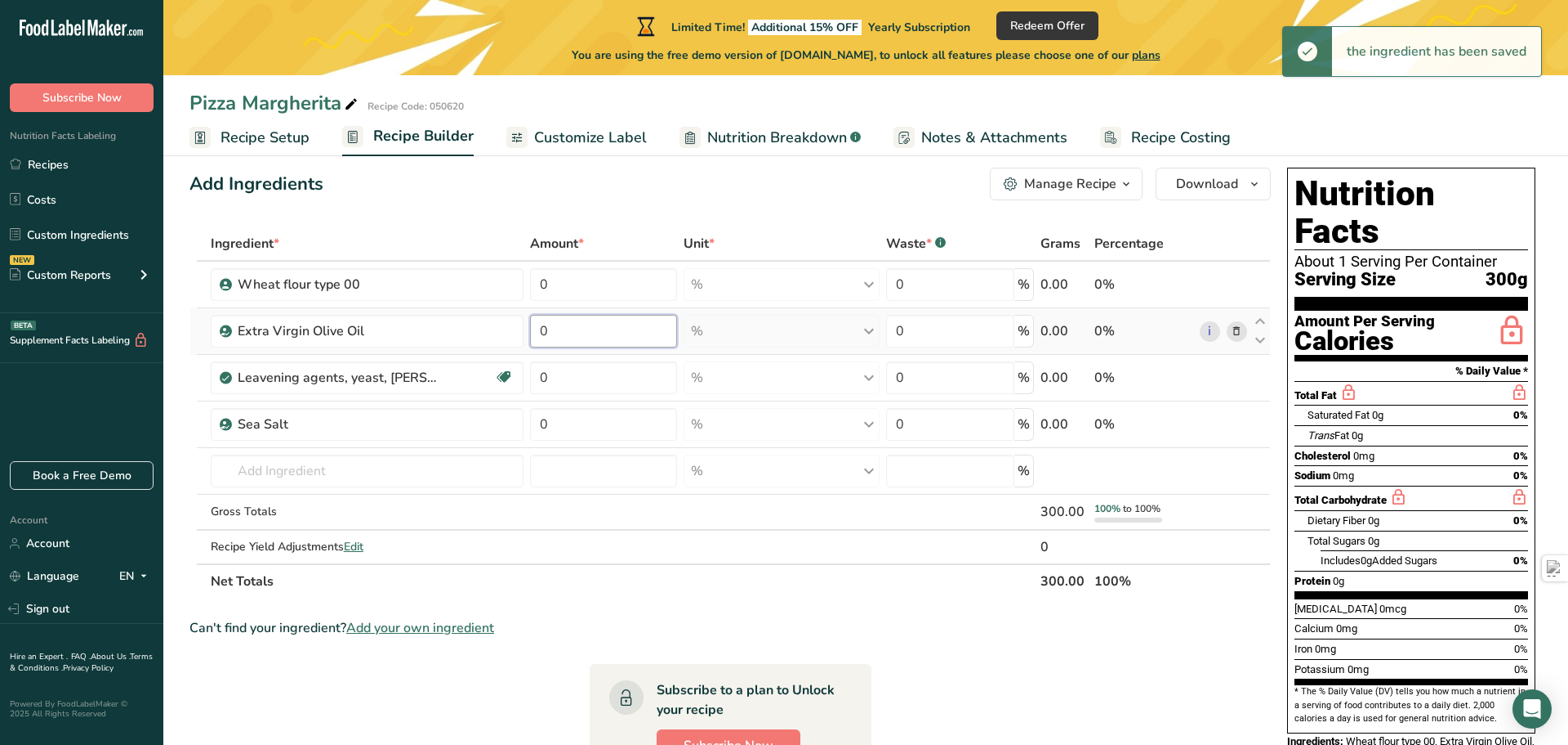
click at [595, 326] on input "0" at bounding box center [603, 331] width 147 height 33
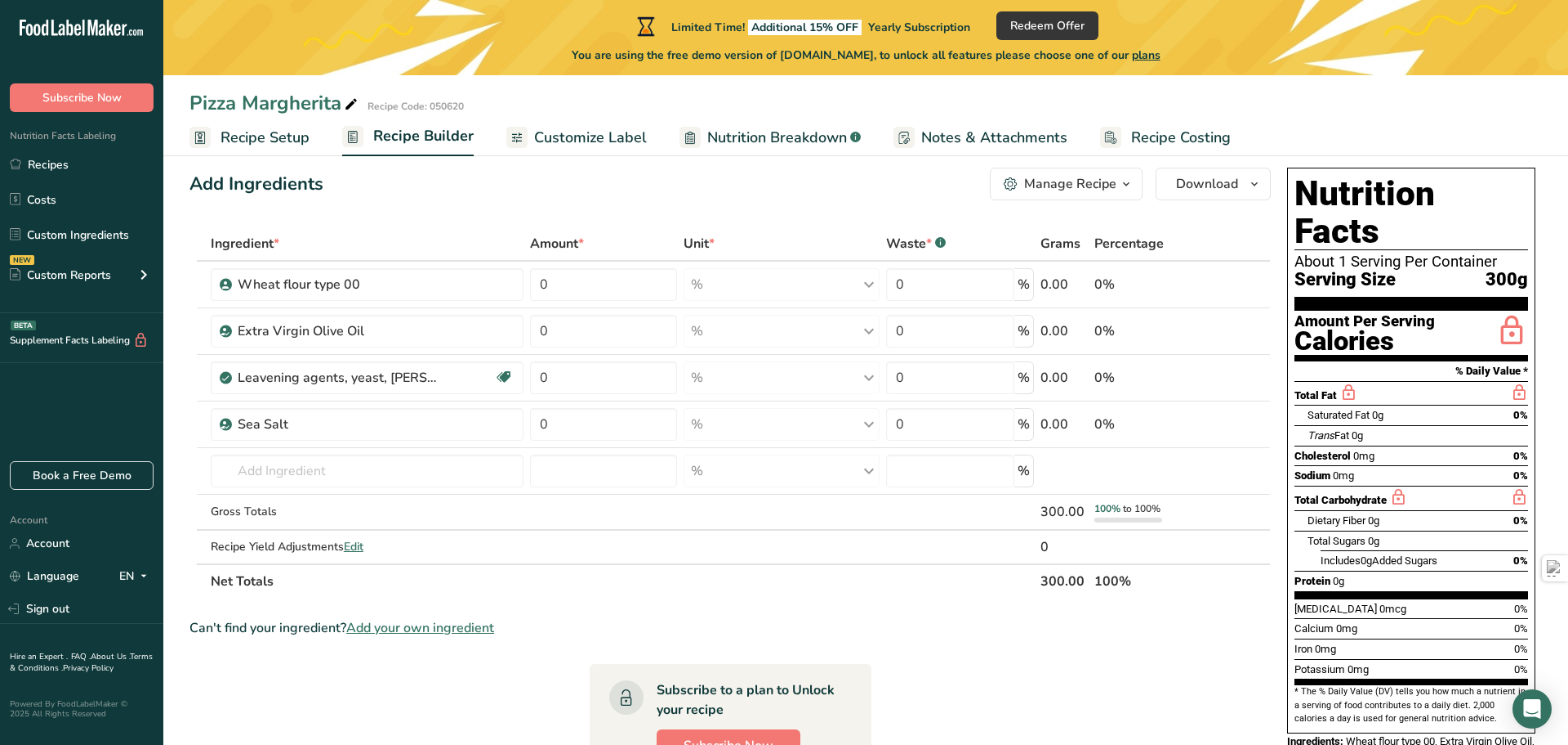
click at [272, 127] on span "Recipe Setup" at bounding box center [265, 138] width 89 height 22
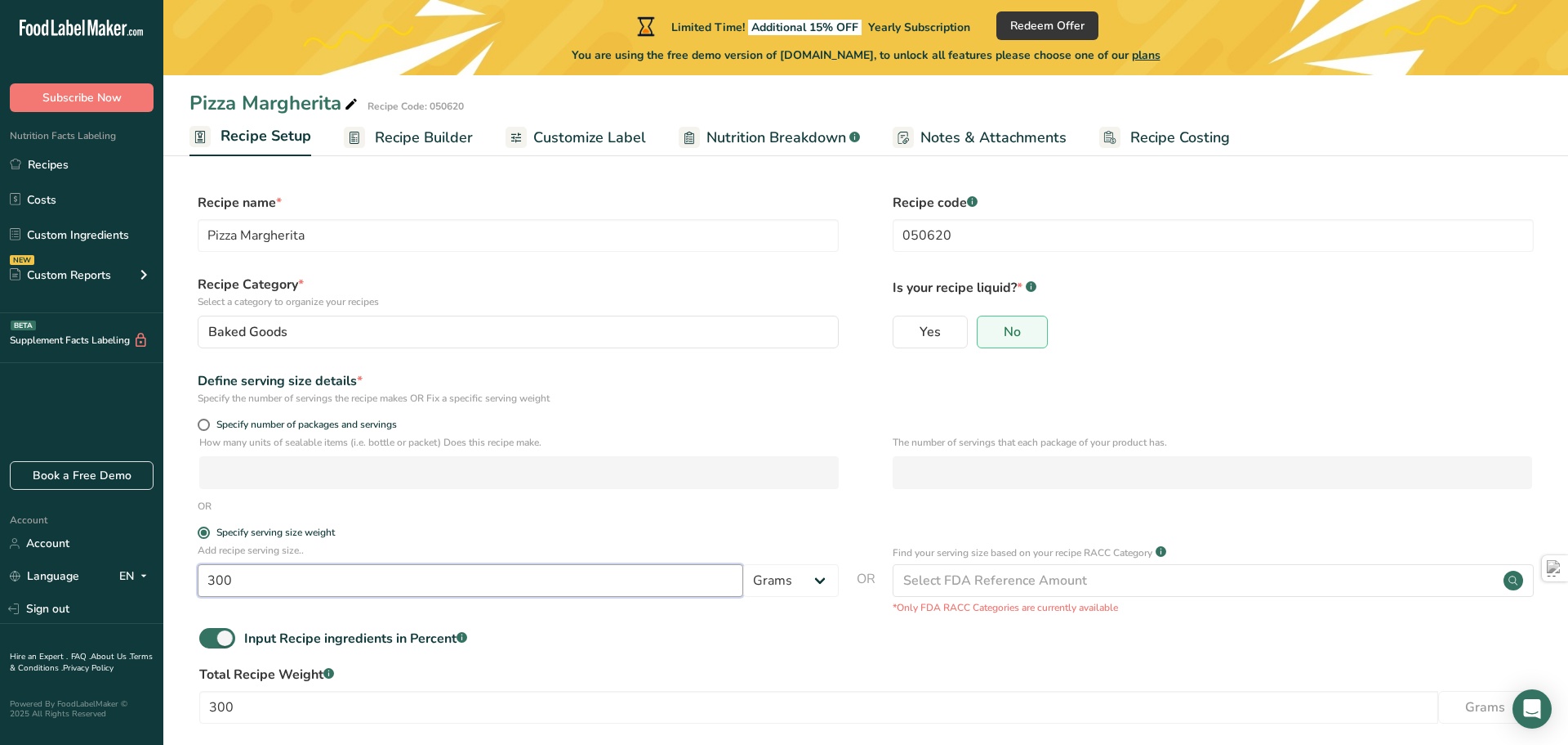
click at [348, 584] on input "300" at bounding box center [470, 581] width 546 height 33
click at [204, 423] on span at bounding box center [204, 424] width 12 height 12
click at [204, 423] on input "Specify number of packages and servings" at bounding box center [204, 425] width 11 height 11
radio input "true"
radio input "false"
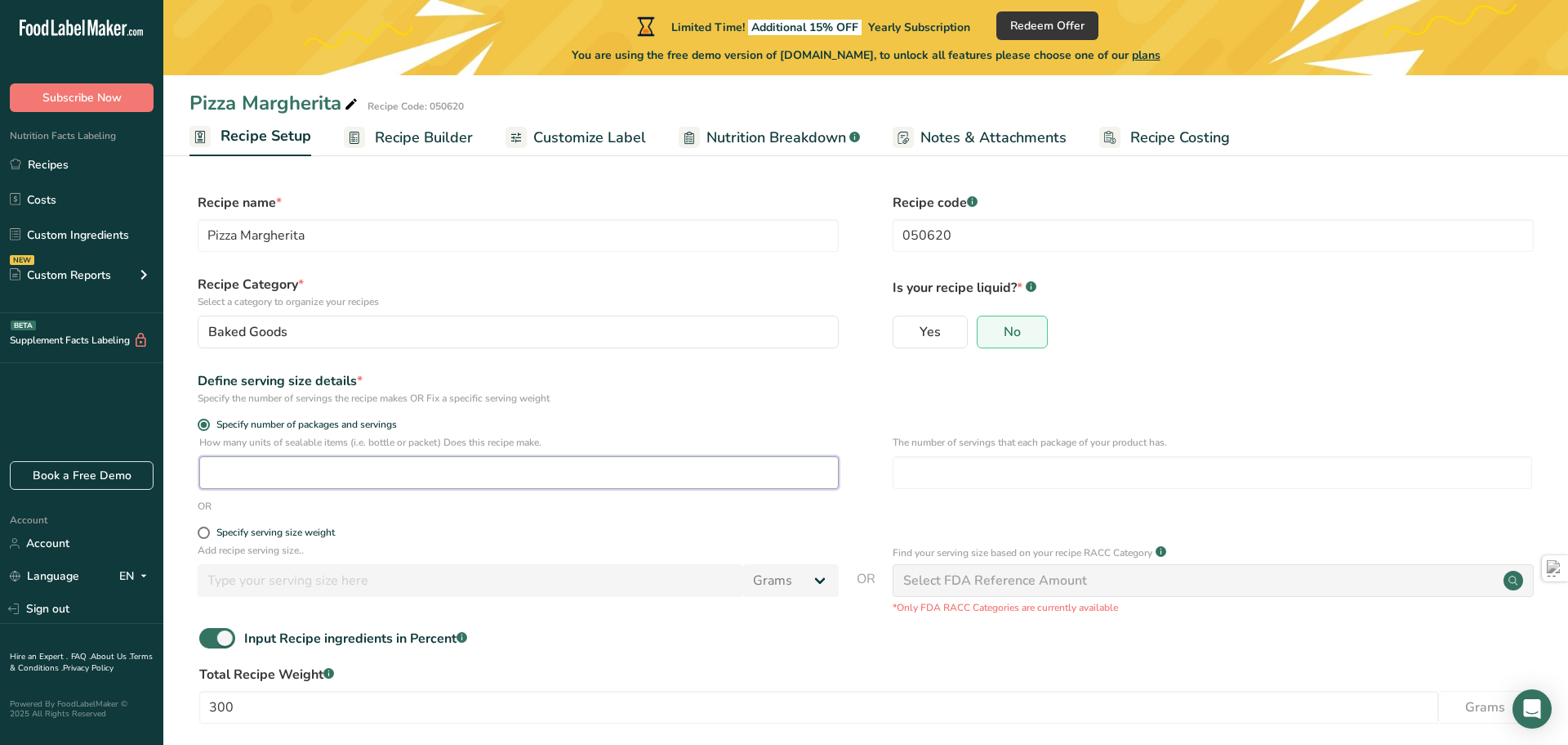
click at [243, 474] on input "number" at bounding box center [518, 473] width 639 height 33
click at [1004, 473] on input "number" at bounding box center [1212, 473] width 639 height 33
click at [520, 465] on input "number" at bounding box center [518, 473] width 639 height 33
click at [202, 535] on span at bounding box center [204, 532] width 12 height 12
click at [202, 535] on input "Specify serving size weight" at bounding box center [204, 533] width 11 height 11
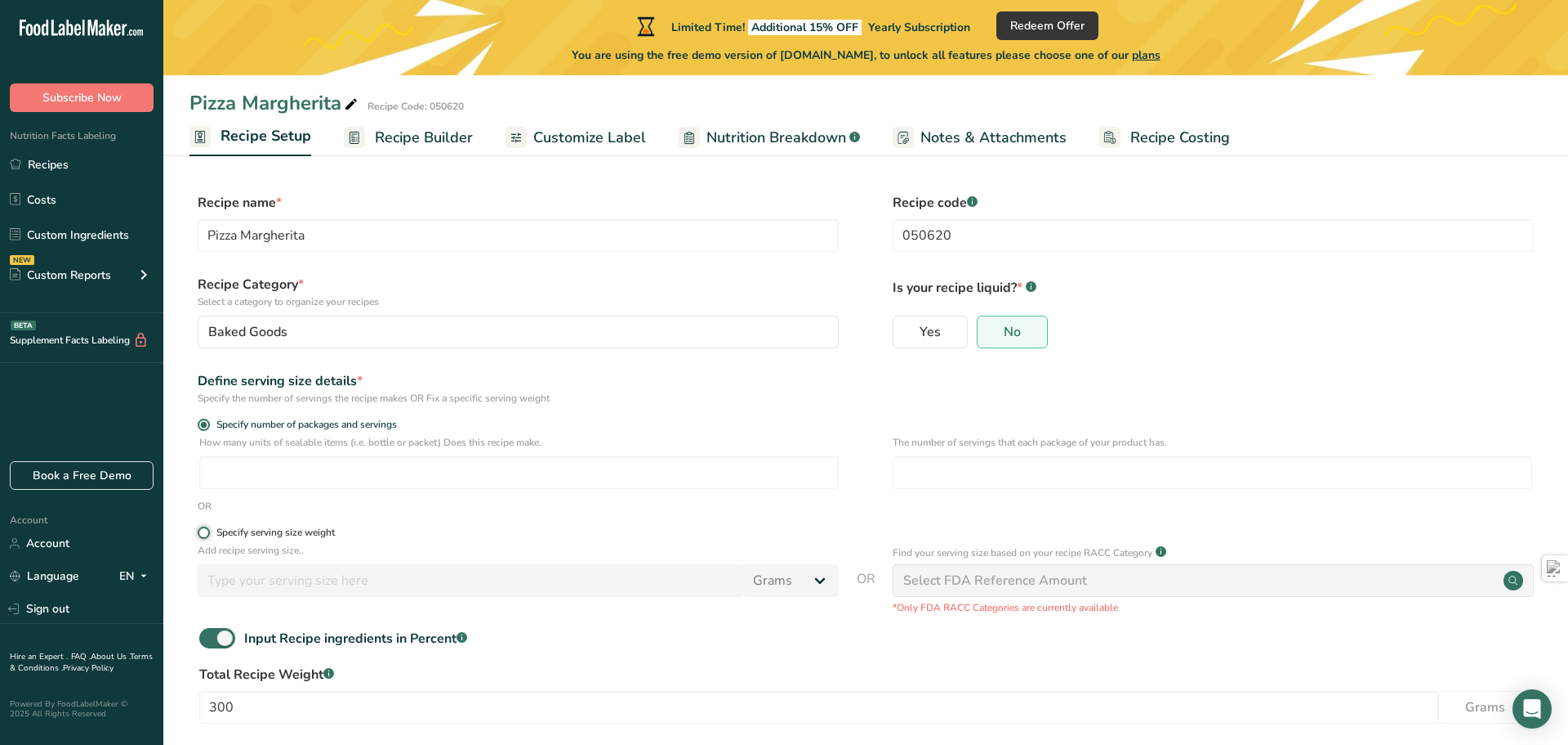
radio input "true"
radio input "false"
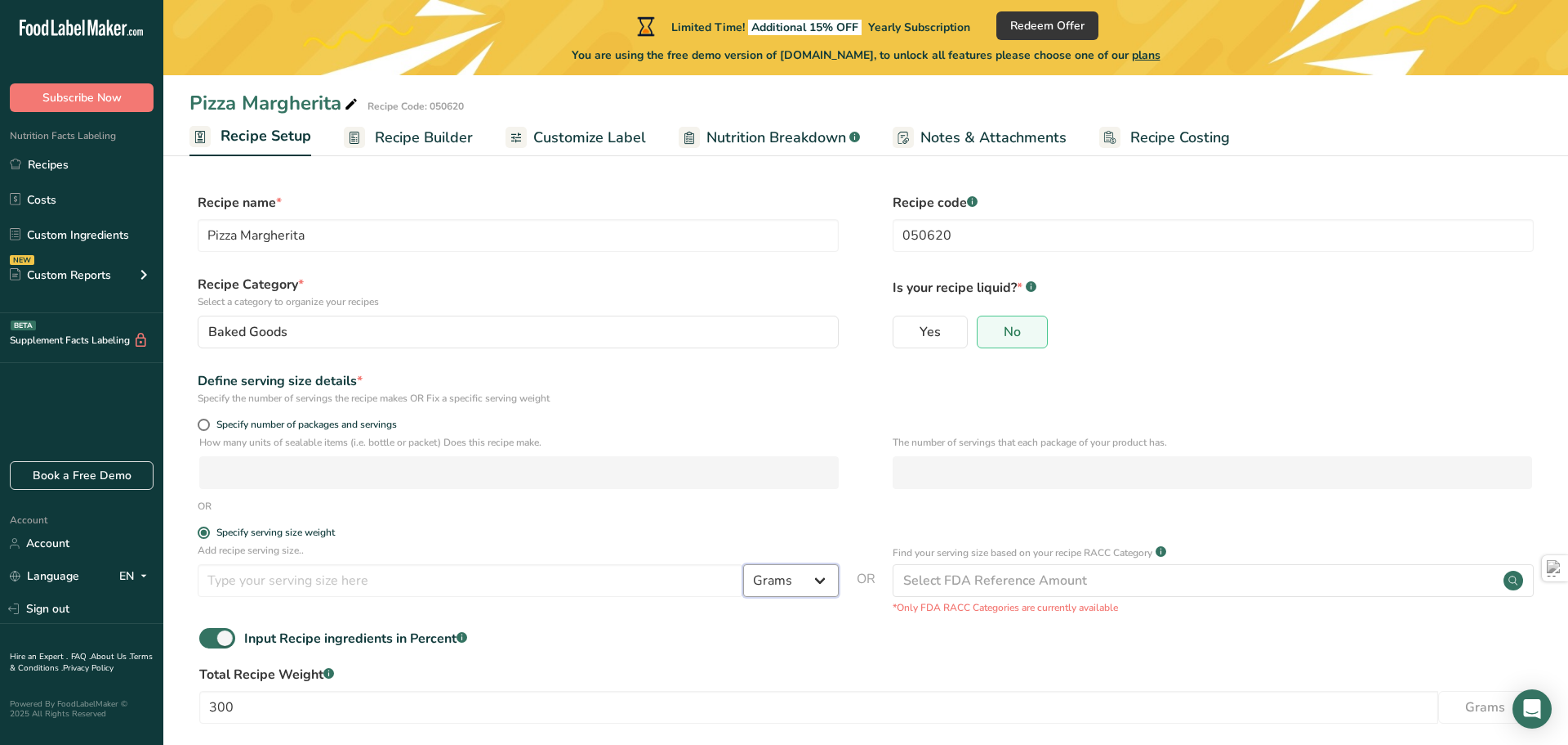
click at [819, 588] on select "Grams kg mg mcg lb oz l mL fl oz tbsp tsp cup qt gallon" at bounding box center [791, 581] width 95 height 33
select select "1"
click at [744, 565] on select "Grams kg mg mcg lb oz l mL fl oz tbsp tsp cup qt gallon" at bounding box center [791, 581] width 95 height 33
click at [585, 582] on input "number" at bounding box center [470, 581] width 546 height 33
type input "13"
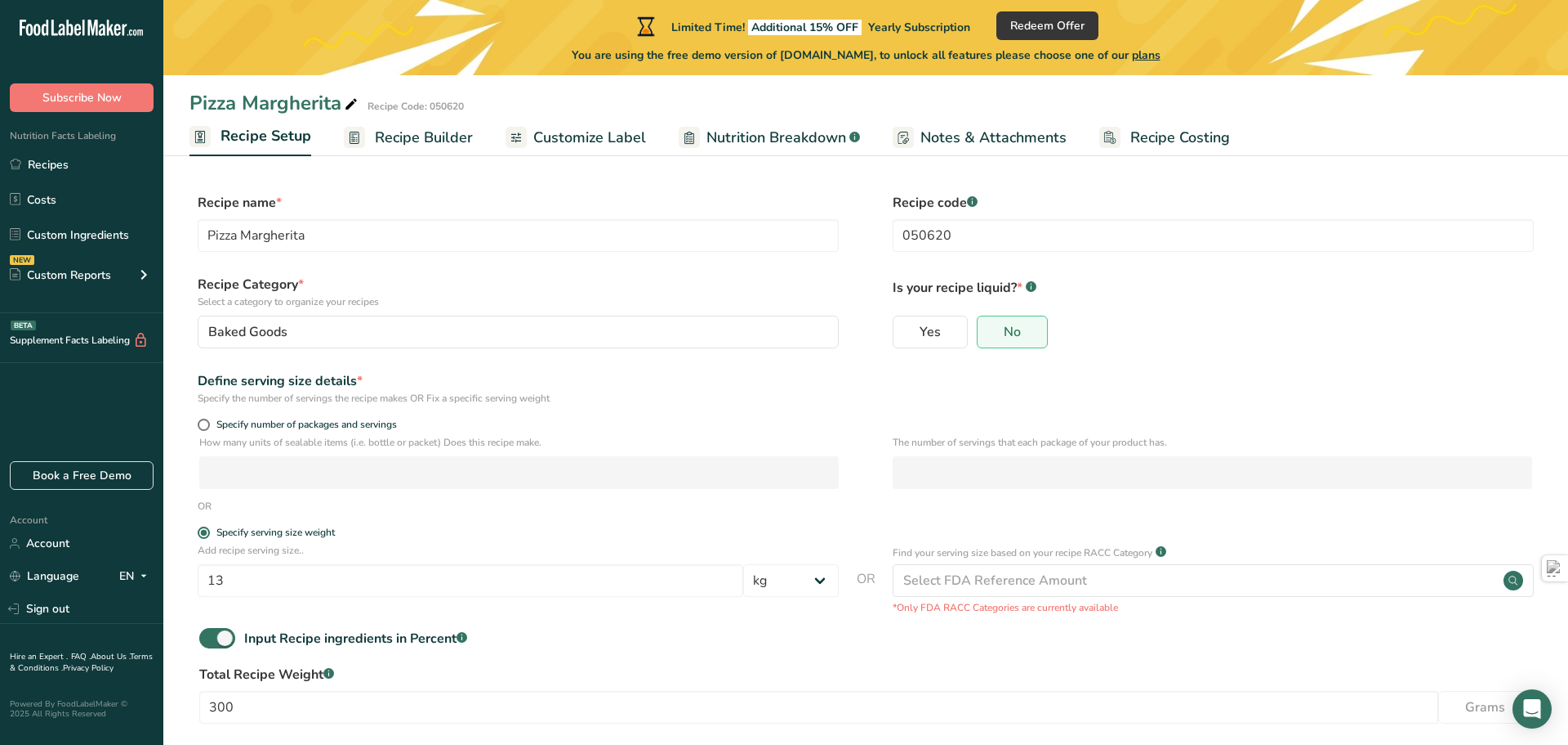
click at [712, 648] on div "Input Recipe ingredients in Percent .a-a{fill:#347362;}.b-a{fill:#fff;}" at bounding box center [866, 644] width 1353 height 34
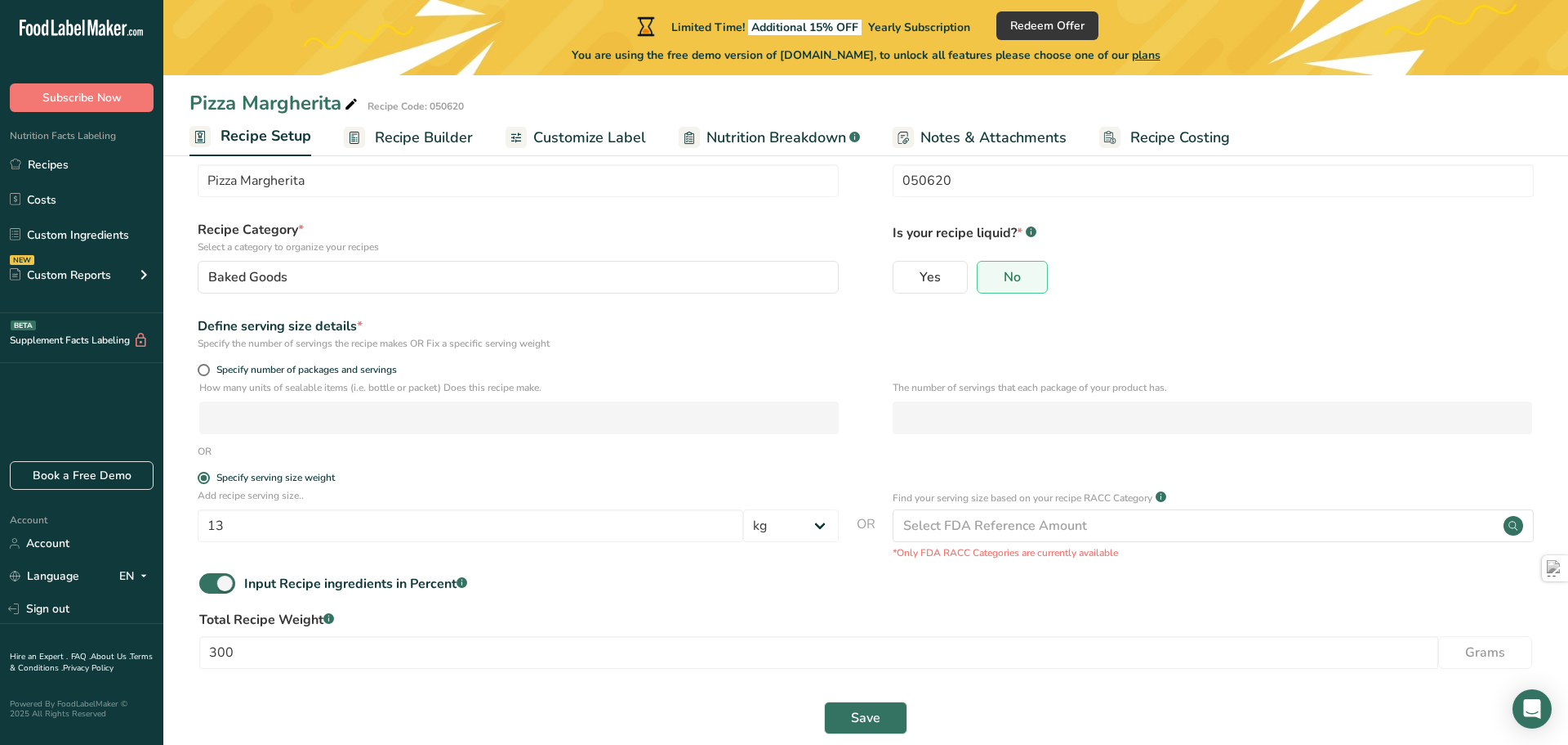
scroll to position [82, 0]
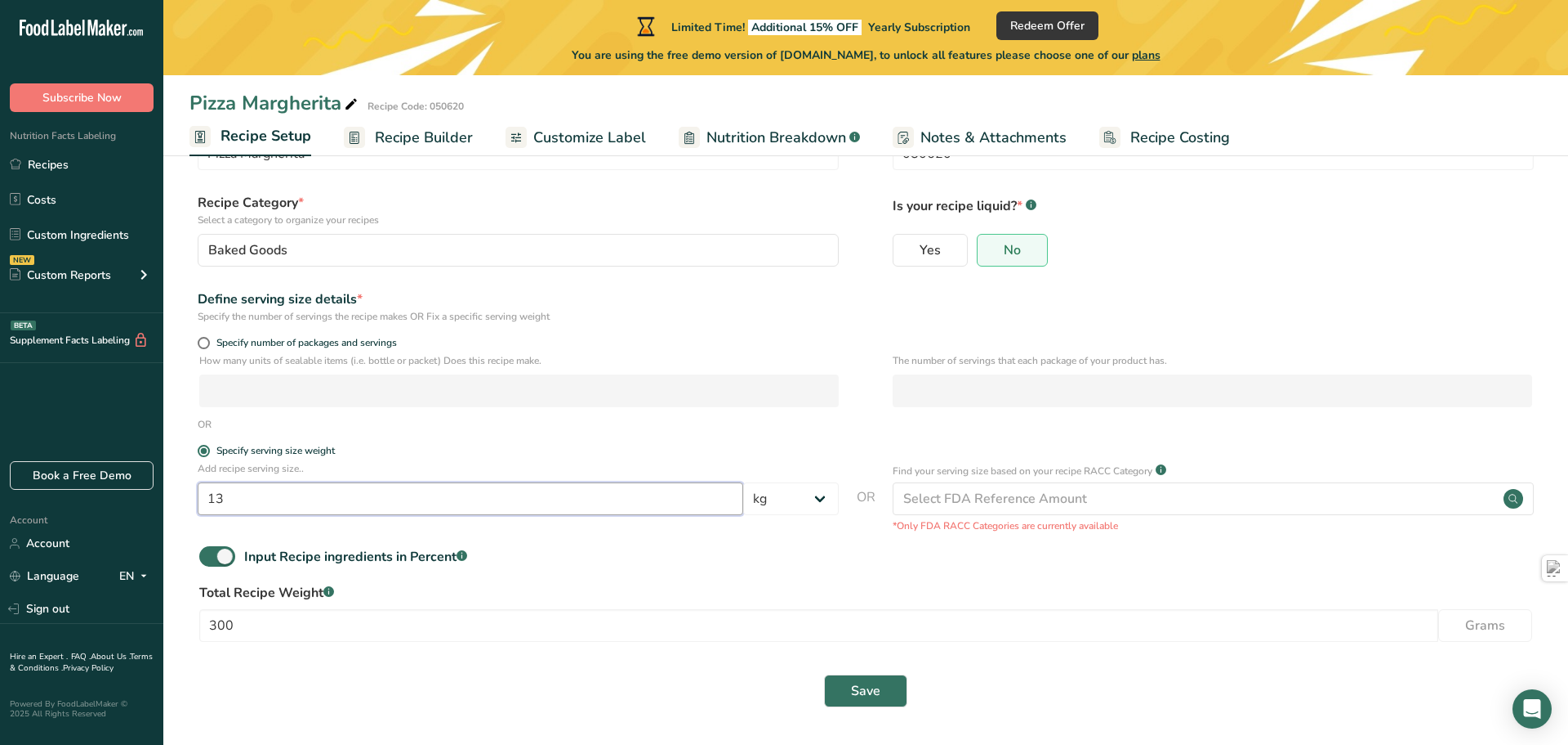
click at [322, 487] on input "13" at bounding box center [470, 499] width 546 height 33
click at [319, 493] on input "13" at bounding box center [470, 499] width 546 height 33
type textarea "13"
click at [319, 493] on input "13" at bounding box center [470, 499] width 546 height 33
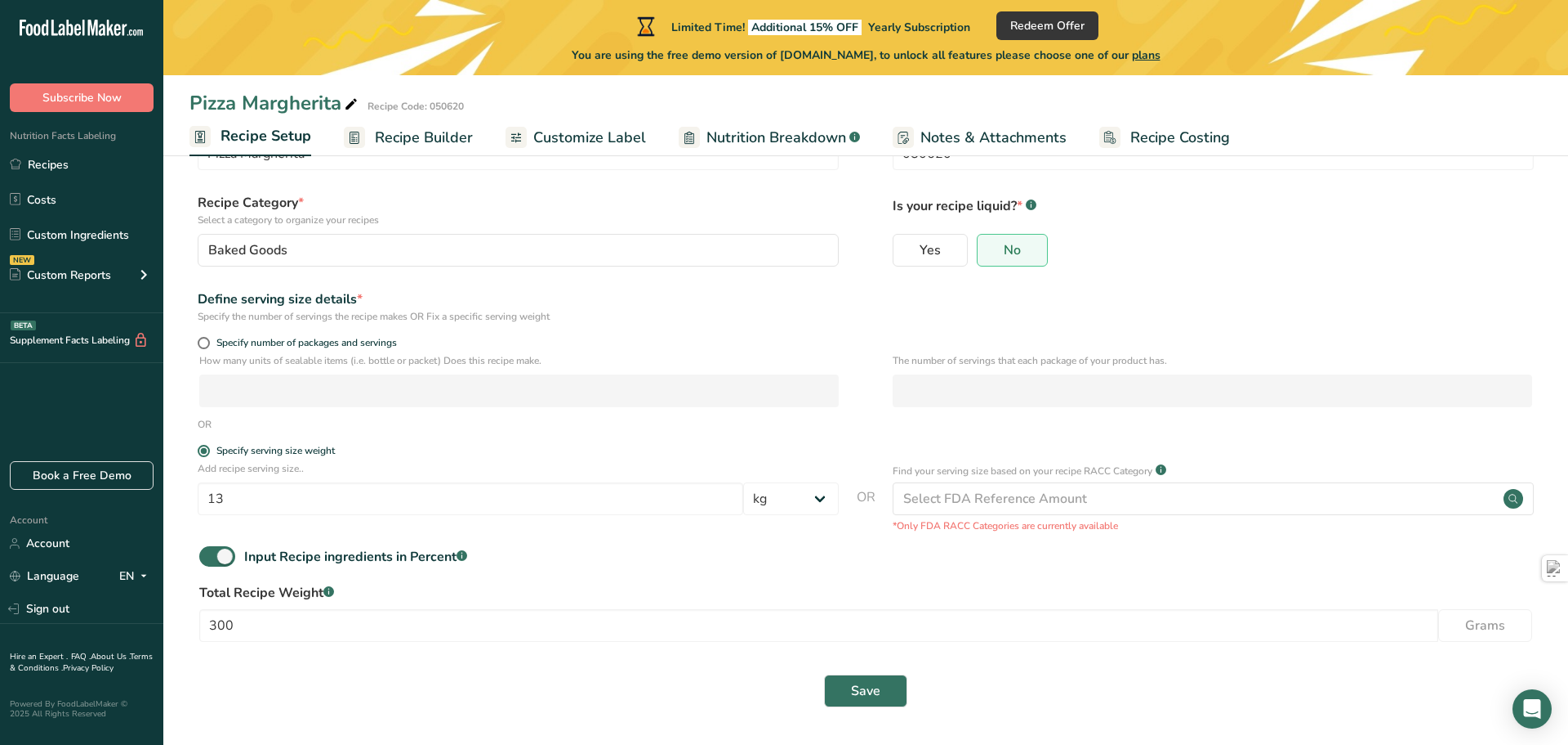
click at [267, 646] on div "Total Recipe Weight .a-a{fill:#347362;}.b-a{fill:#fff;} 300 Grams" at bounding box center [866, 617] width 1353 height 69
click at [267, 628] on input "300" at bounding box center [818, 626] width 1239 height 33
click at [879, 721] on span "Save" at bounding box center [866, 715] width 29 height 19
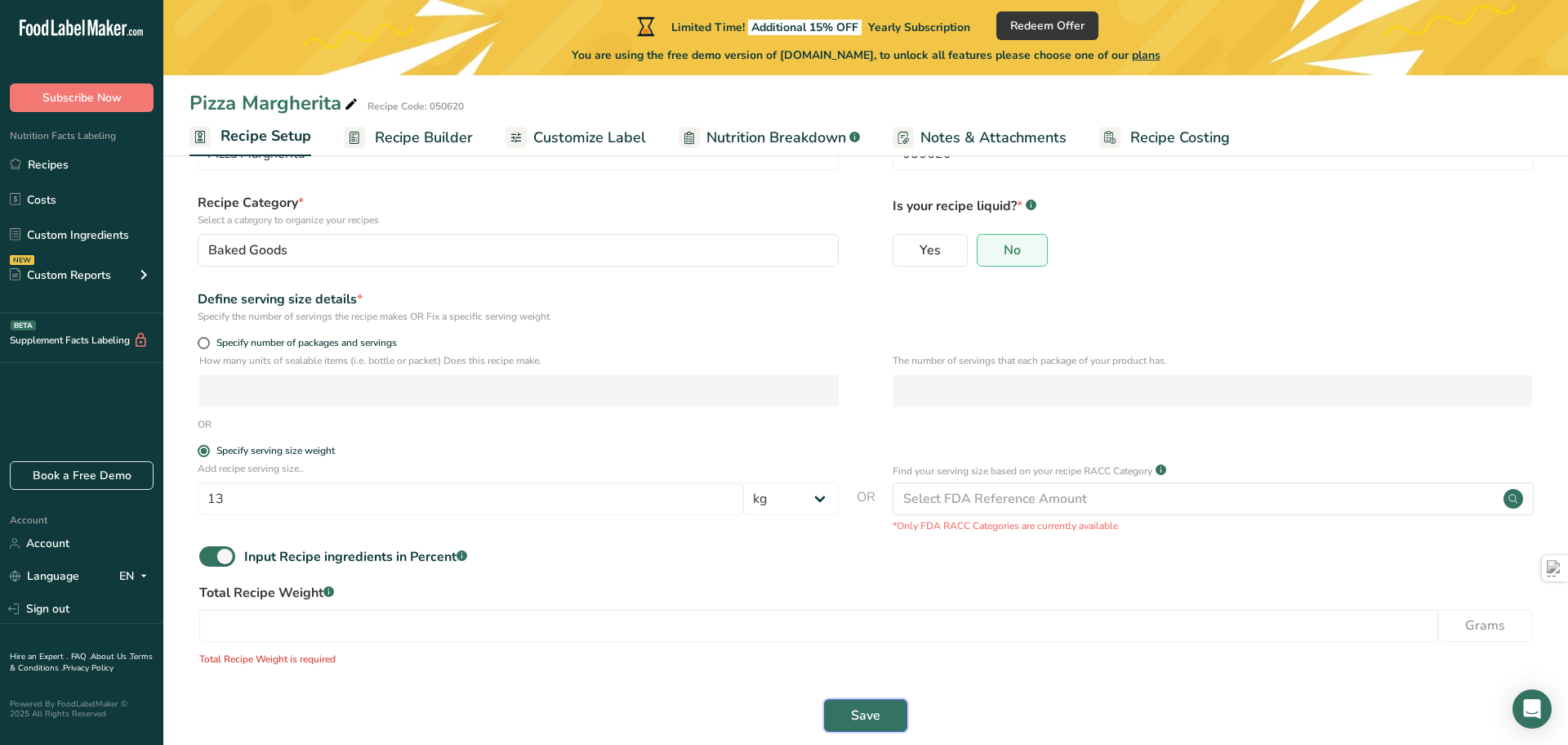
click at [879, 717] on span "Save" at bounding box center [866, 715] width 29 height 19
click at [999, 498] on div "Select FDA Reference Amount" at bounding box center [995, 498] width 183 height 19
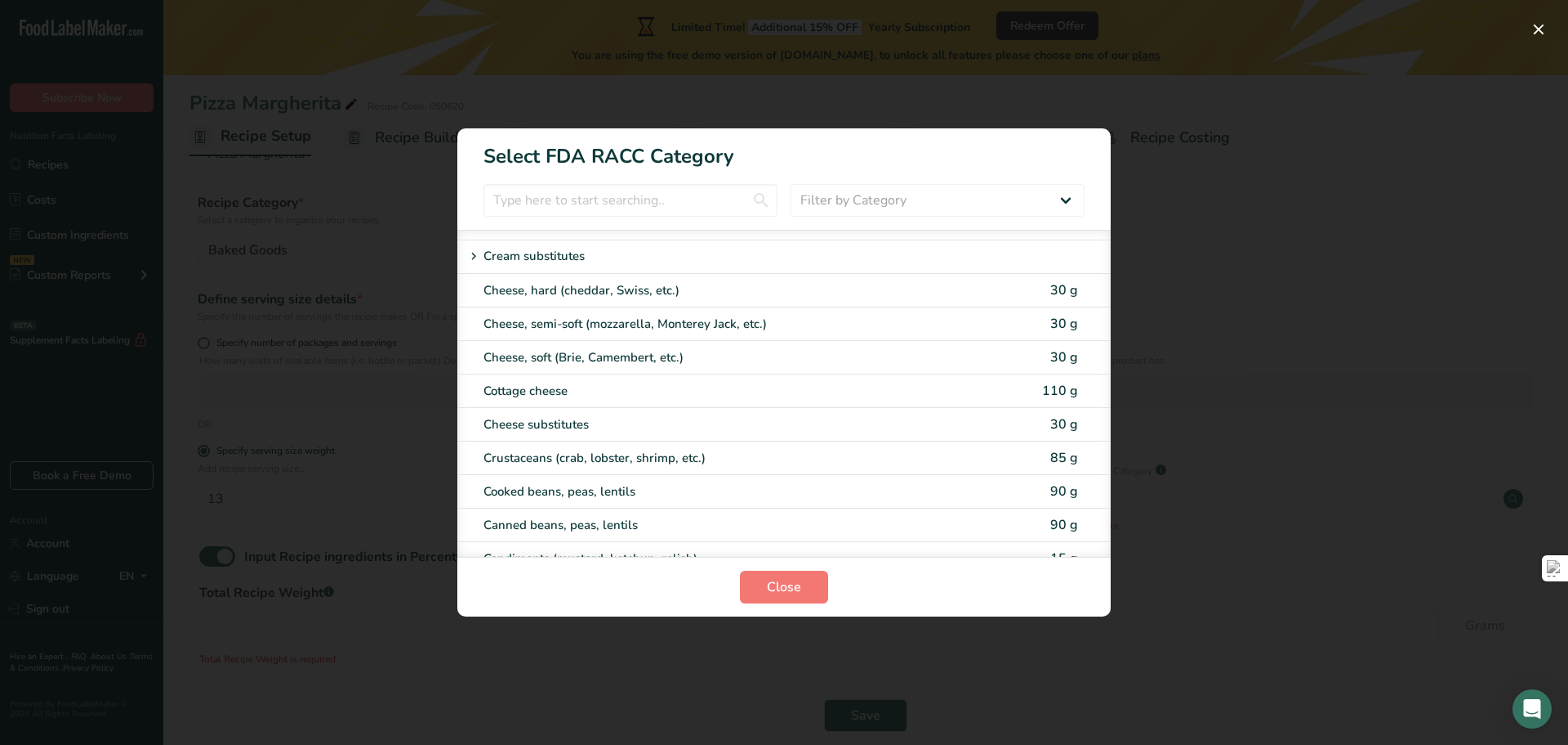
scroll to position [815, 0]
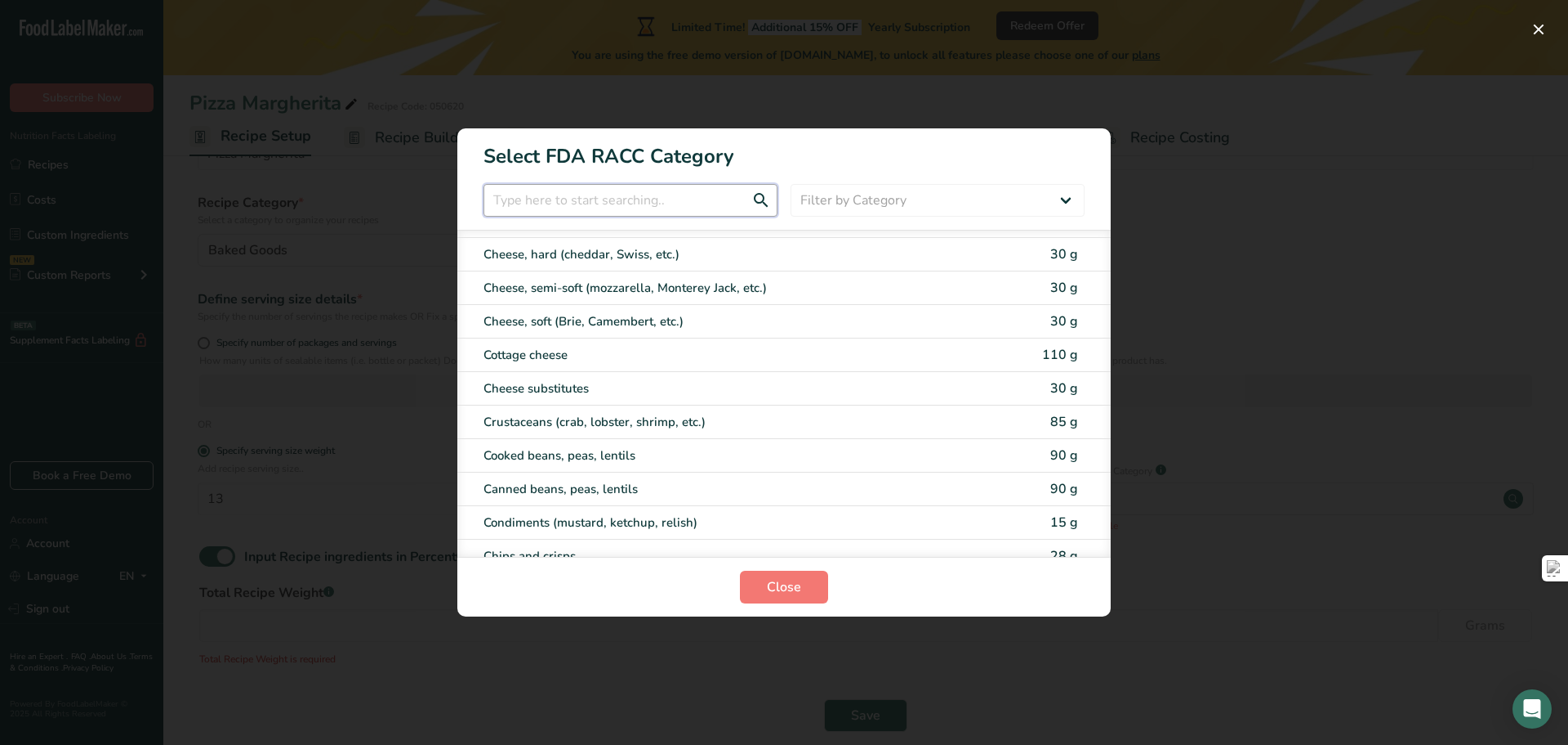
click at [682, 212] on input "RACC Category Selection Modal" at bounding box center [630, 200] width 294 height 33
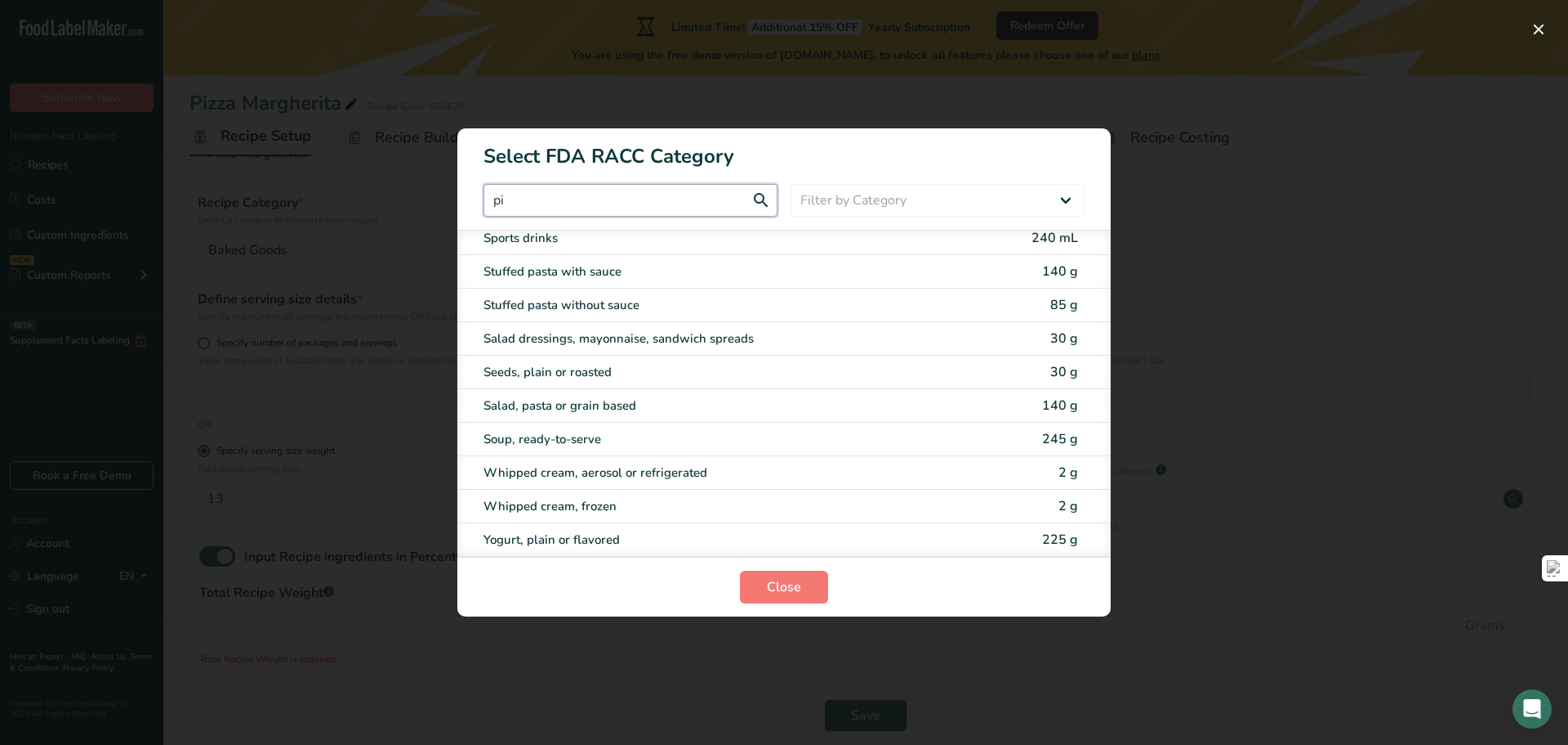
scroll to position [0, 0]
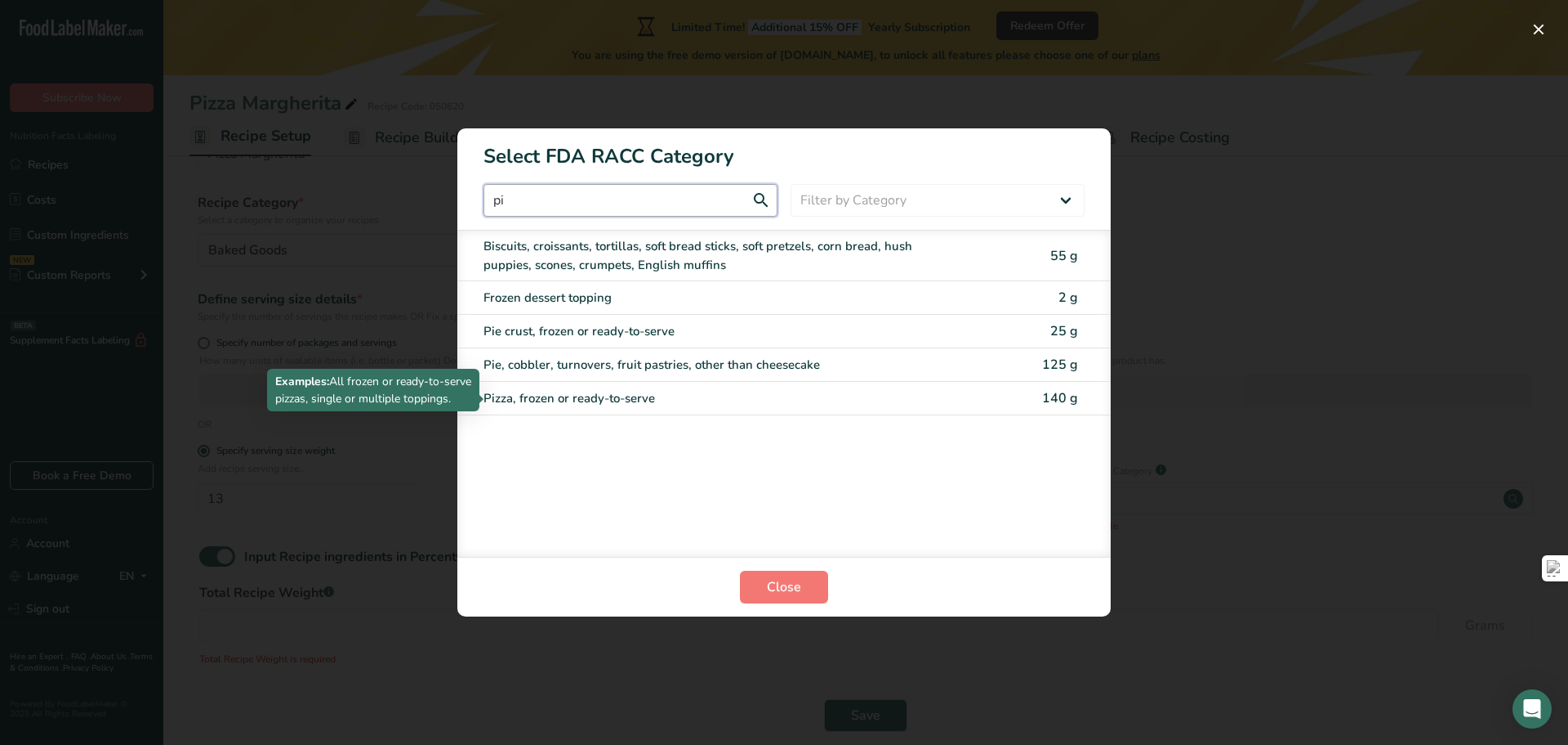
type input "pi"
click at [613, 397] on div "Pizza, frozen or ready-to-serve" at bounding box center [715, 398] width 464 height 18
type input "140"
select select "0"
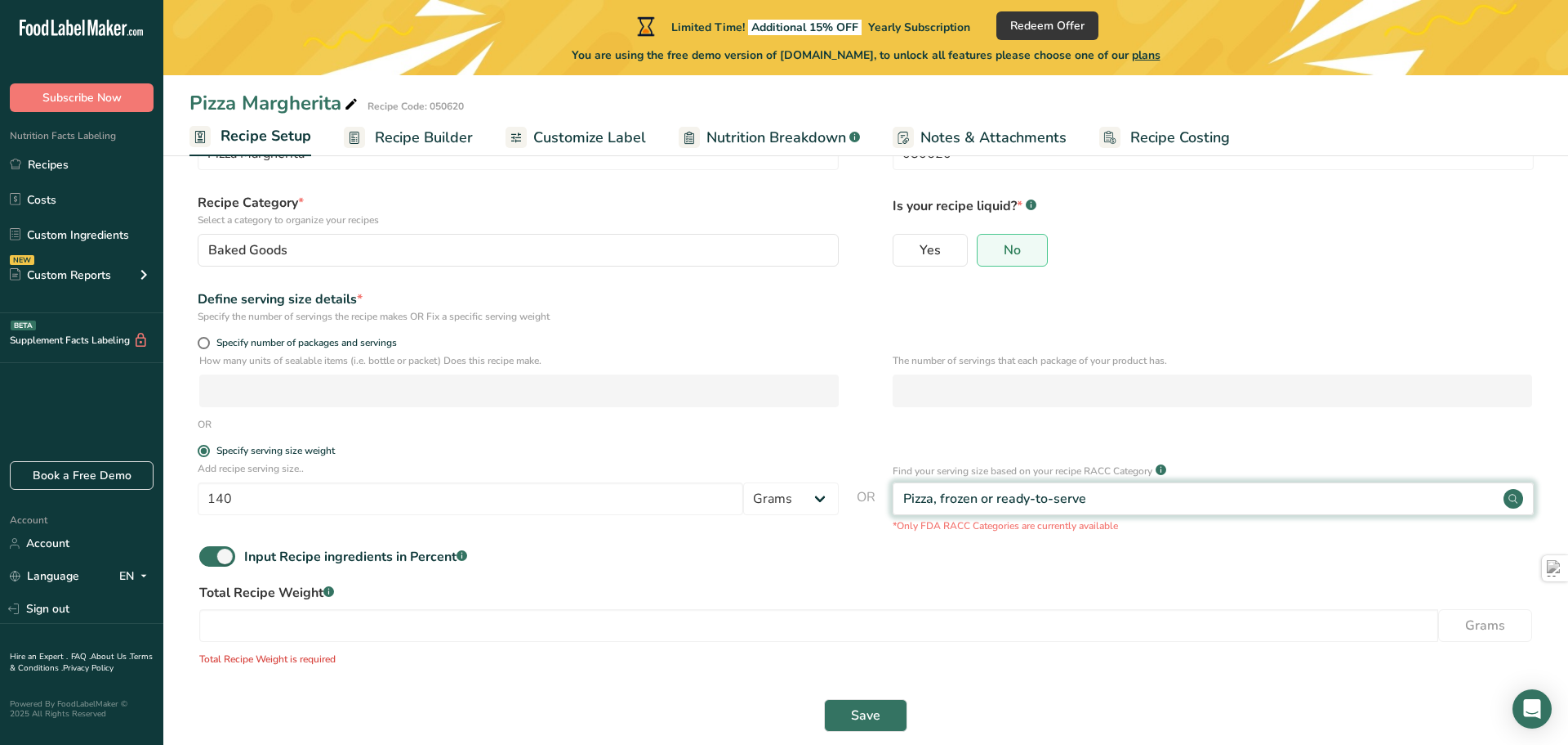
click at [1118, 499] on div "Pizza, frozen or ready-to-serve" at bounding box center [1213, 499] width 641 height 33
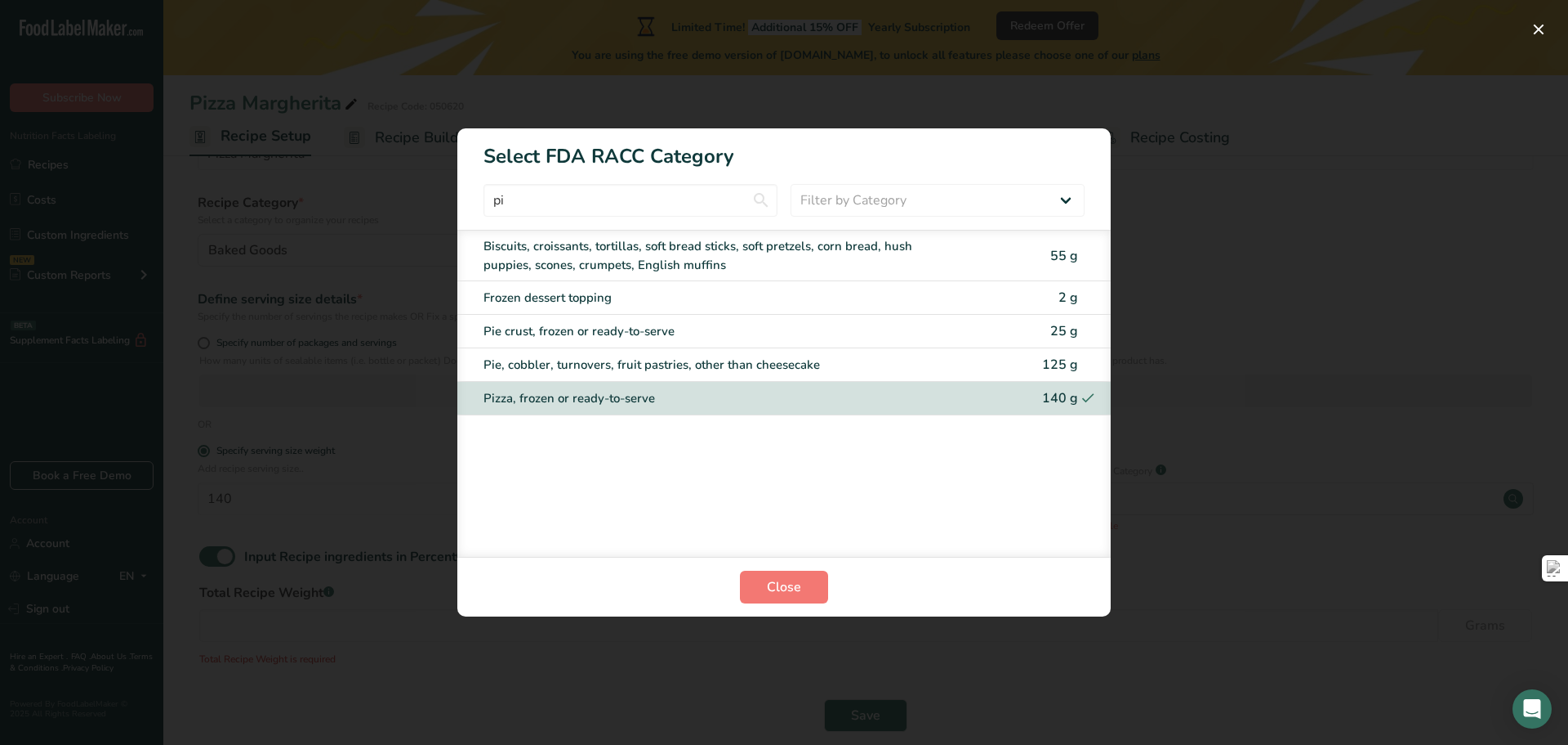
click at [1271, 577] on div "RACC Category Selection Modal" at bounding box center [784, 372] width 1568 height 745
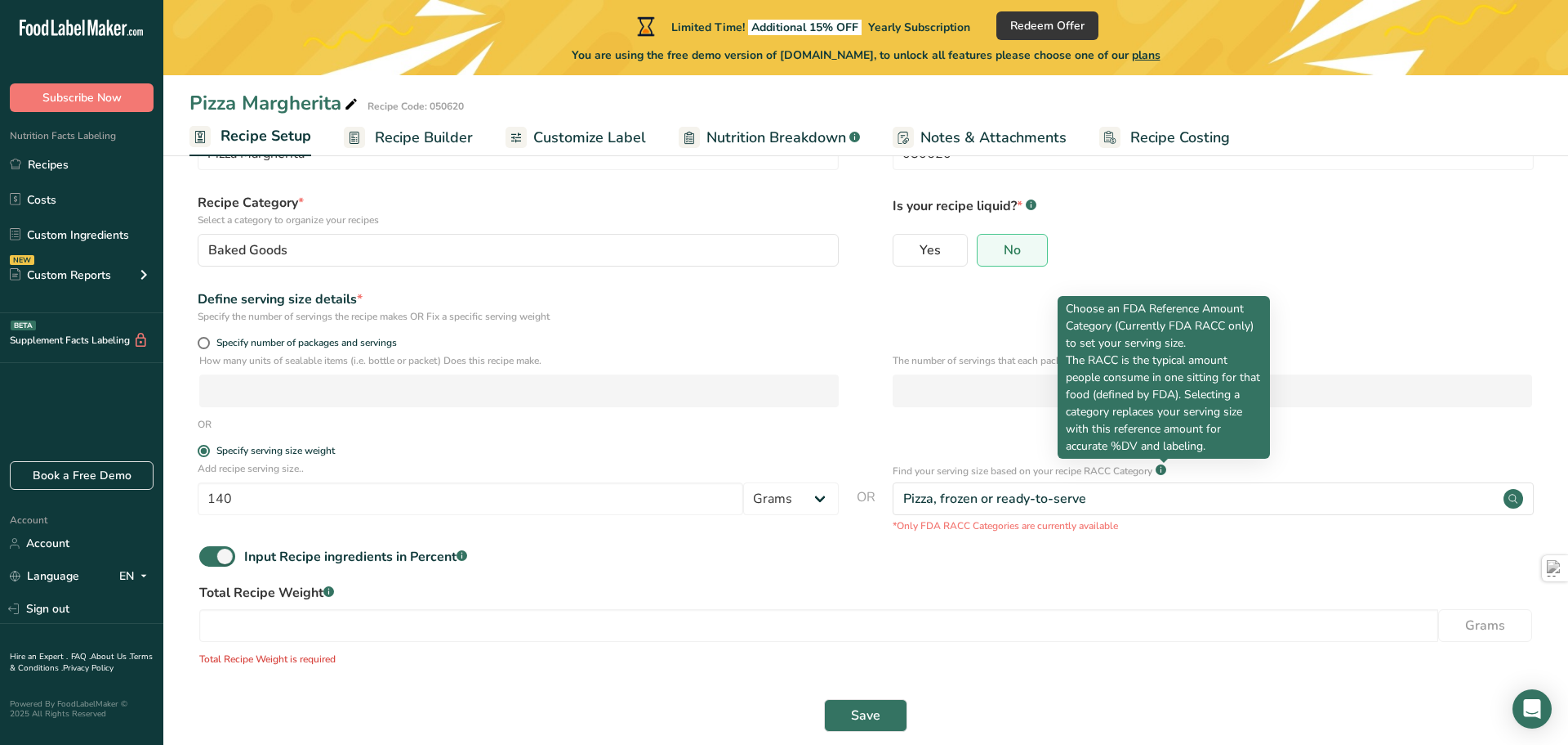
click at [1164, 470] on rect at bounding box center [1161, 470] width 11 height 11
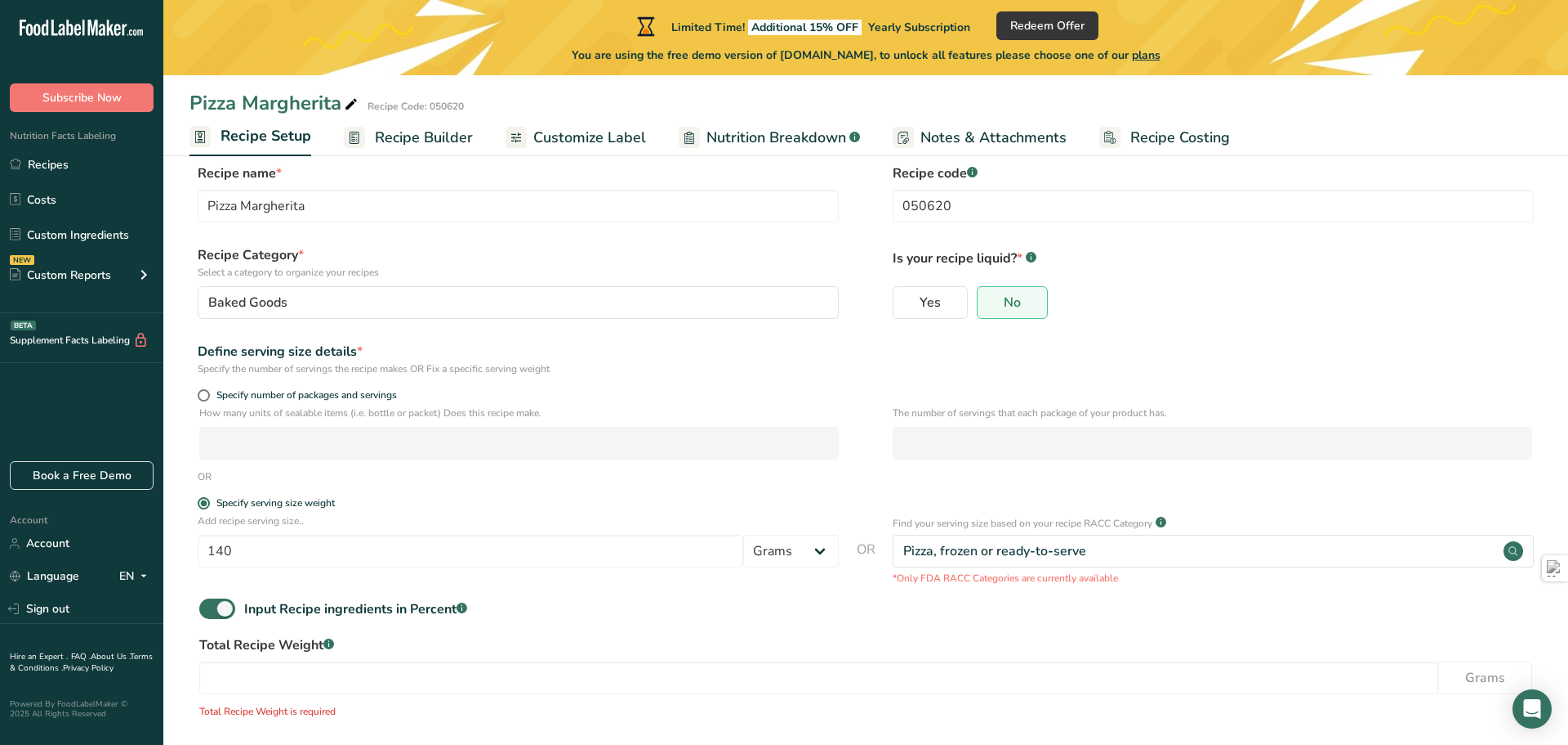
scroll to position [28, 0]
click at [430, 136] on span "Recipe Builder" at bounding box center [424, 138] width 98 height 22
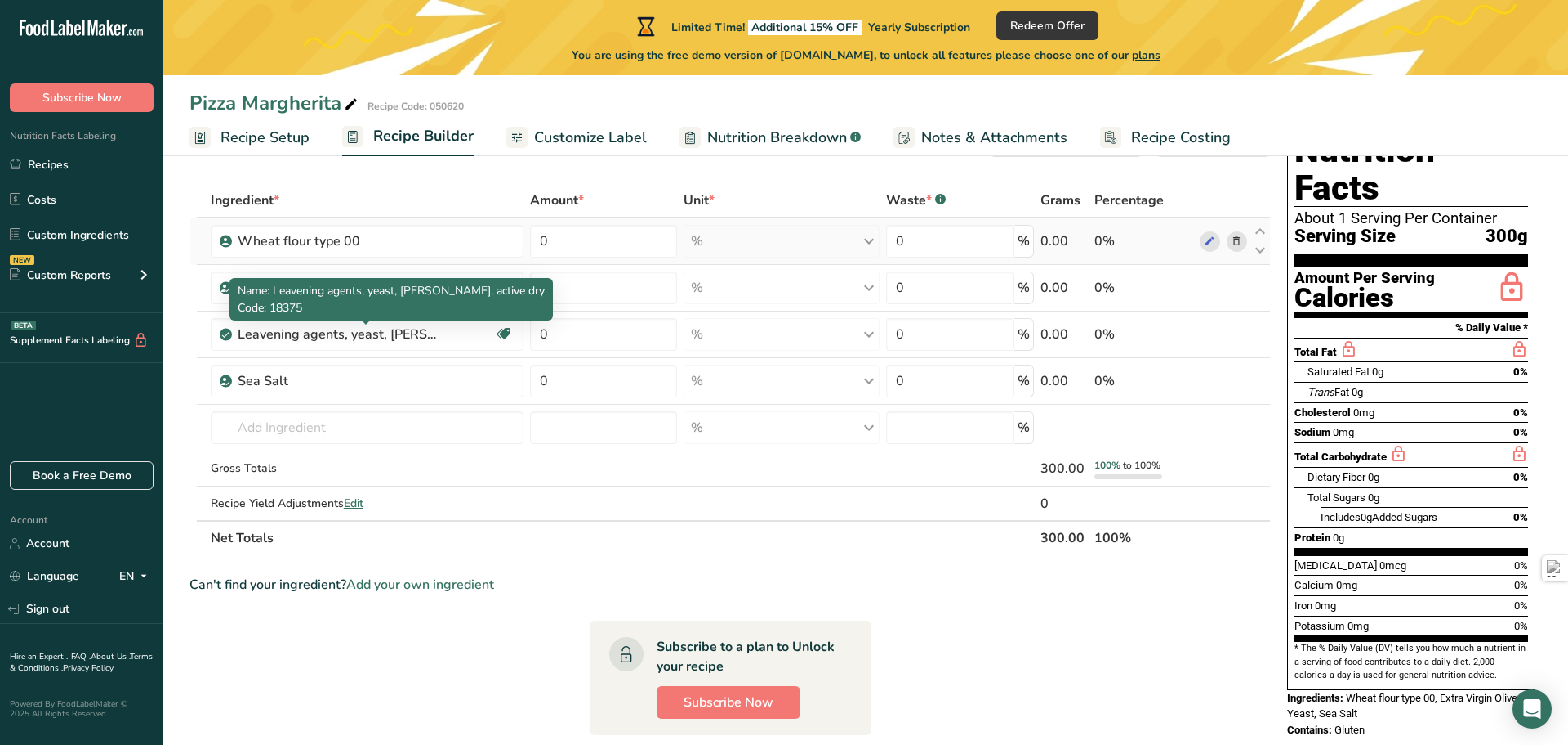
scroll to position [65, 0]
